Goal: Task Accomplishment & Management: Use online tool/utility

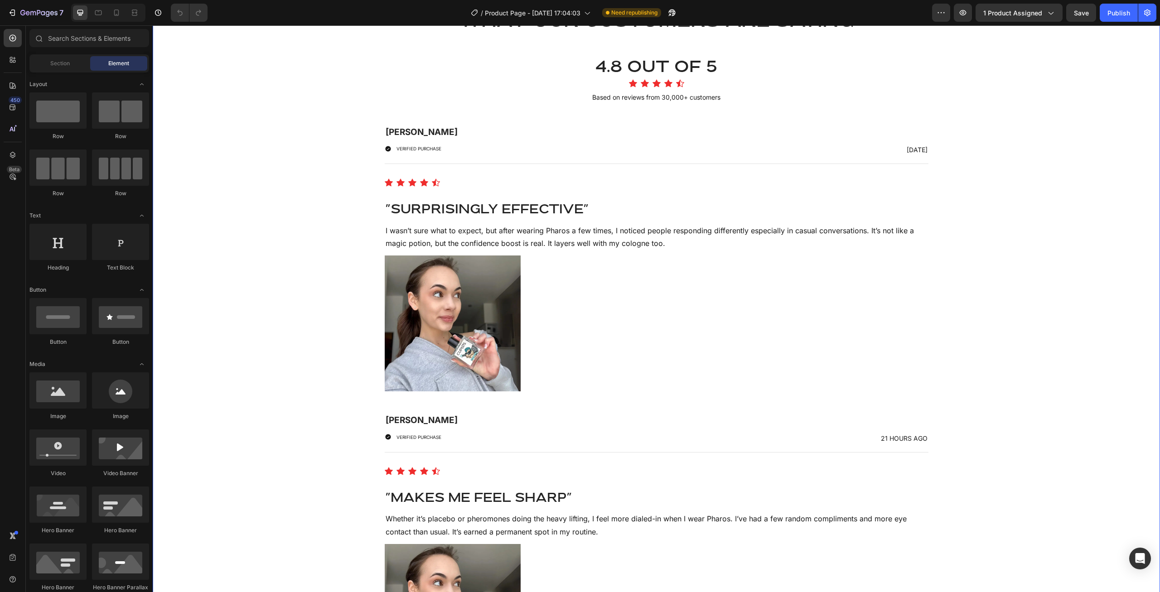
scroll to position [4345, 0]
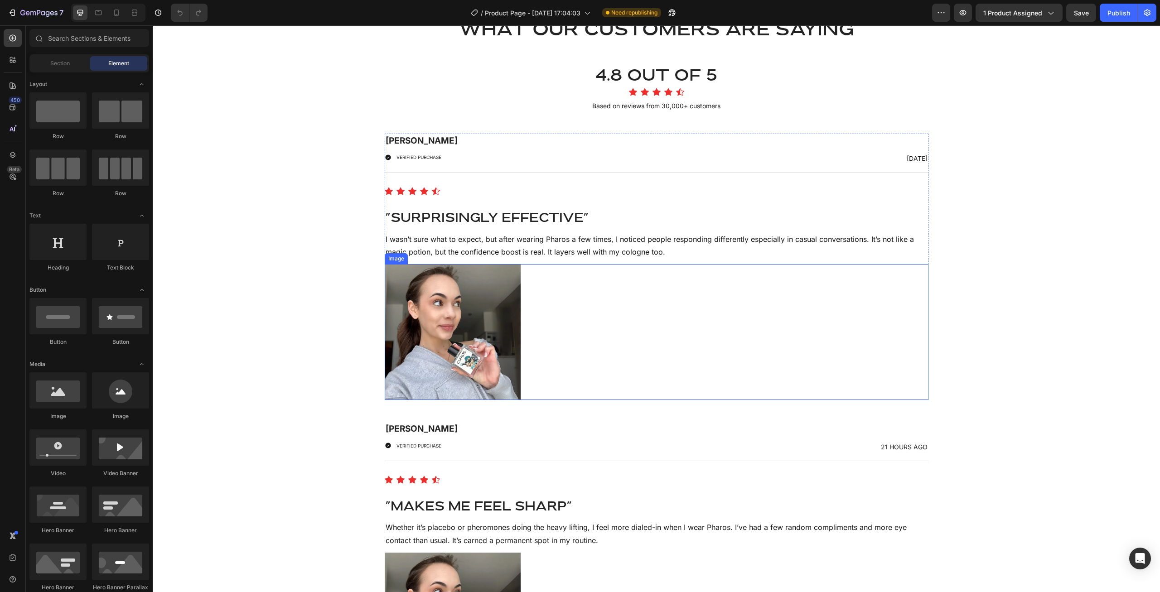
click at [447, 317] on img at bounding box center [453, 332] width 136 height 136
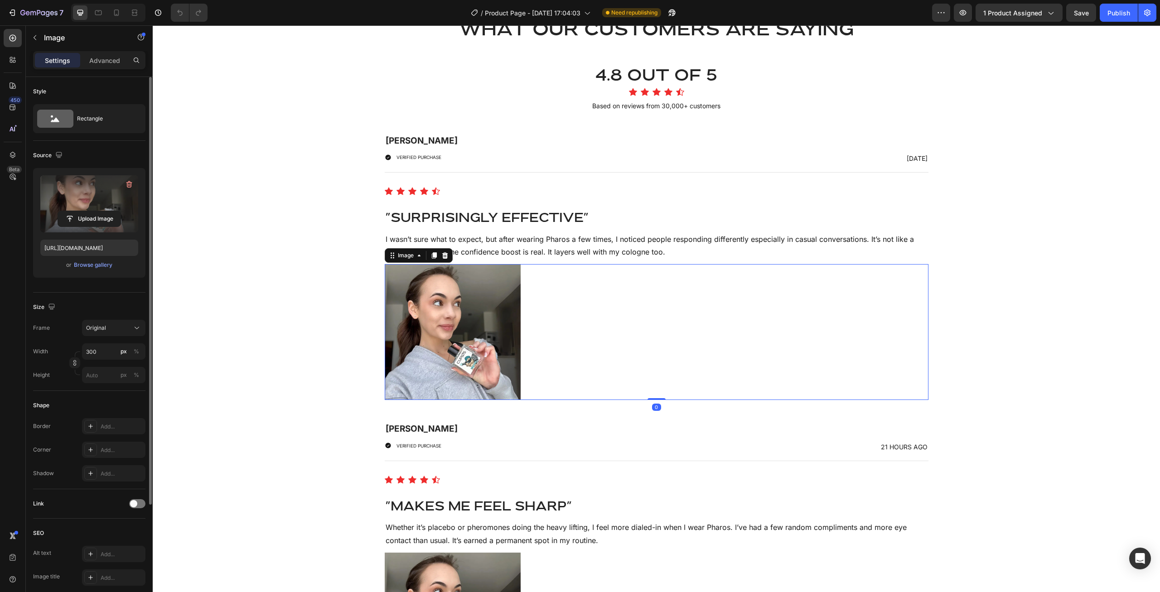
click at [85, 200] on label at bounding box center [89, 203] width 98 height 57
click at [85, 211] on input "file" at bounding box center [89, 218] width 63 height 15
type input "[URL][DOMAIN_NAME]"
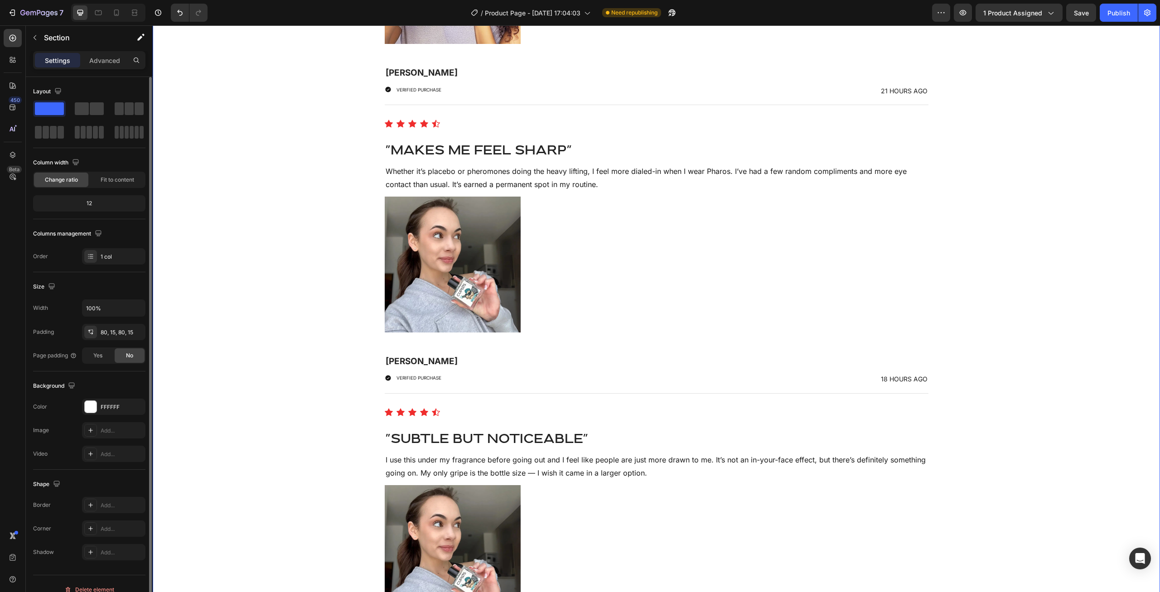
scroll to position [4807, 0]
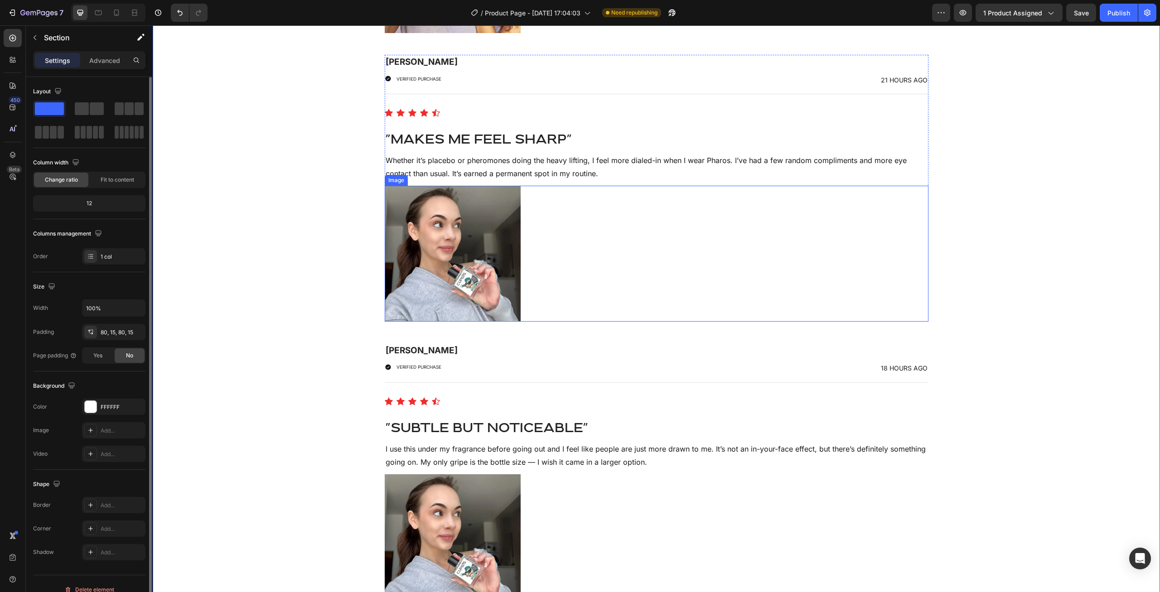
click at [435, 257] on img at bounding box center [453, 254] width 136 height 136
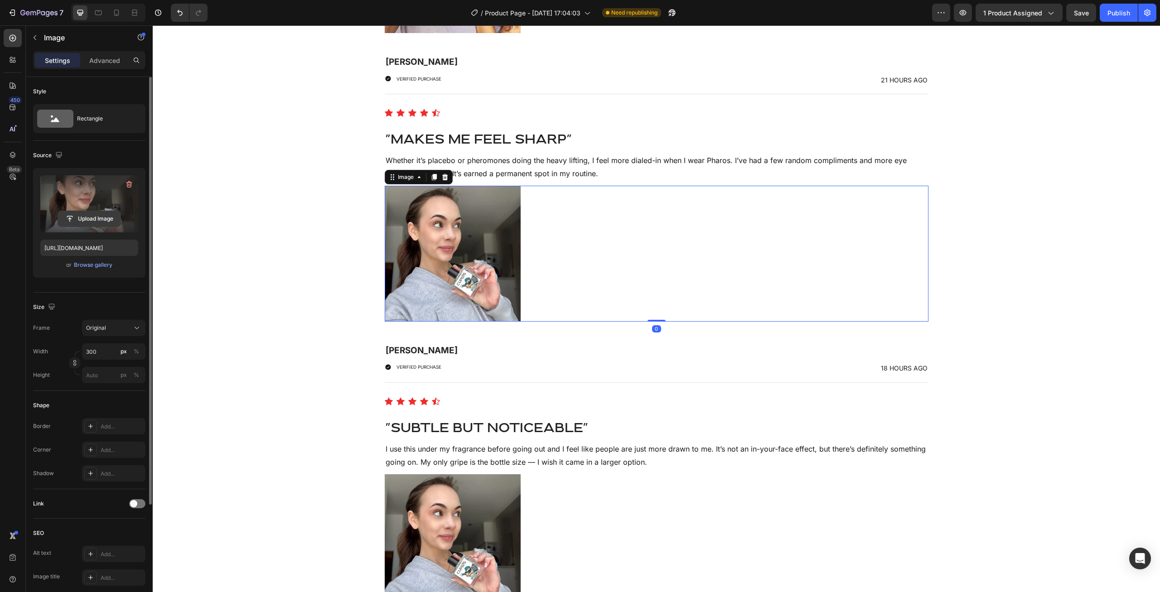
click at [59, 212] on input "file" at bounding box center [89, 218] width 63 height 15
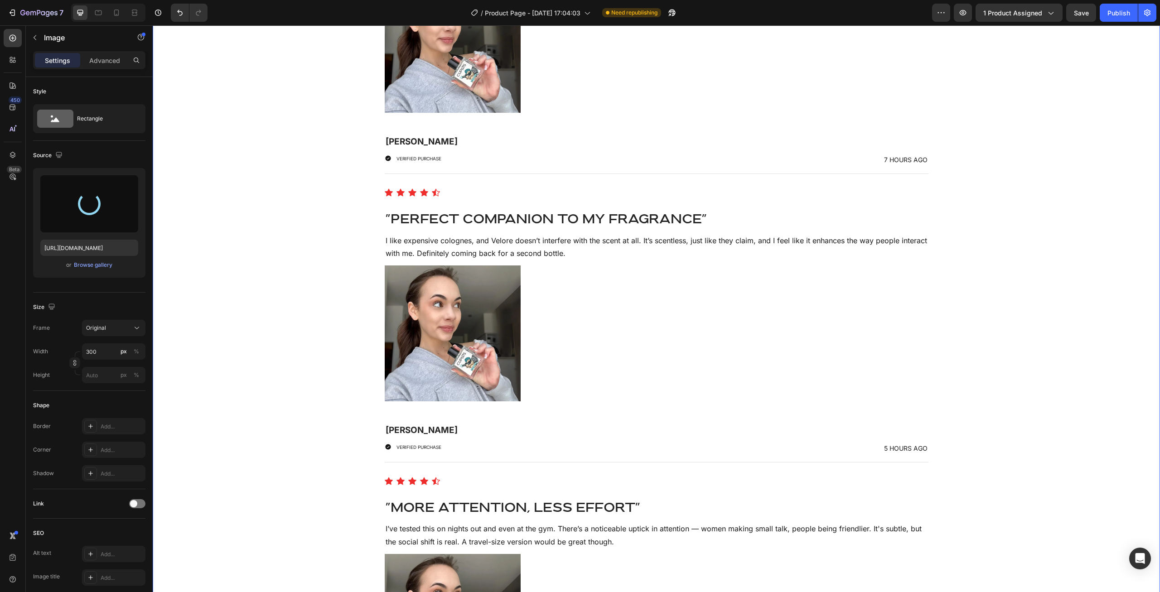
type input "[URL][DOMAIN_NAME]"
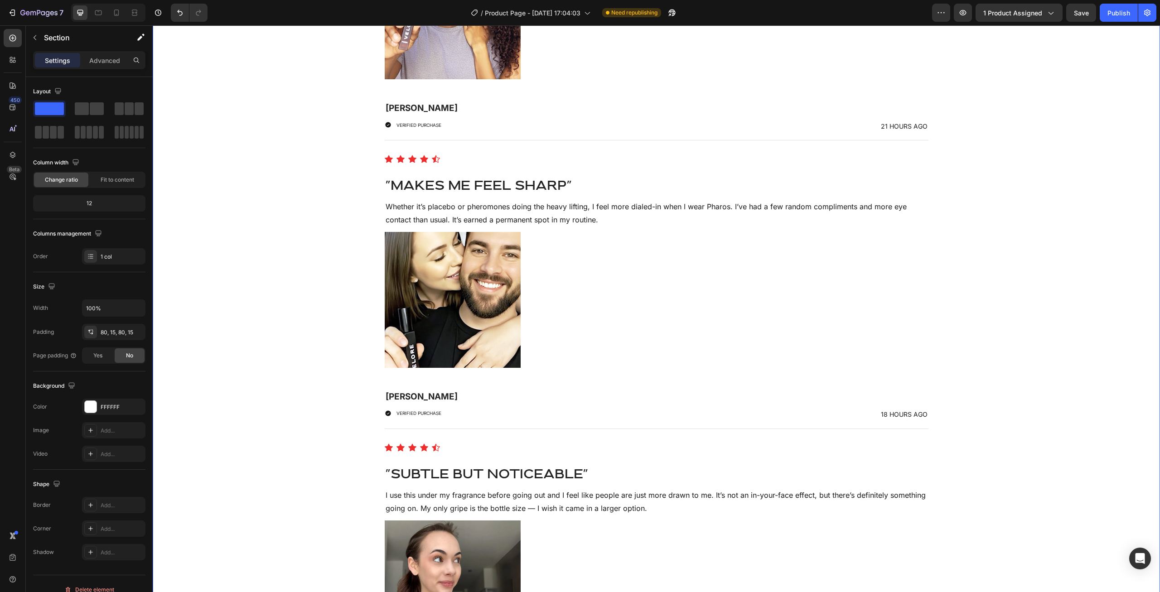
scroll to position [4945, 0]
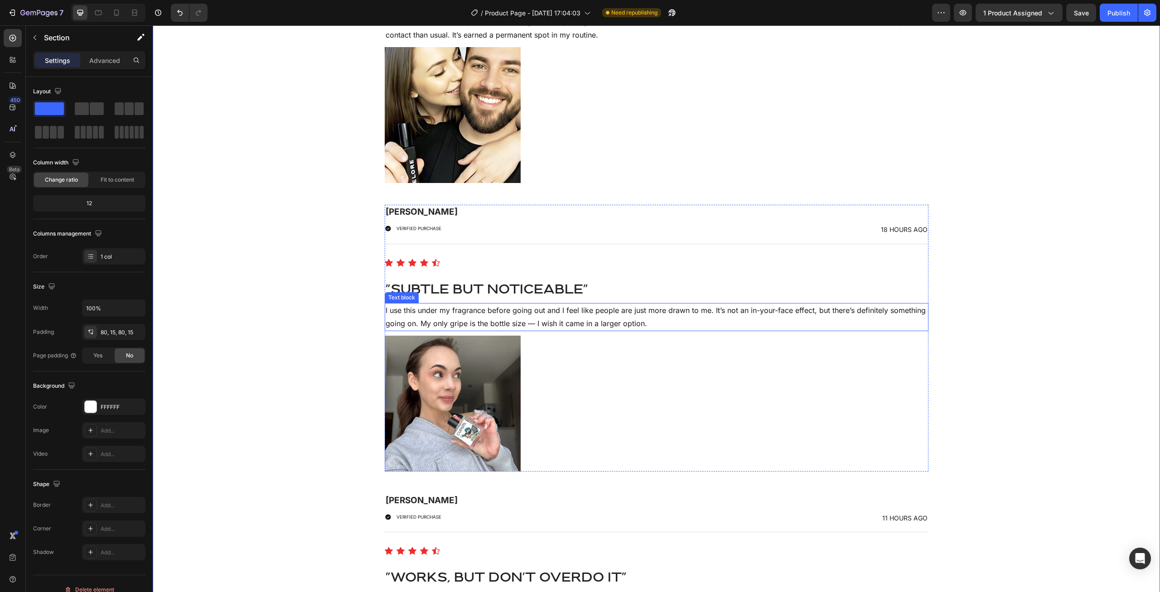
click at [540, 324] on p "I use this under my fragrance before going out and I feel like people are just …" at bounding box center [657, 317] width 542 height 26
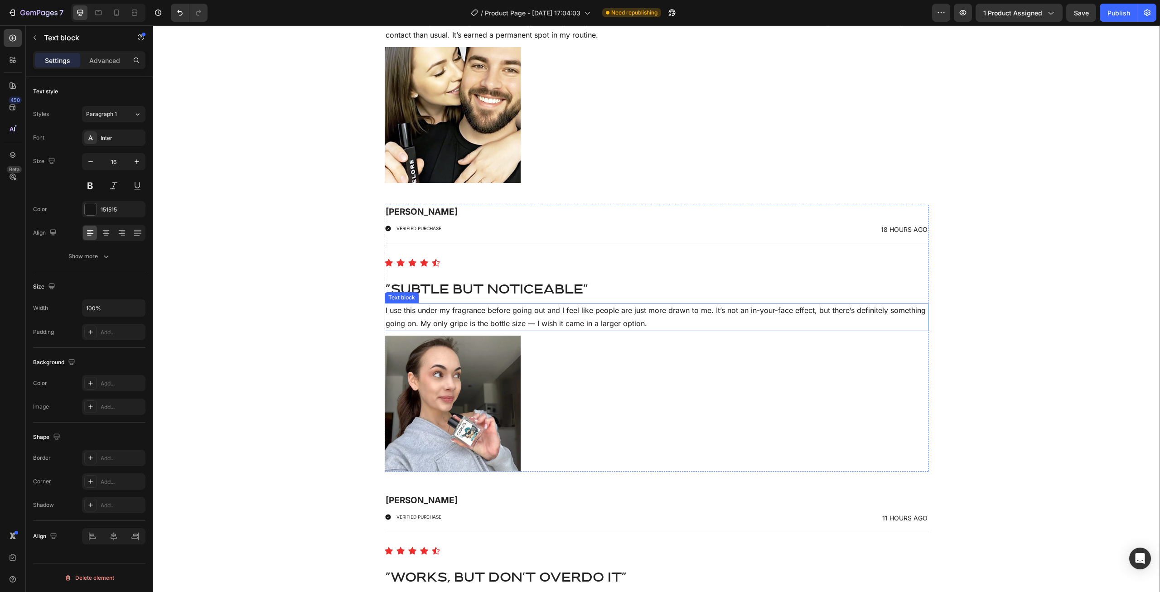
click at [540, 324] on p "I use this under my fragrance before going out and I feel like people are just …" at bounding box center [657, 317] width 542 height 26
click at [526, 323] on p "I use this under my fragrance before going out and I feel like people are just …" at bounding box center [657, 317] width 542 height 26
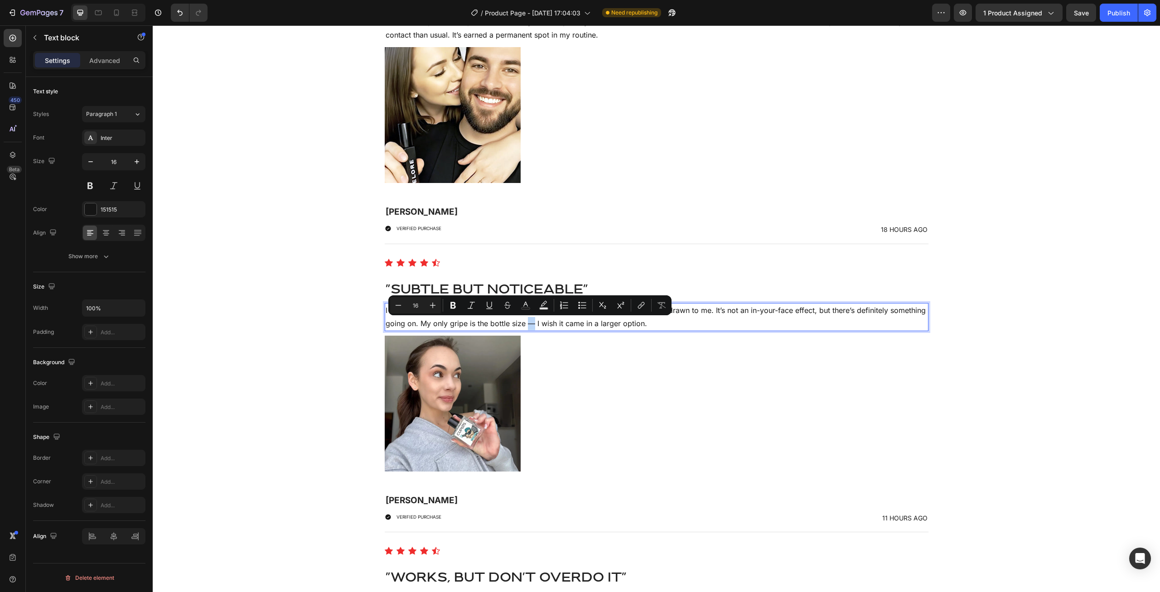
drag, startPoint x: 527, startPoint y: 321, endPoint x: 532, endPoint y: 324, distance: 5.5
click at [532, 324] on p "I use this under my fragrance before going out and I feel like people are just …" at bounding box center [657, 317] width 542 height 26
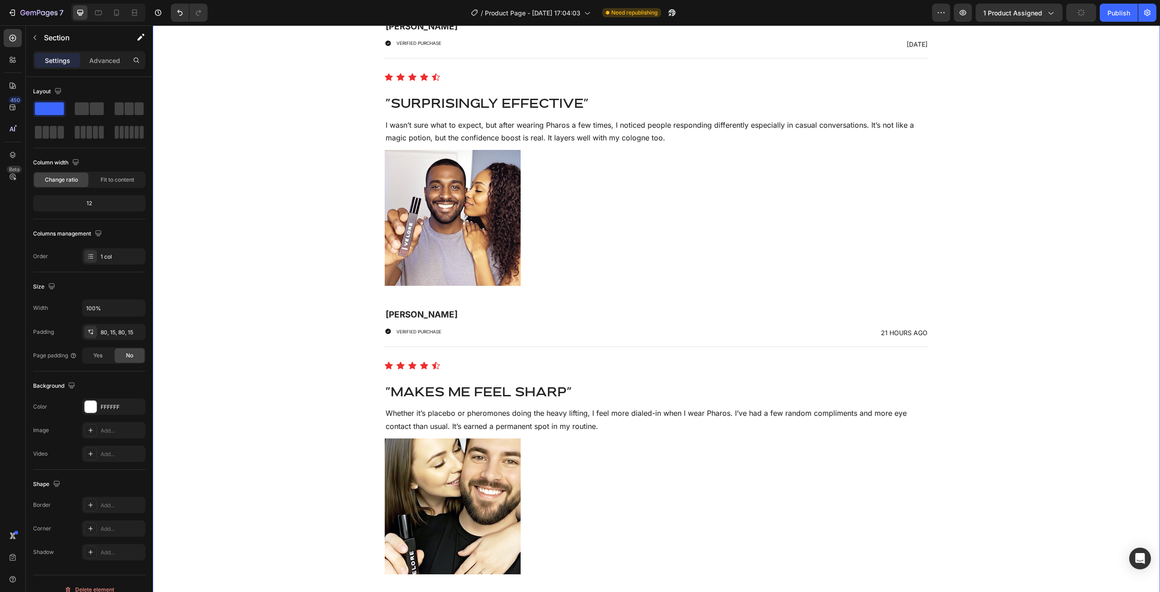
scroll to position [4529, 0]
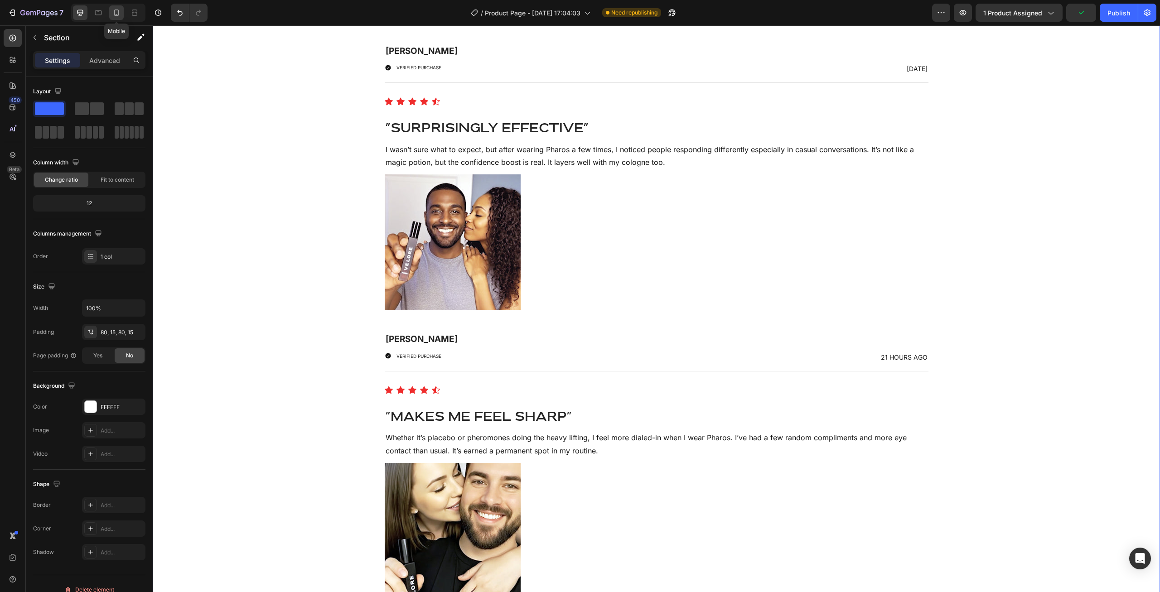
click at [117, 10] on icon at bounding box center [116, 13] width 5 height 6
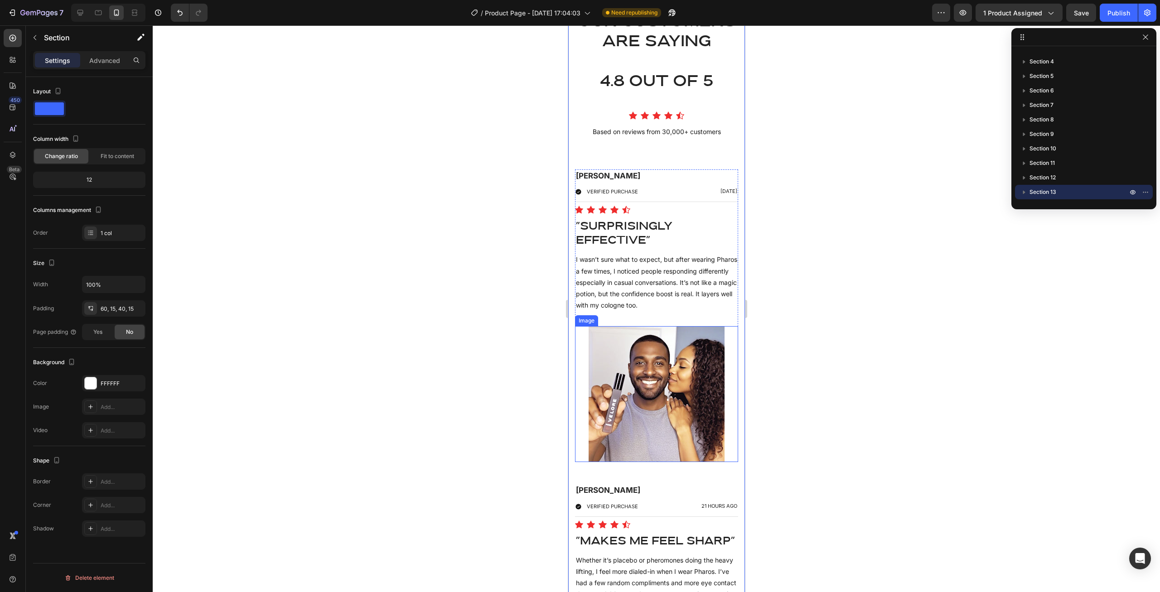
scroll to position [4919, 0]
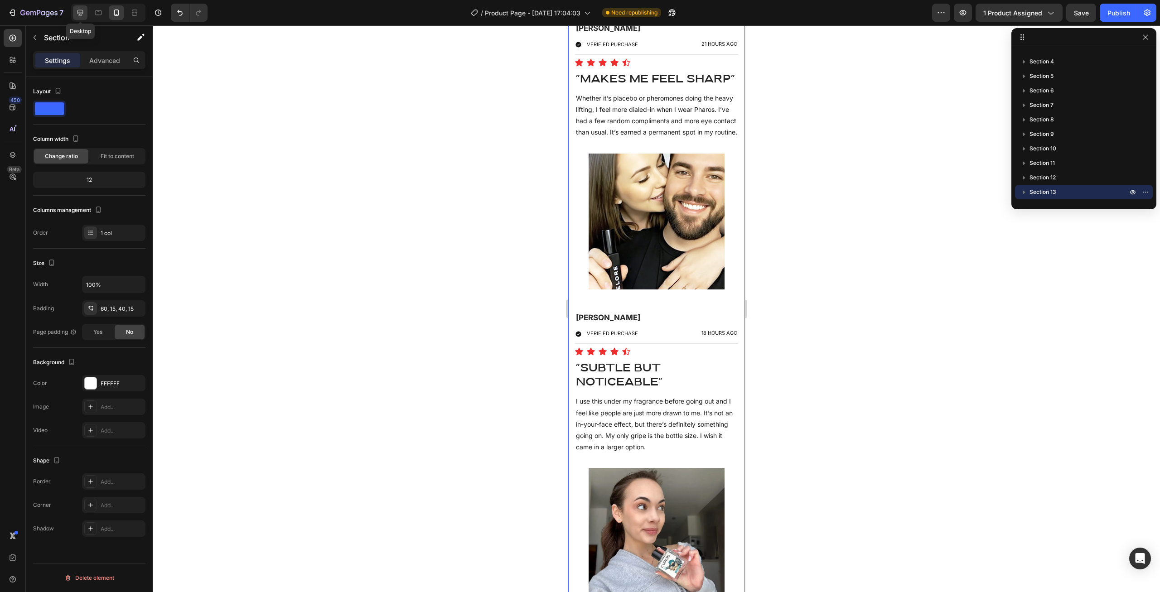
click at [84, 12] on icon at bounding box center [80, 12] width 9 height 9
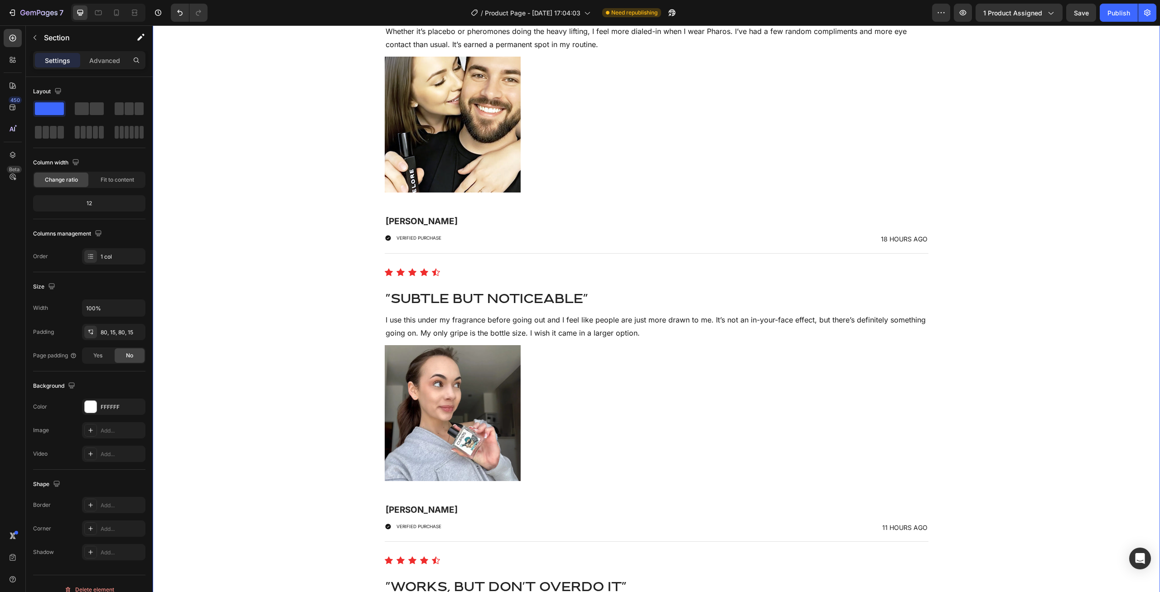
scroll to position [4984, 0]
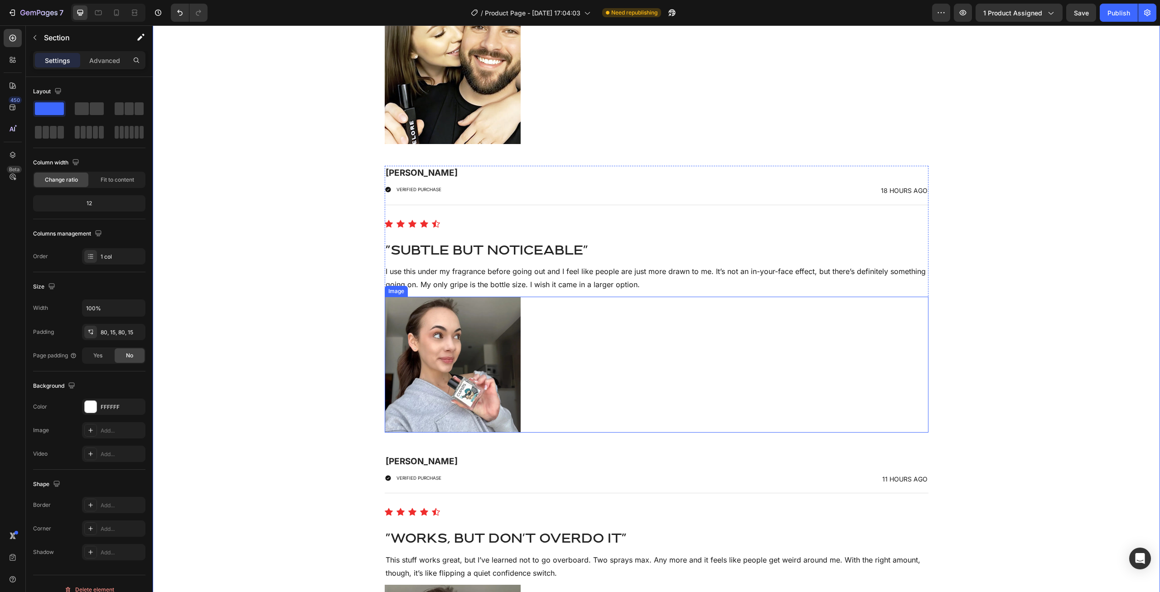
click at [445, 385] on img at bounding box center [453, 365] width 136 height 136
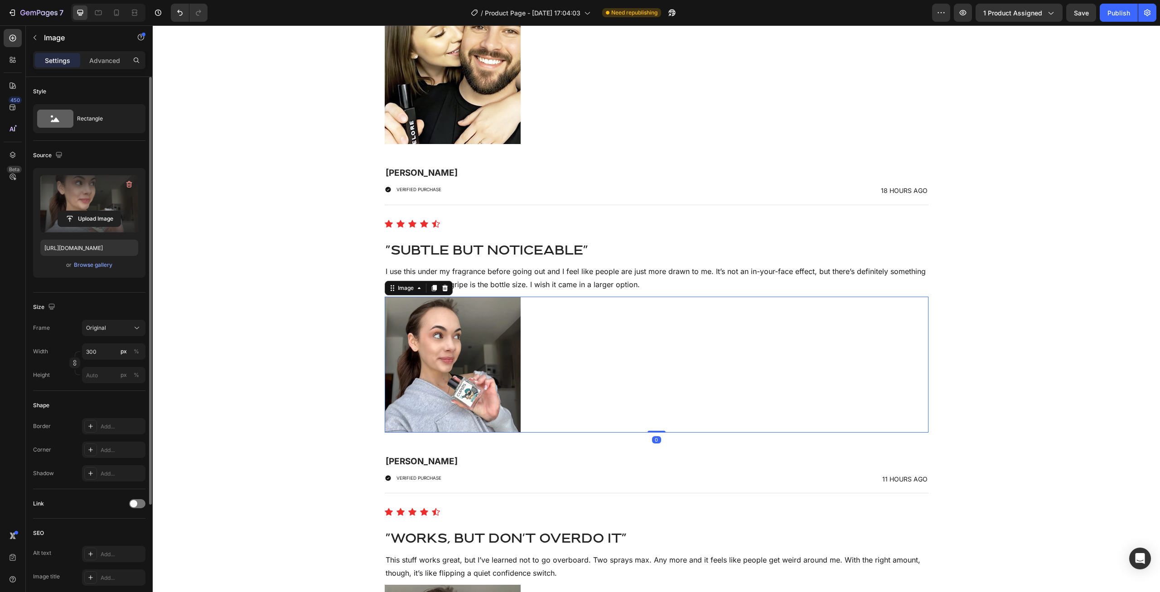
click at [97, 196] on label at bounding box center [89, 203] width 98 height 57
click at [97, 211] on input "file" at bounding box center [89, 218] width 63 height 15
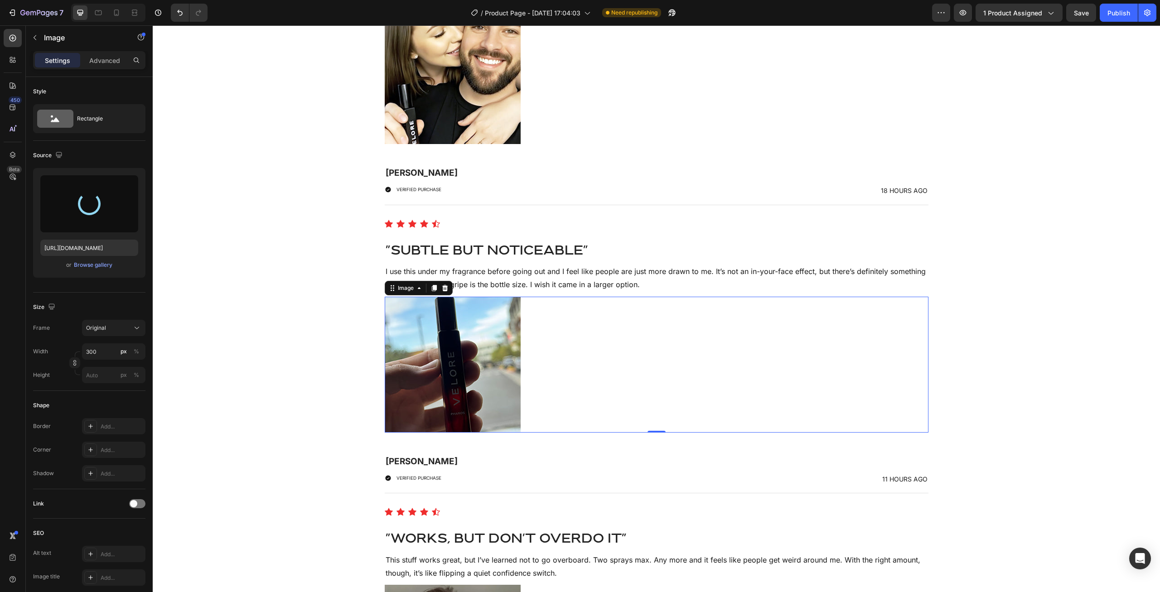
type input "[URL][DOMAIN_NAME]"
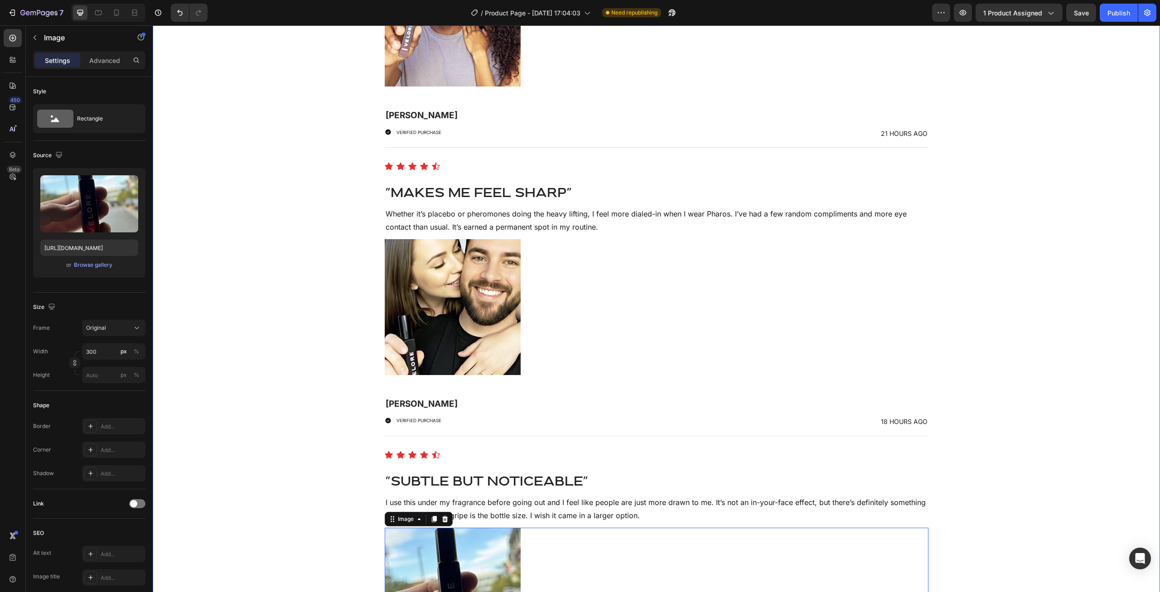
scroll to position [4892, 0]
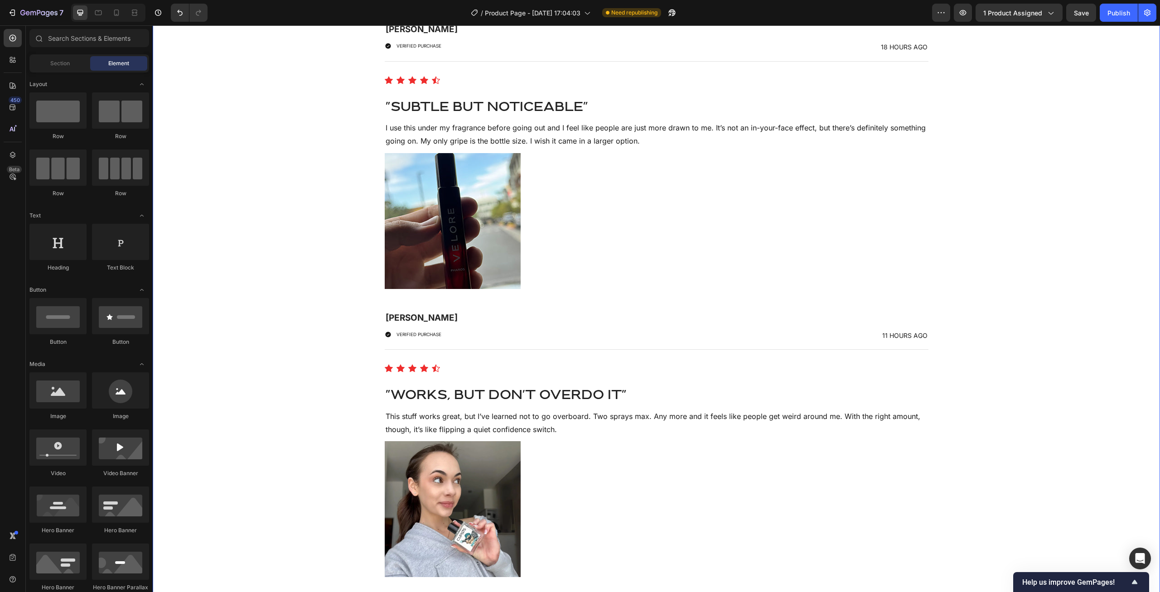
scroll to position [5313, 0]
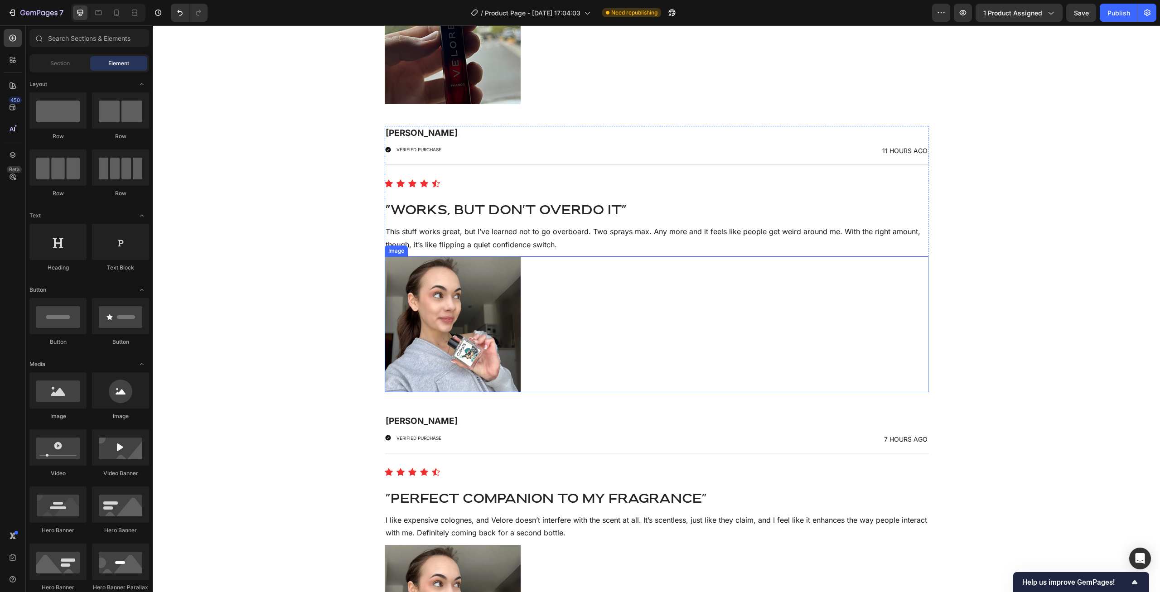
click at [437, 289] on img at bounding box center [453, 324] width 136 height 136
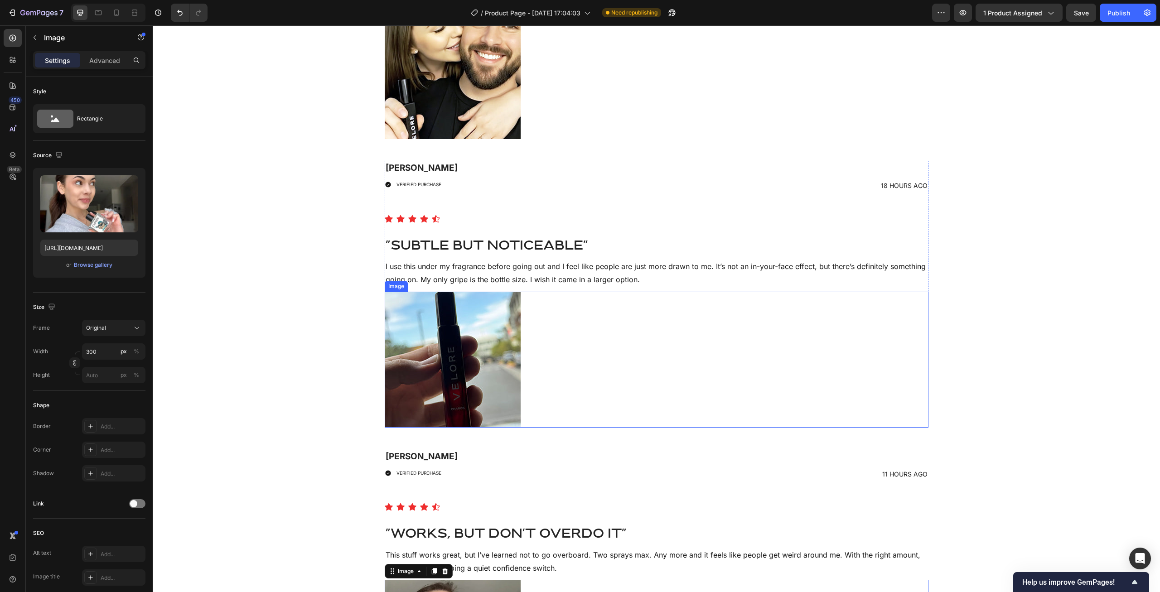
scroll to position [5267, 0]
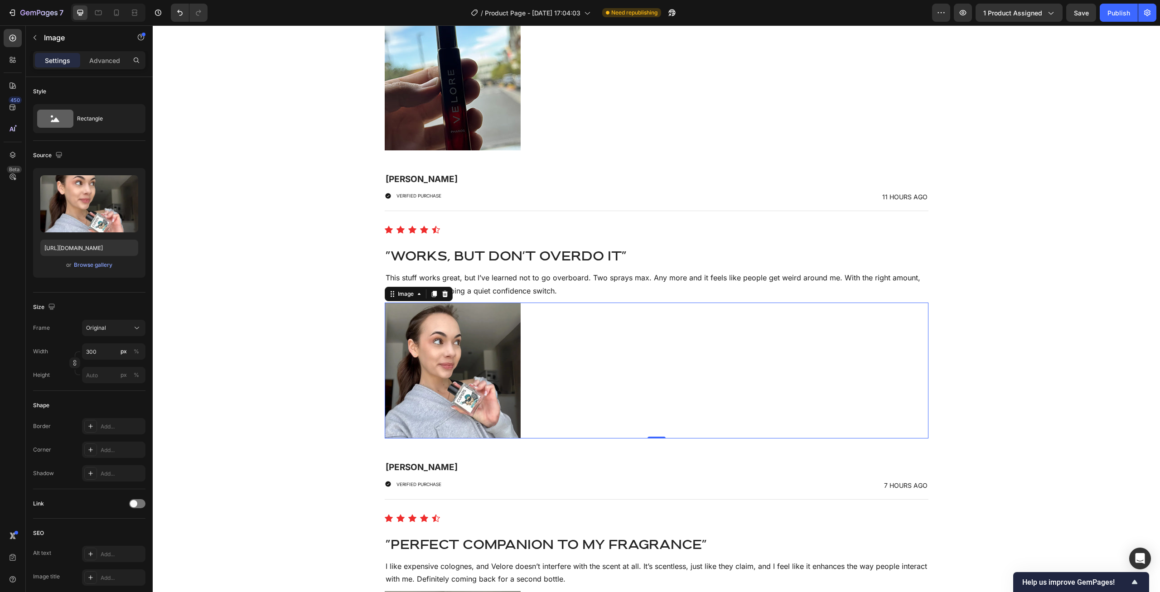
click at [445, 337] on img at bounding box center [453, 371] width 136 height 136
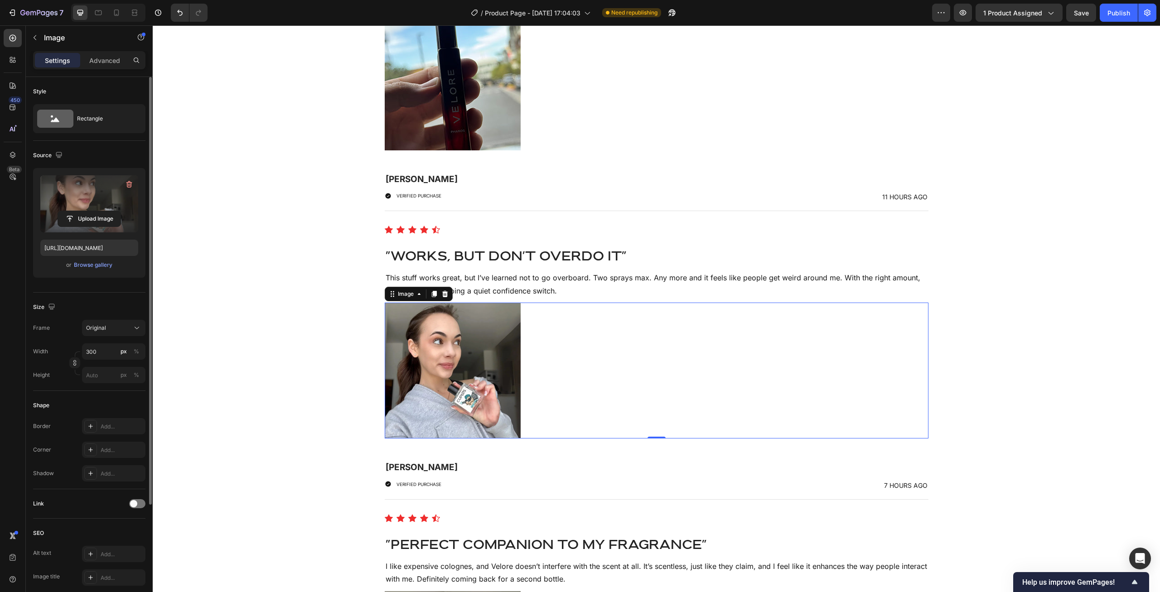
click at [89, 200] on label at bounding box center [89, 203] width 98 height 57
click at [89, 211] on input "file" at bounding box center [89, 218] width 63 height 15
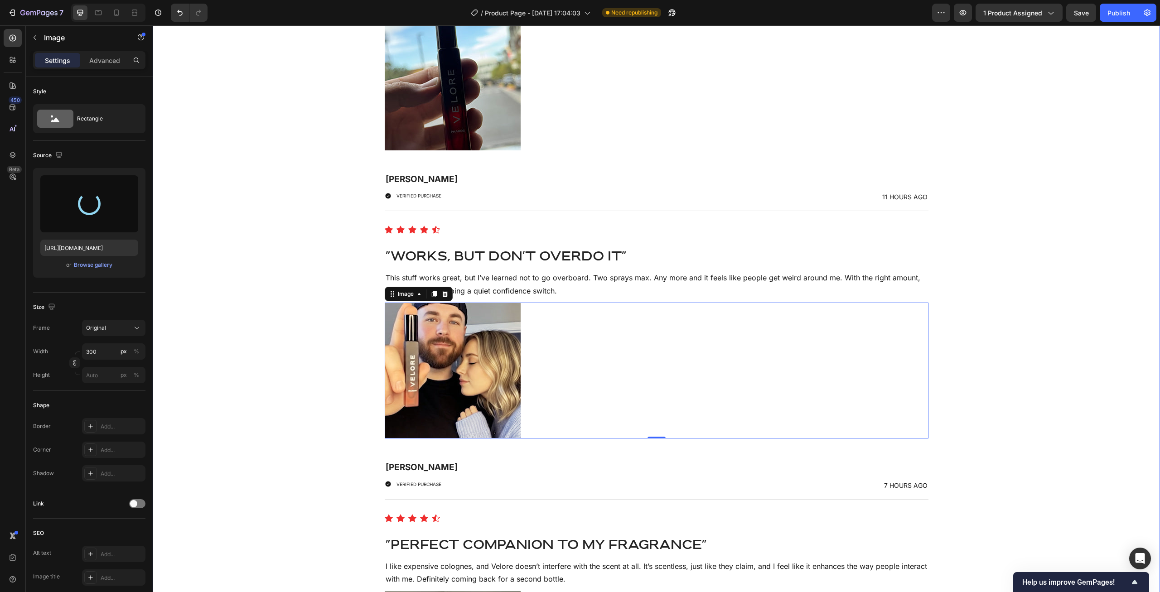
type input "[URL][DOMAIN_NAME]"
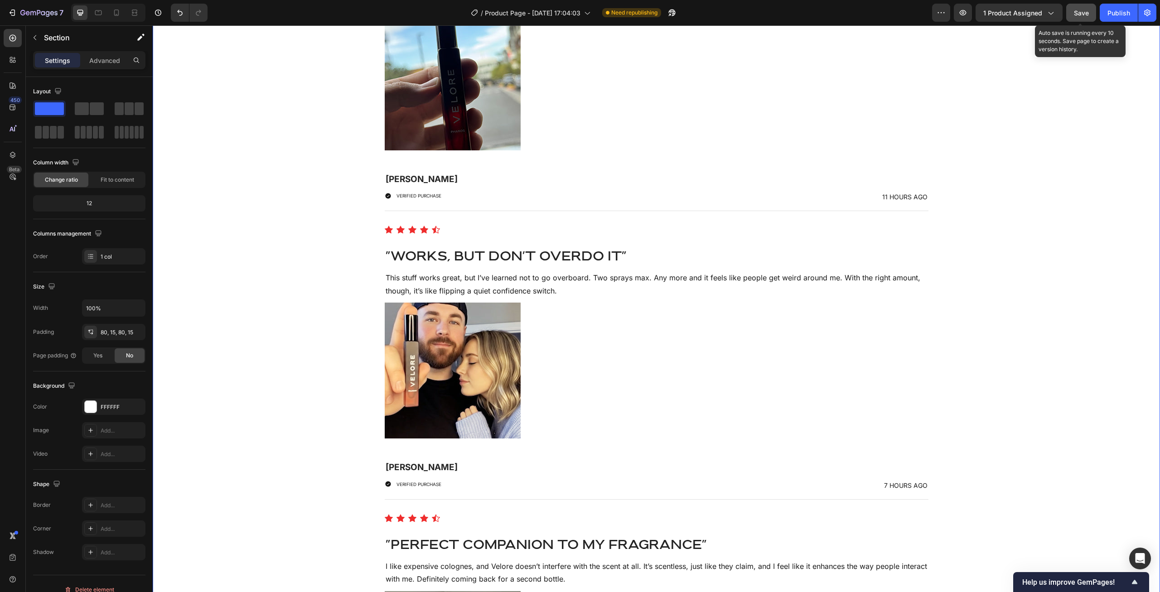
click at [1084, 14] on span "Save" at bounding box center [1081, 13] width 15 height 8
click at [1111, 13] on div "Publish" at bounding box center [1118, 13] width 23 height 10
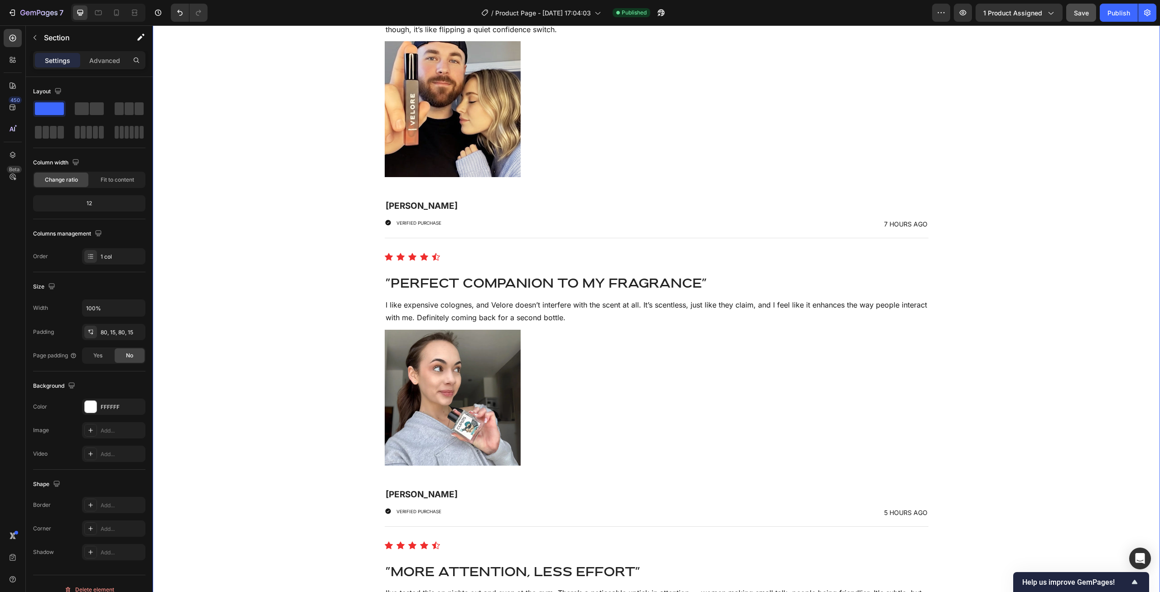
scroll to position [5527, 0]
click at [430, 362] on img at bounding box center [453, 399] width 136 height 136
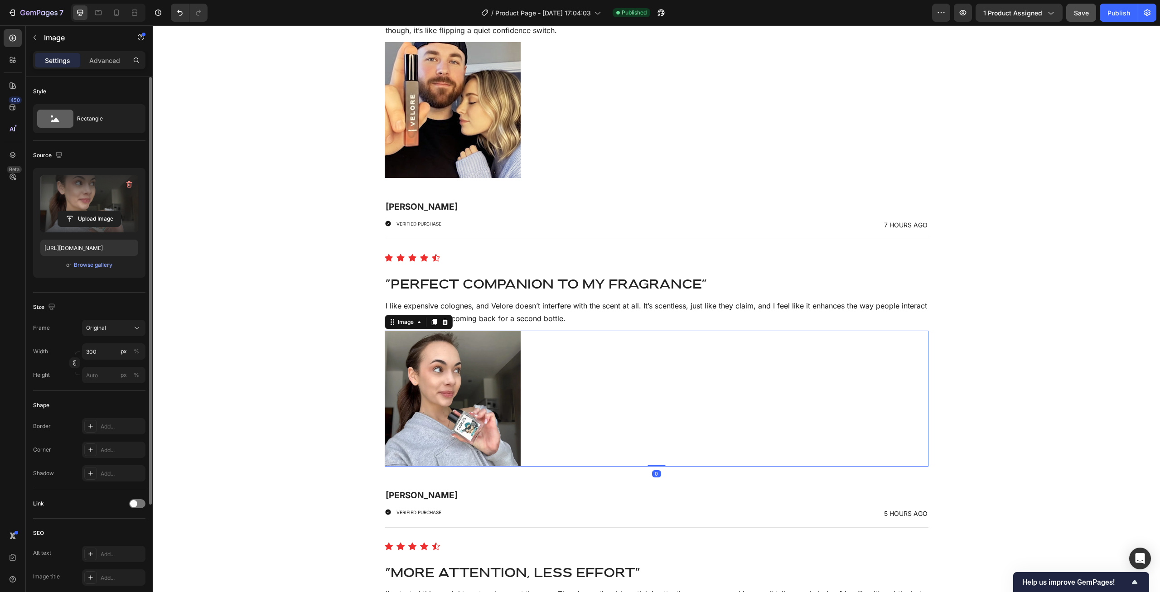
click at [75, 206] on label at bounding box center [89, 203] width 98 height 57
click at [75, 211] on input "file" at bounding box center [89, 218] width 63 height 15
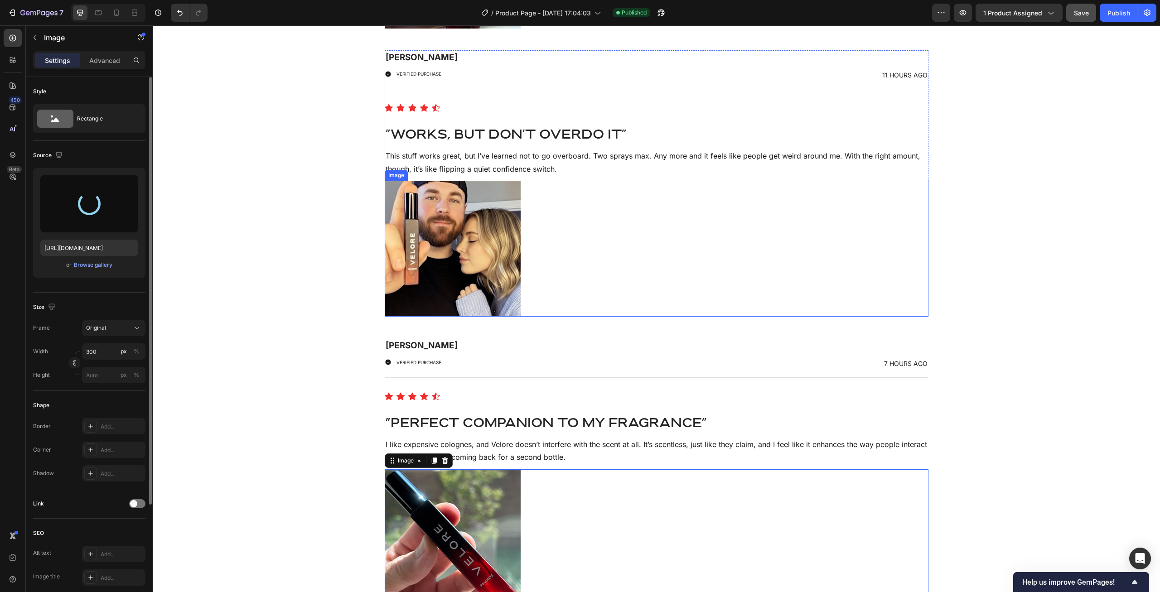
type input "[URL][DOMAIN_NAME]"
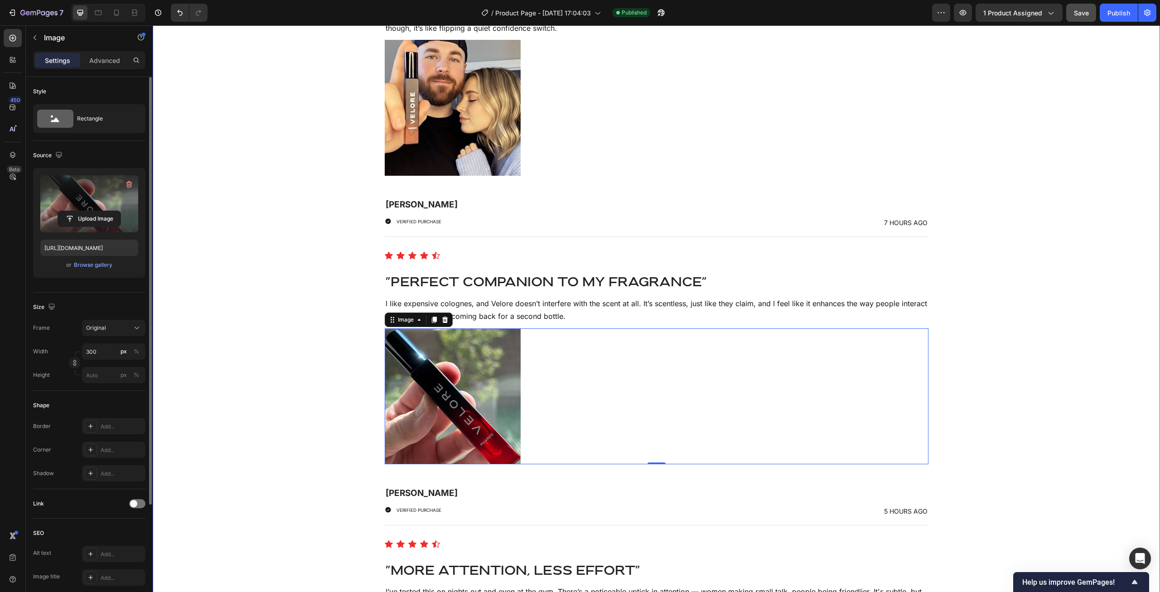
scroll to position [5481, 0]
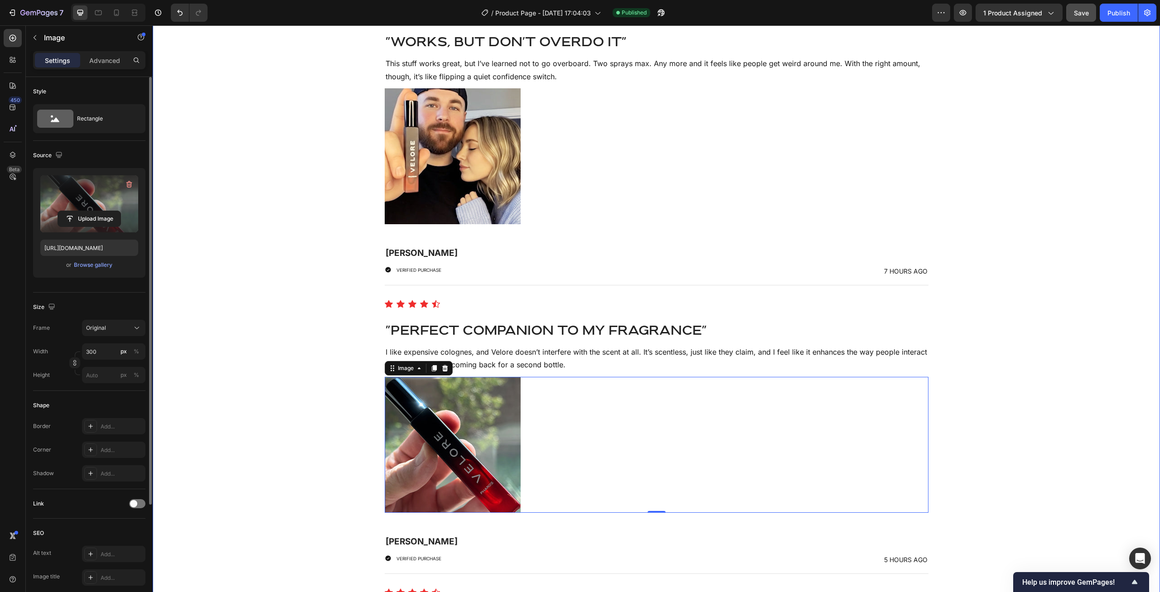
click at [342, 315] on div "What Our CustomeRs Are Saying Heading 4.8 OUT OF 5 Heading Icon Icon Icon Icon …" at bounding box center [656, 510] width 994 height 3066
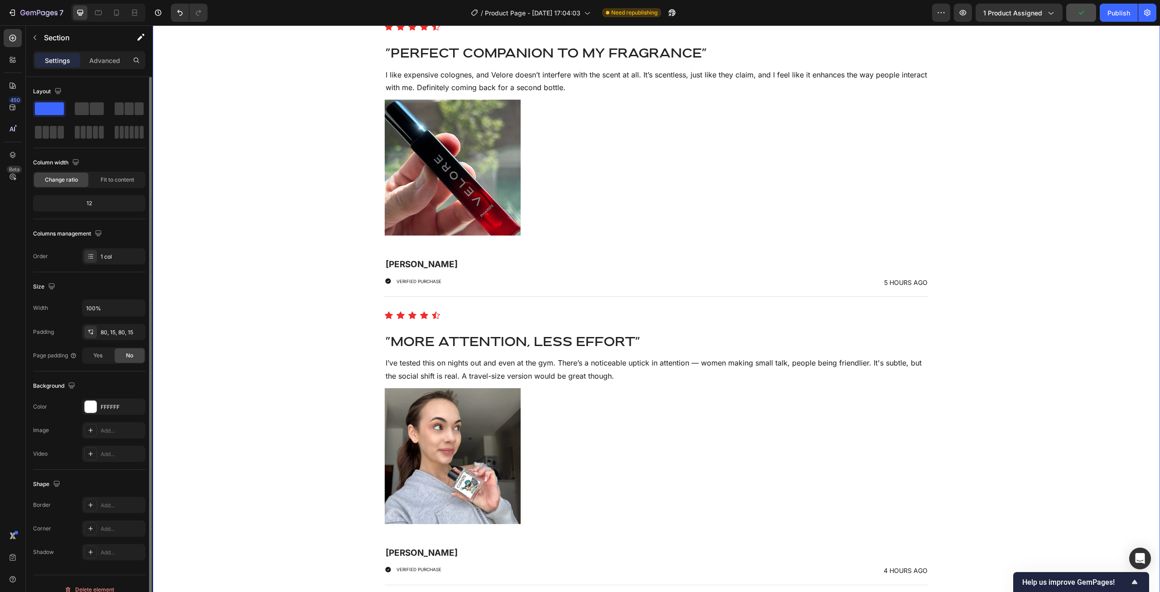
scroll to position [5943, 0]
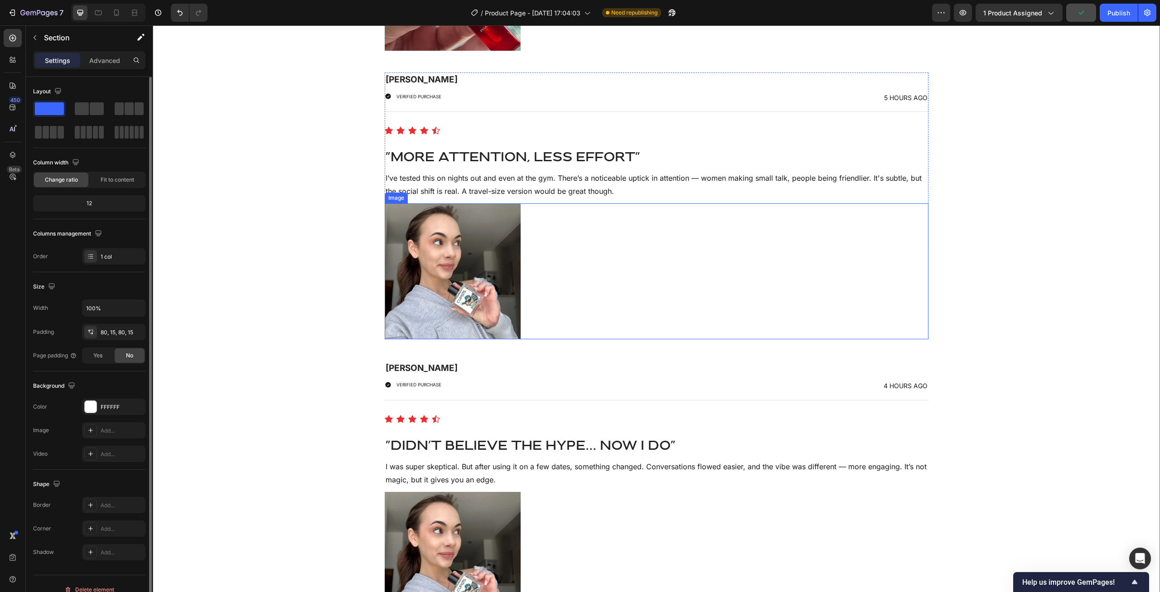
click at [429, 287] on img at bounding box center [453, 271] width 136 height 136
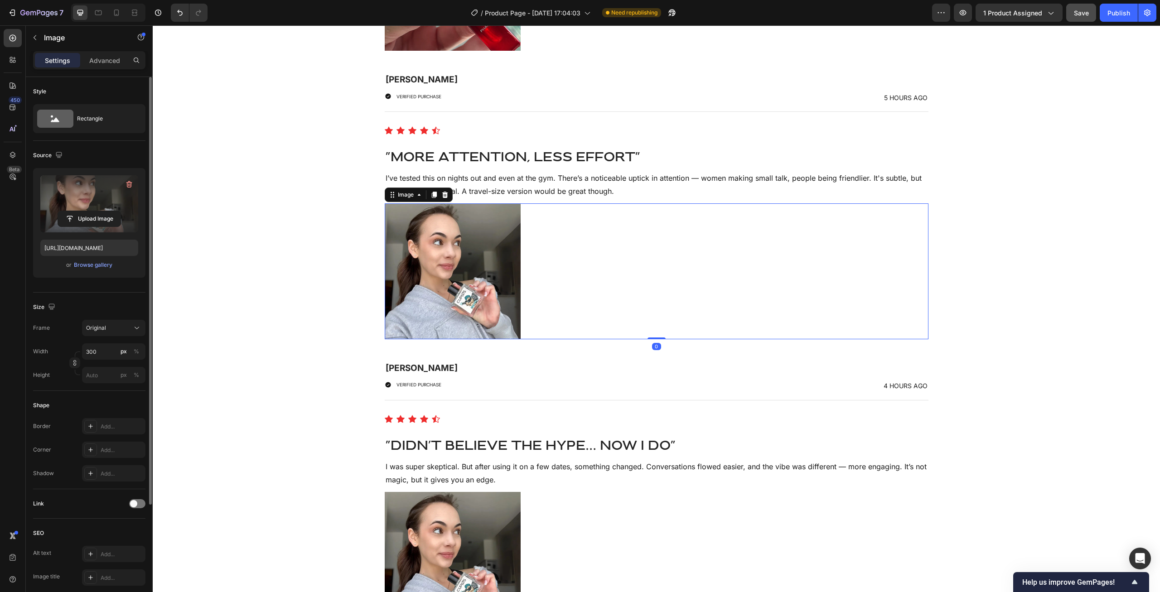
click at [106, 202] on label at bounding box center [89, 203] width 98 height 57
click at [106, 211] on input "file" at bounding box center [89, 218] width 63 height 15
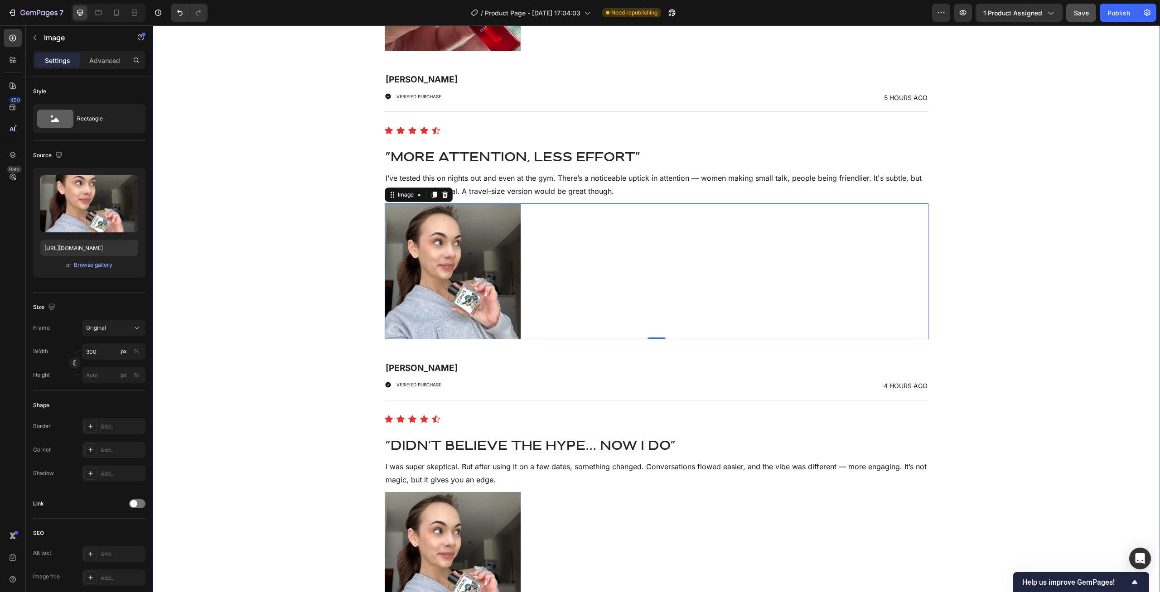
click at [329, 290] on div "What Our CustomeRs Are Saying Heading 4.8 OUT OF 5 Heading Icon Icon Icon Icon …" at bounding box center [656, 48] width 994 height 3066
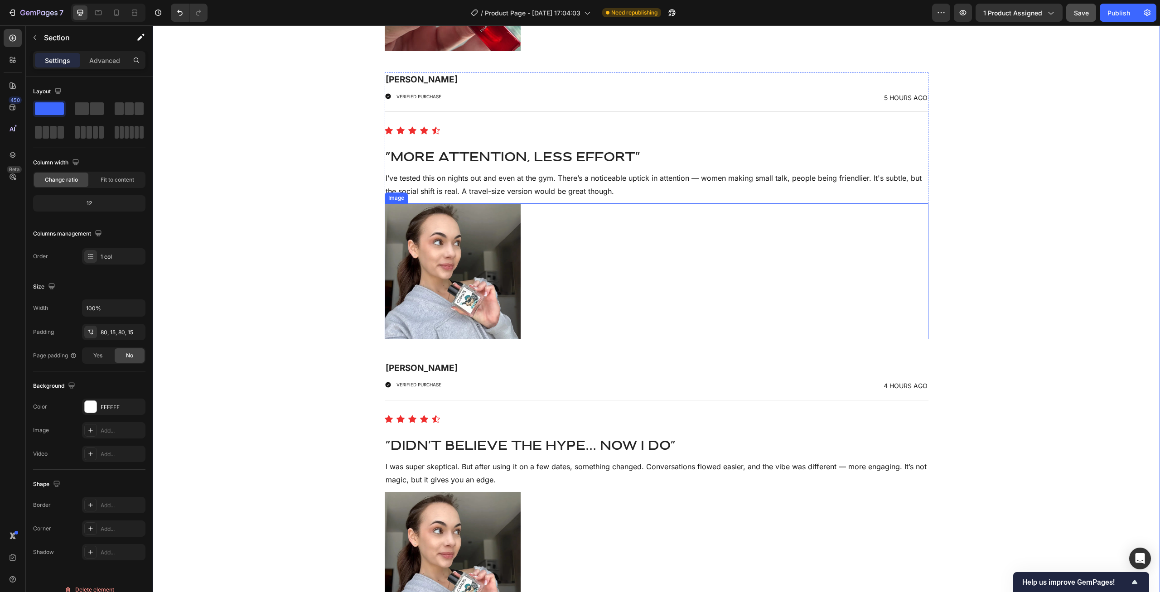
click at [446, 266] on img at bounding box center [453, 271] width 136 height 136
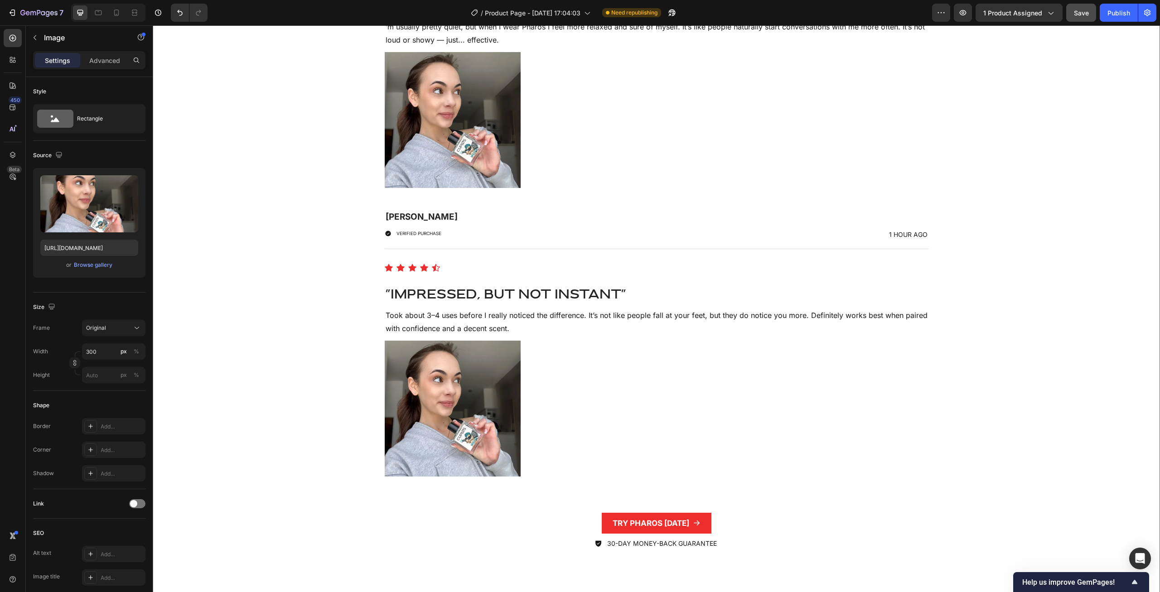
scroll to position [7099, 0]
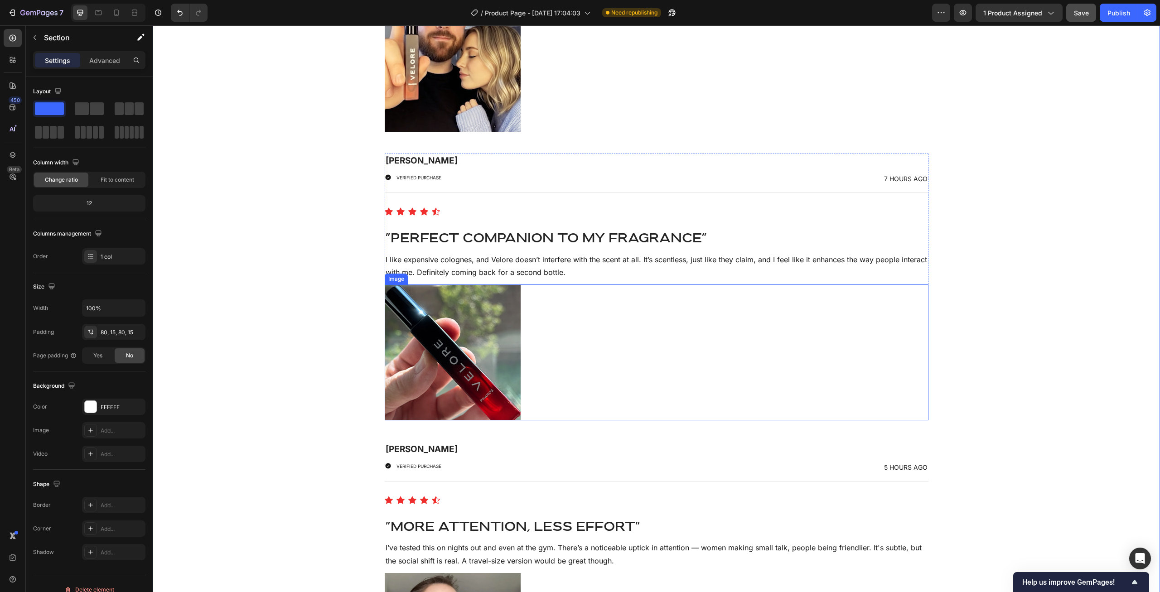
scroll to position [5897, 0]
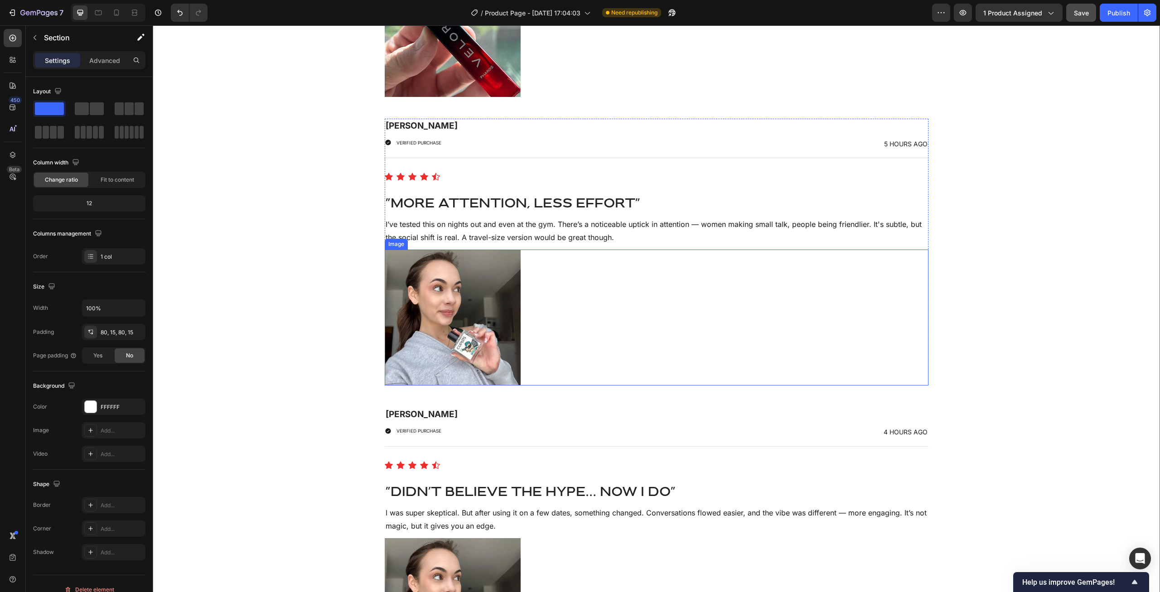
click at [471, 328] on img at bounding box center [453, 318] width 136 height 136
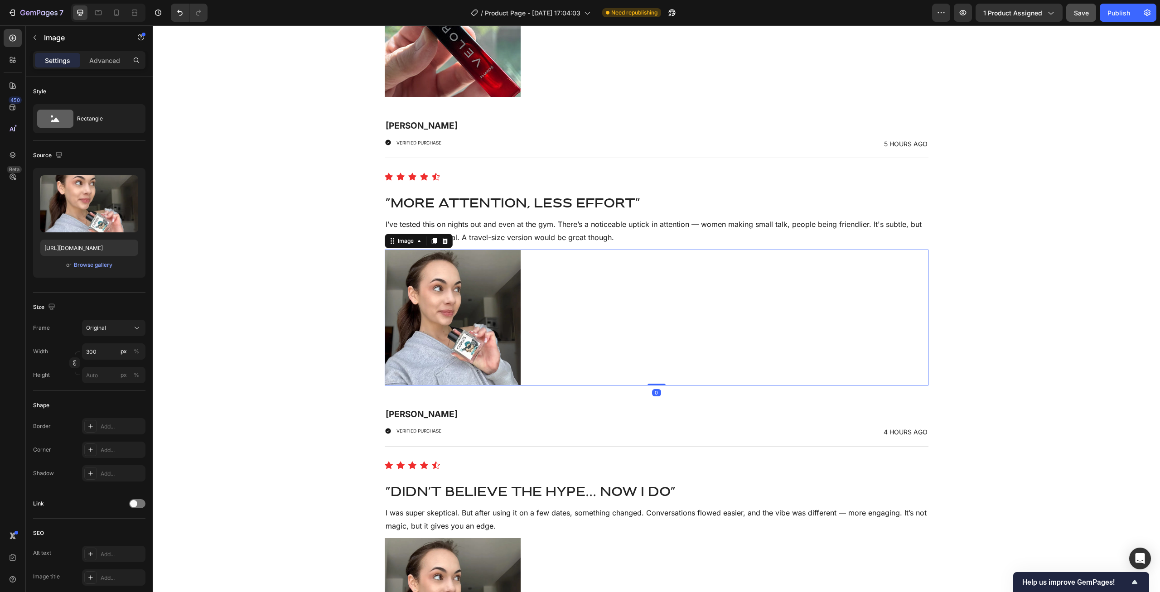
scroll to position [6128, 0]
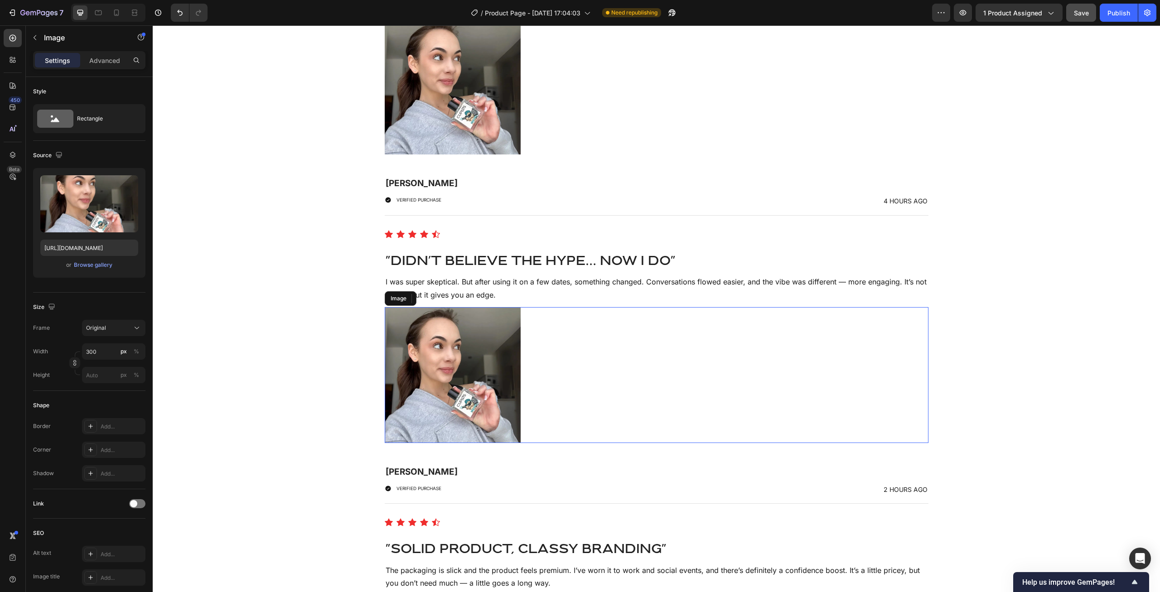
click at [463, 348] on img at bounding box center [453, 375] width 136 height 136
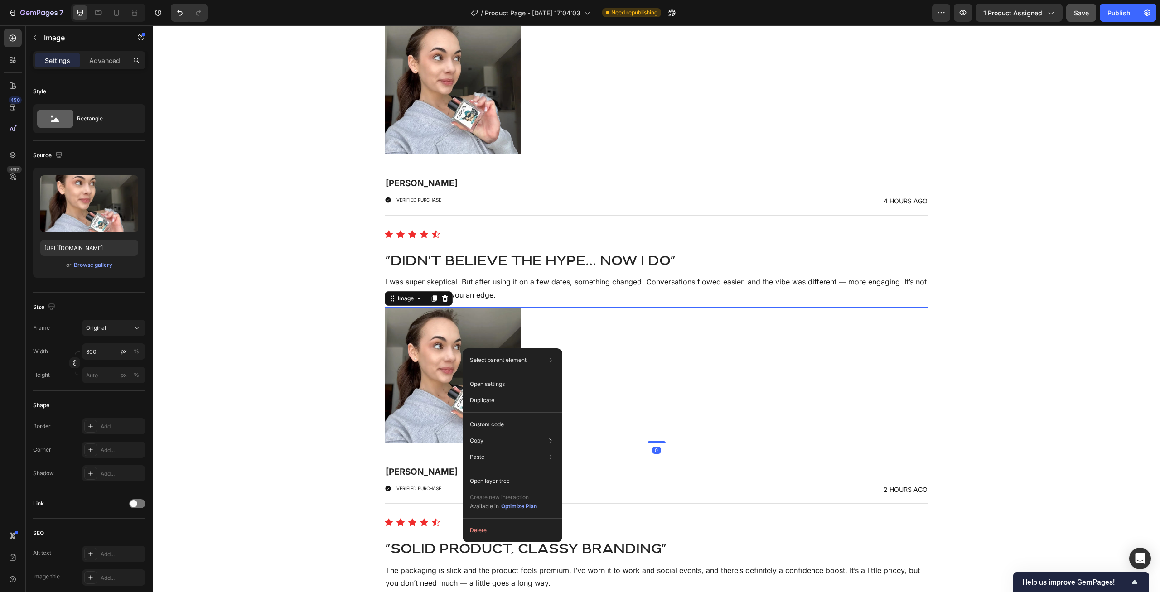
click at [445, 298] on icon at bounding box center [445, 298] width 6 height 6
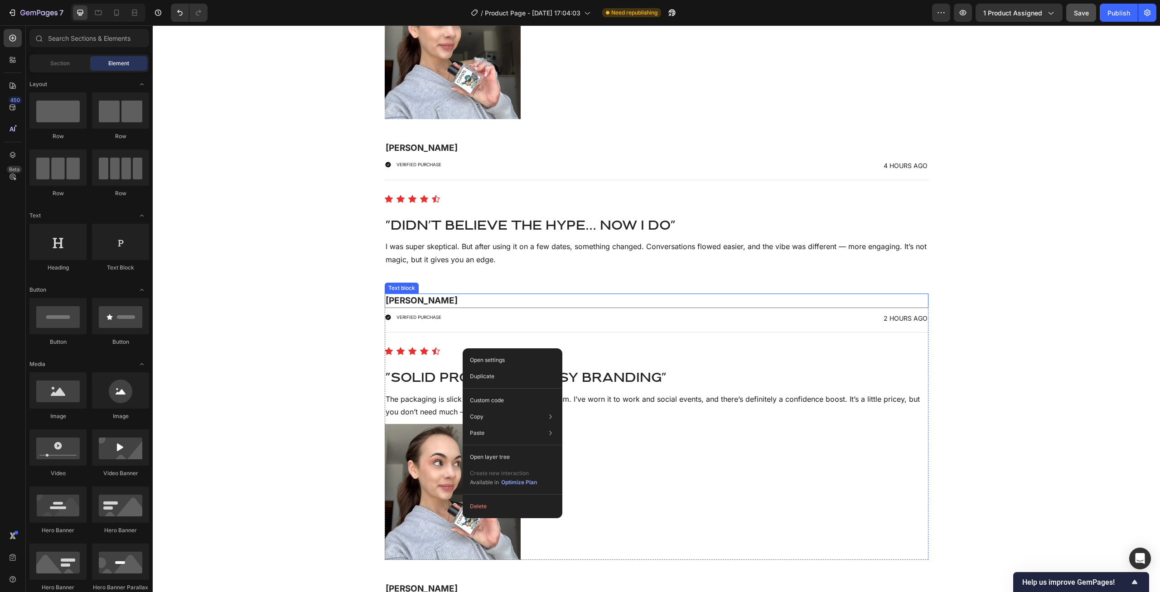
scroll to position [6220, 0]
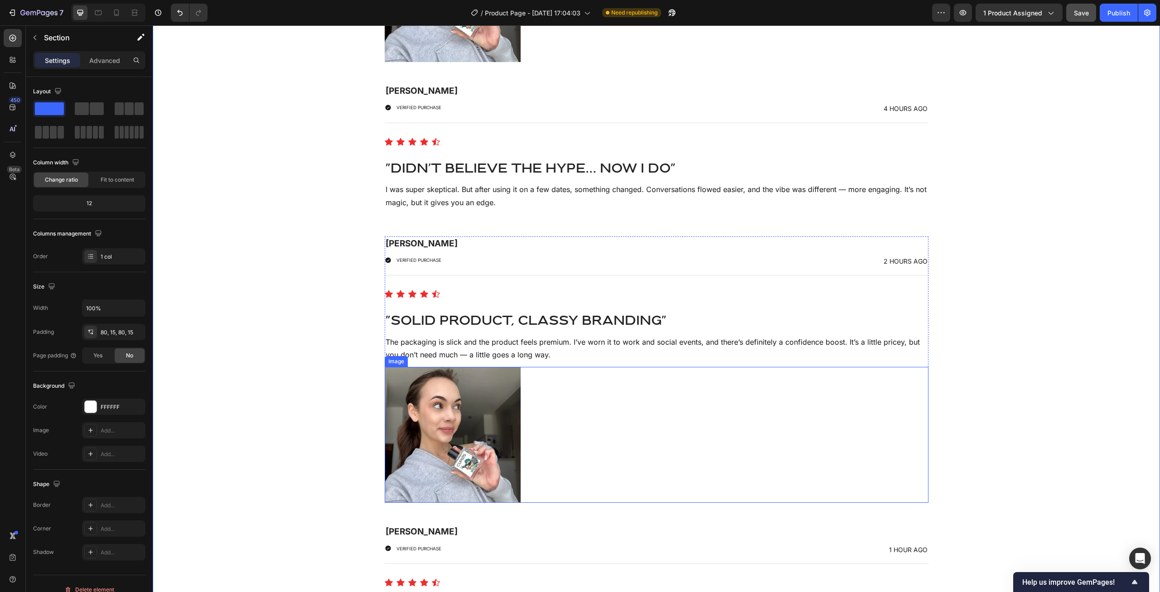
click at [475, 397] on img at bounding box center [453, 435] width 136 height 136
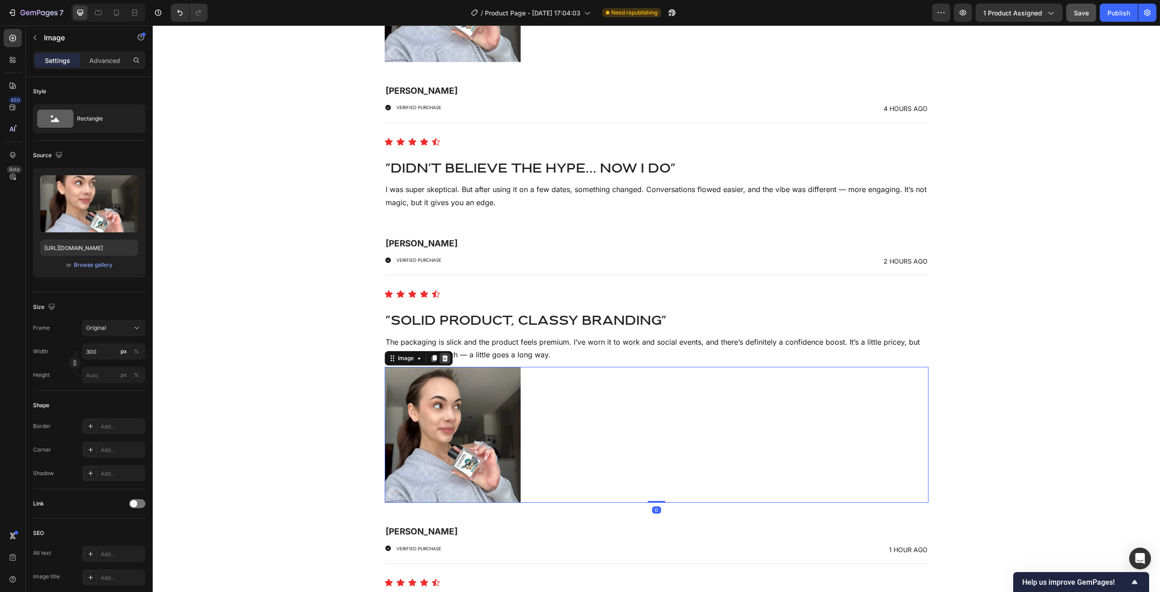
click at [442, 359] on icon at bounding box center [444, 358] width 7 height 7
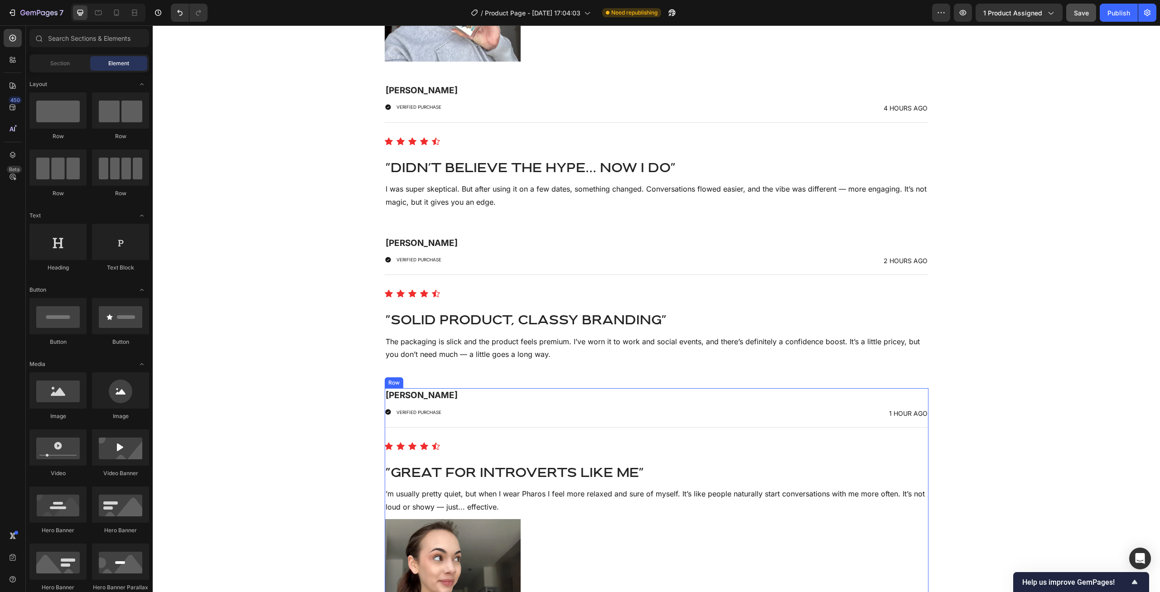
scroll to position [6452, 0]
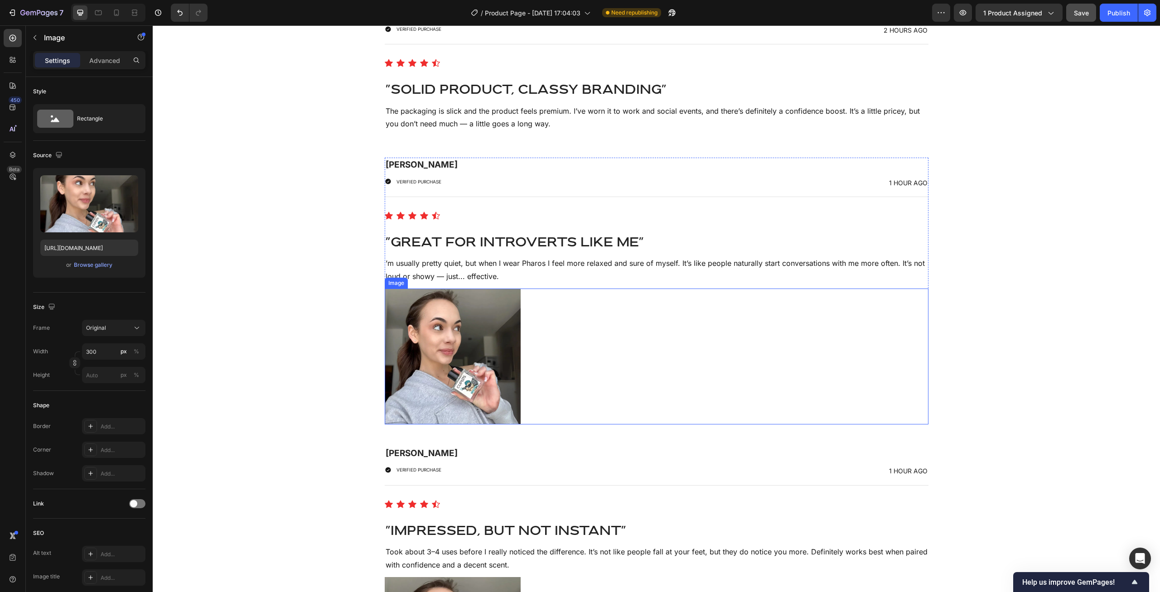
click at [467, 348] on img at bounding box center [453, 357] width 136 height 136
click at [446, 280] on icon at bounding box center [445, 280] width 6 height 6
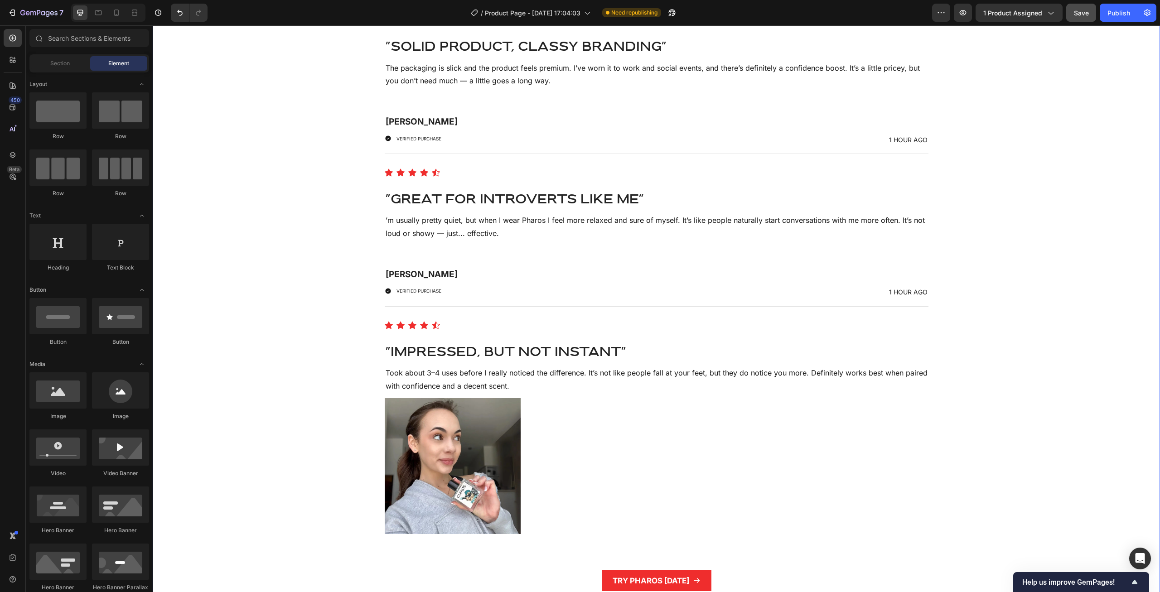
scroll to position [6636, 0]
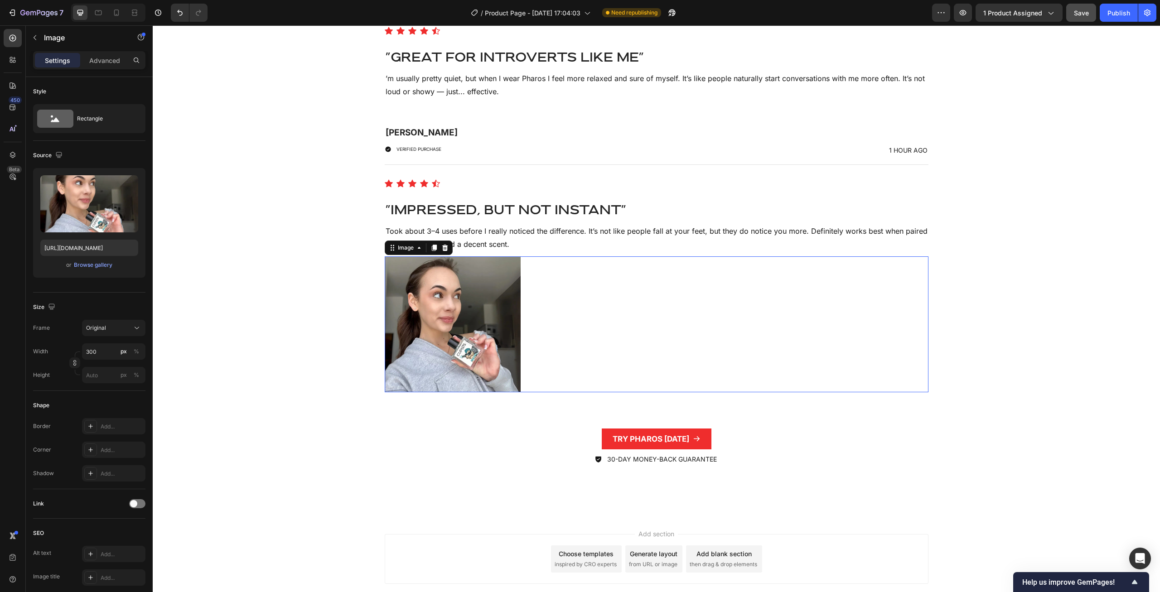
click at [450, 353] on img at bounding box center [453, 324] width 136 height 136
click at [449, 245] on div at bounding box center [445, 247] width 11 height 11
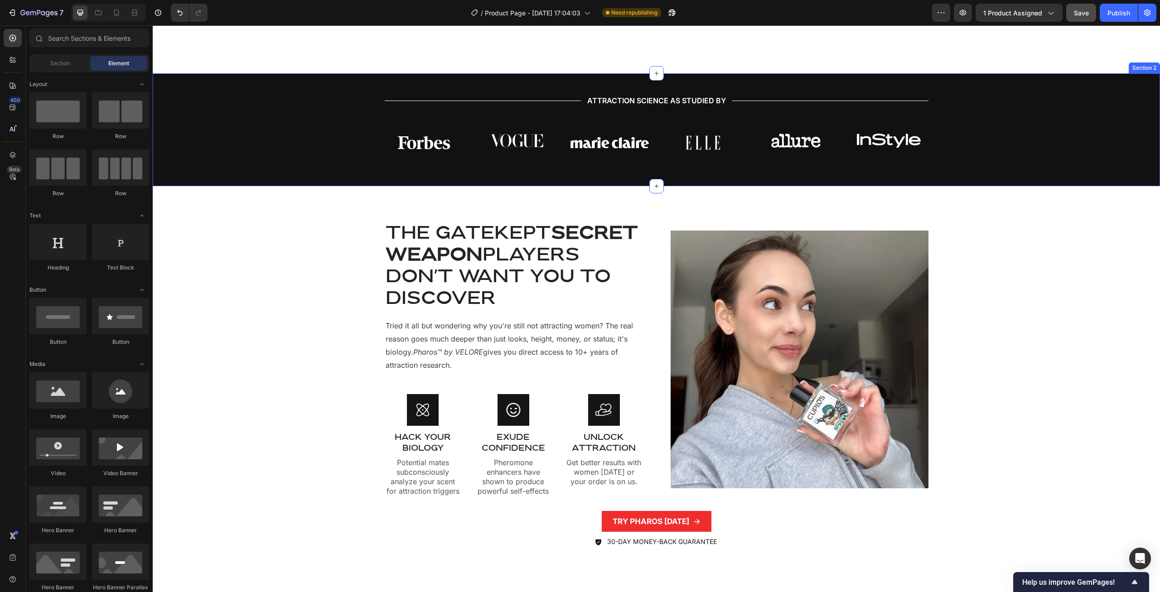
scroll to position [739, 0]
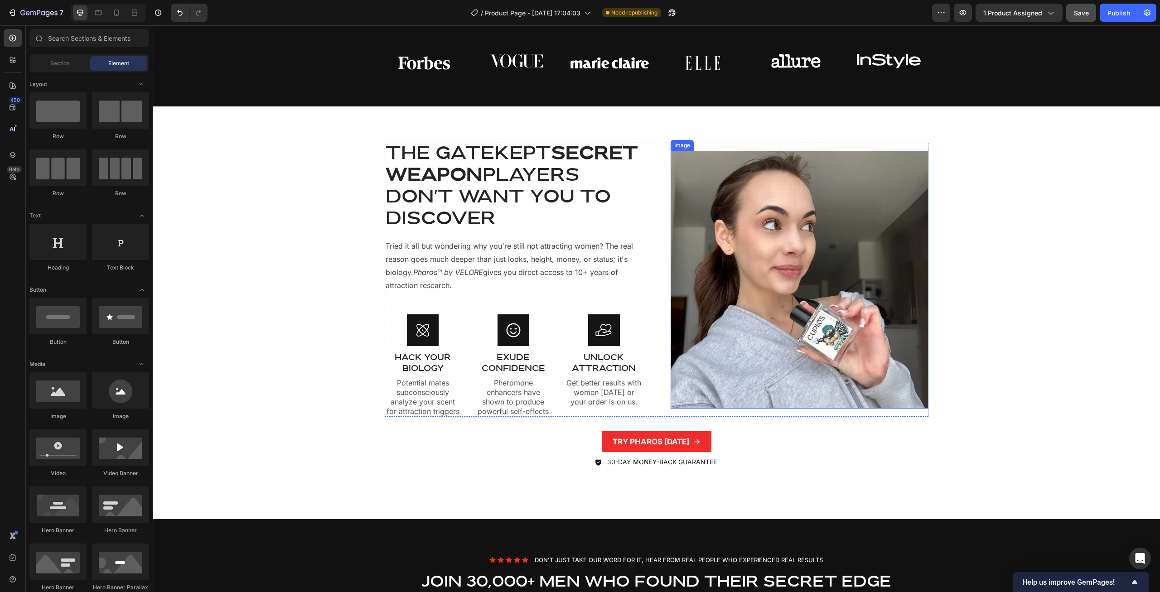
click at [692, 275] on img at bounding box center [800, 280] width 258 height 258
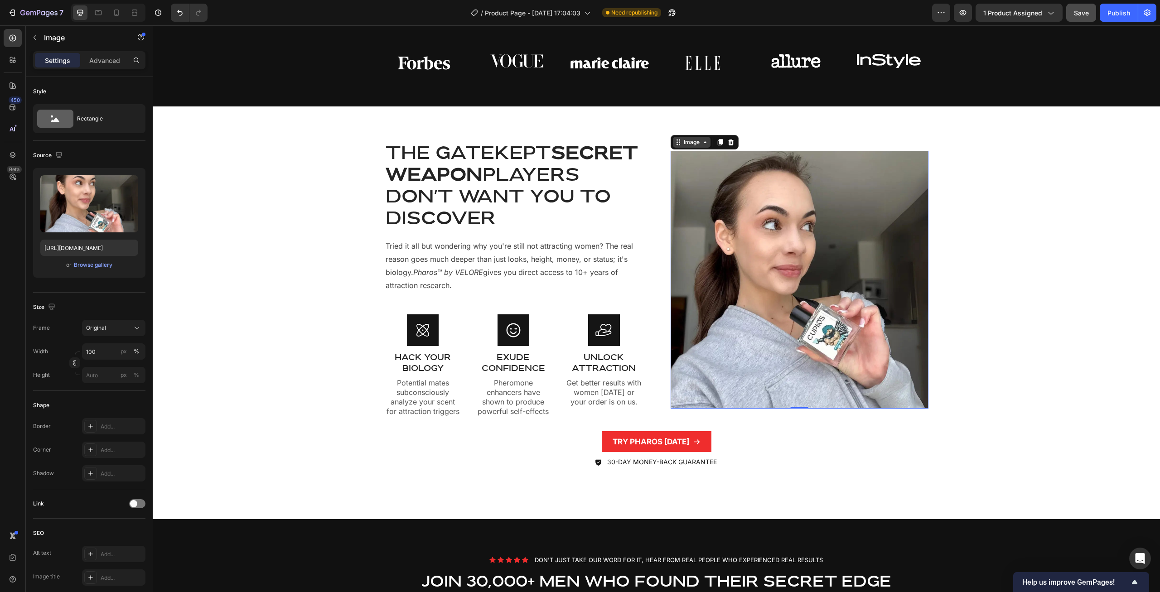
click at [700, 141] on div "Image" at bounding box center [691, 142] width 19 height 8
click at [734, 205] on img at bounding box center [800, 280] width 258 height 258
click at [70, 90] on div "Style" at bounding box center [89, 91] width 112 height 14
click at [37, 43] on button "button" at bounding box center [35, 37] width 14 height 14
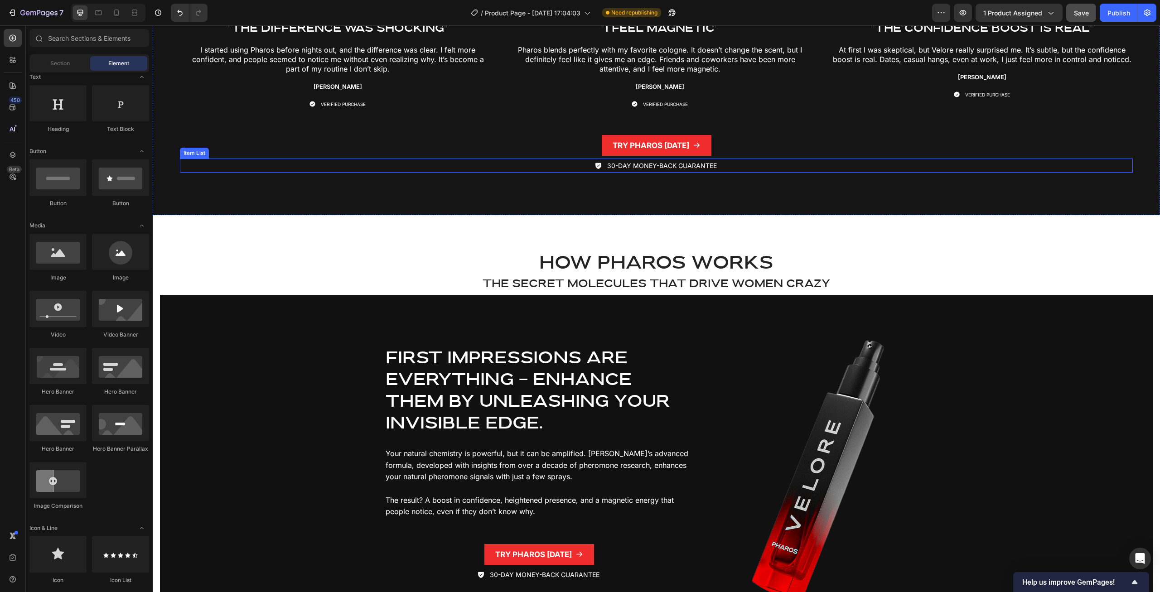
scroll to position [1756, 0]
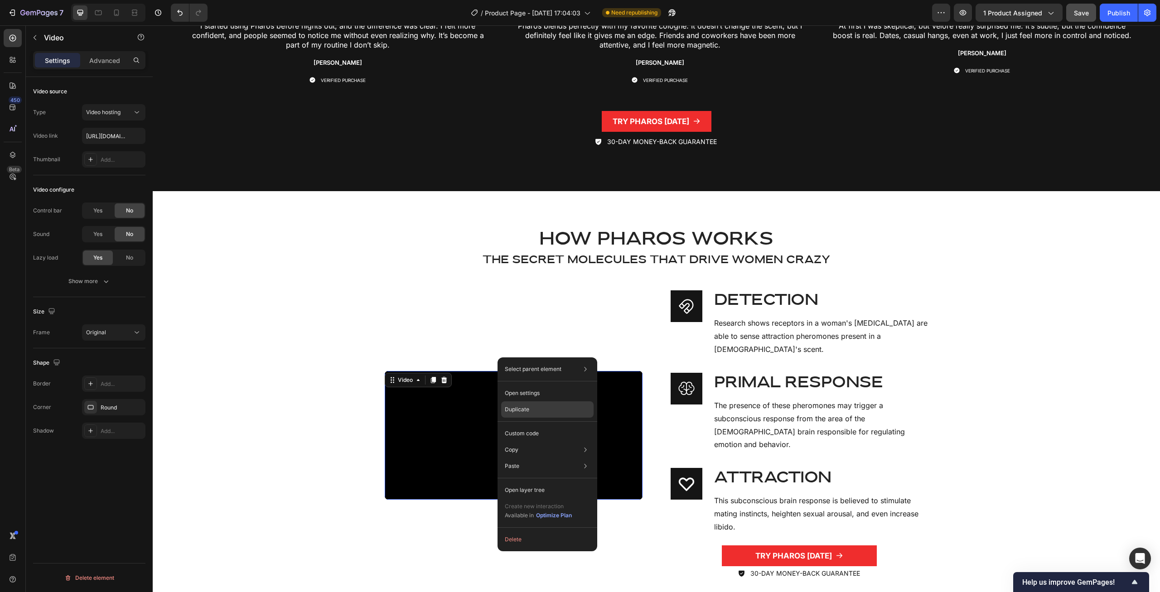
click at [530, 406] on div "Duplicate" at bounding box center [547, 409] width 92 height 16
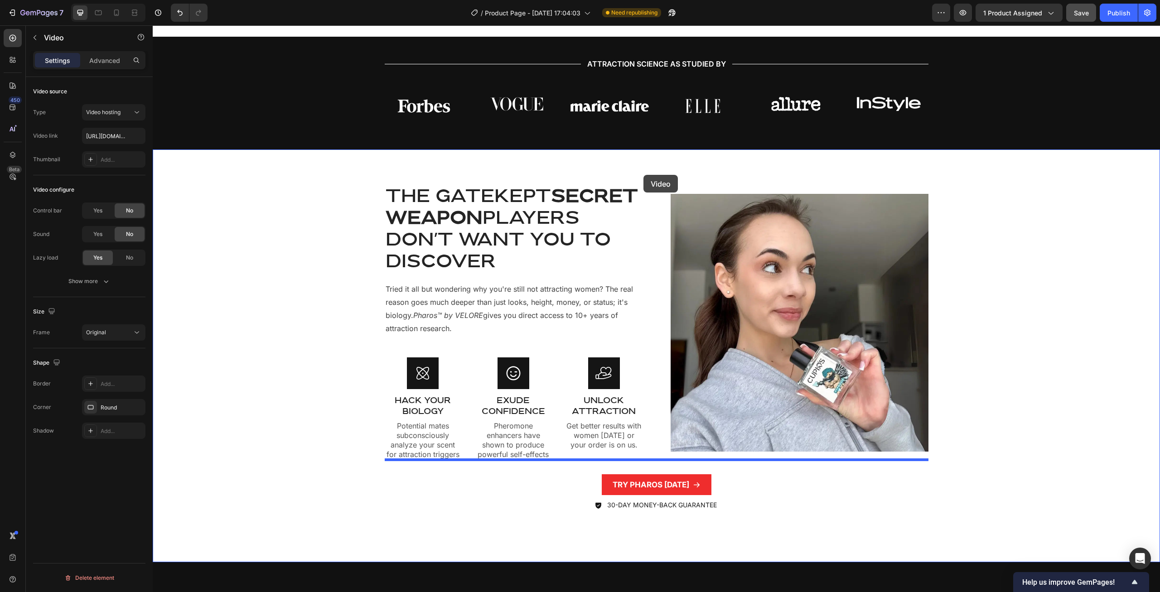
scroll to position [654, 0]
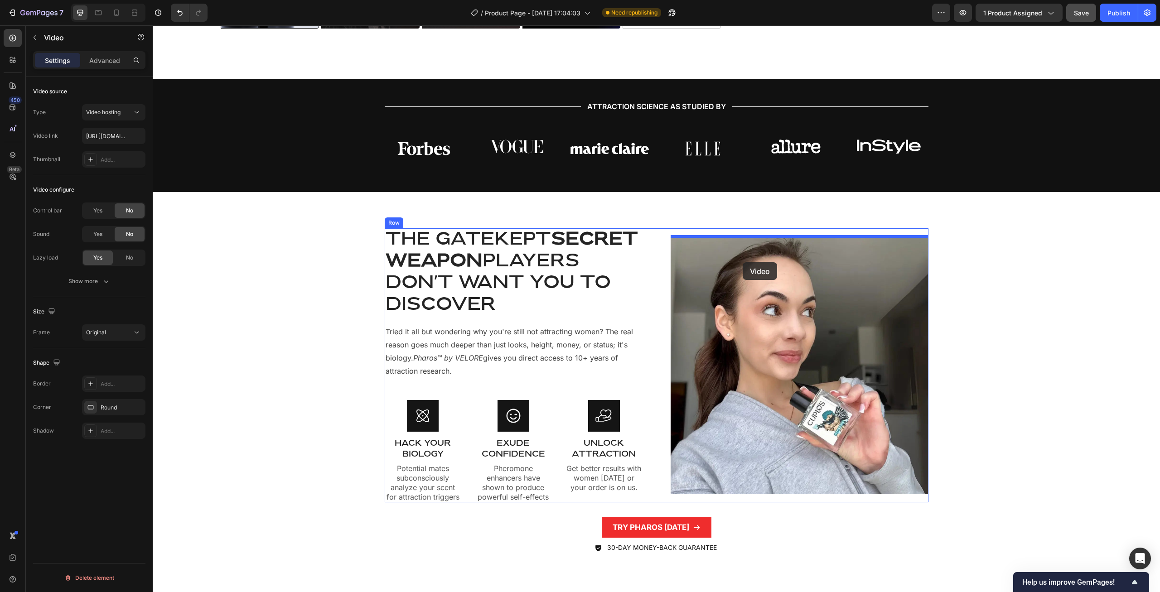
drag, startPoint x: 532, startPoint y: 244, endPoint x: 743, endPoint y: 262, distance: 212.4
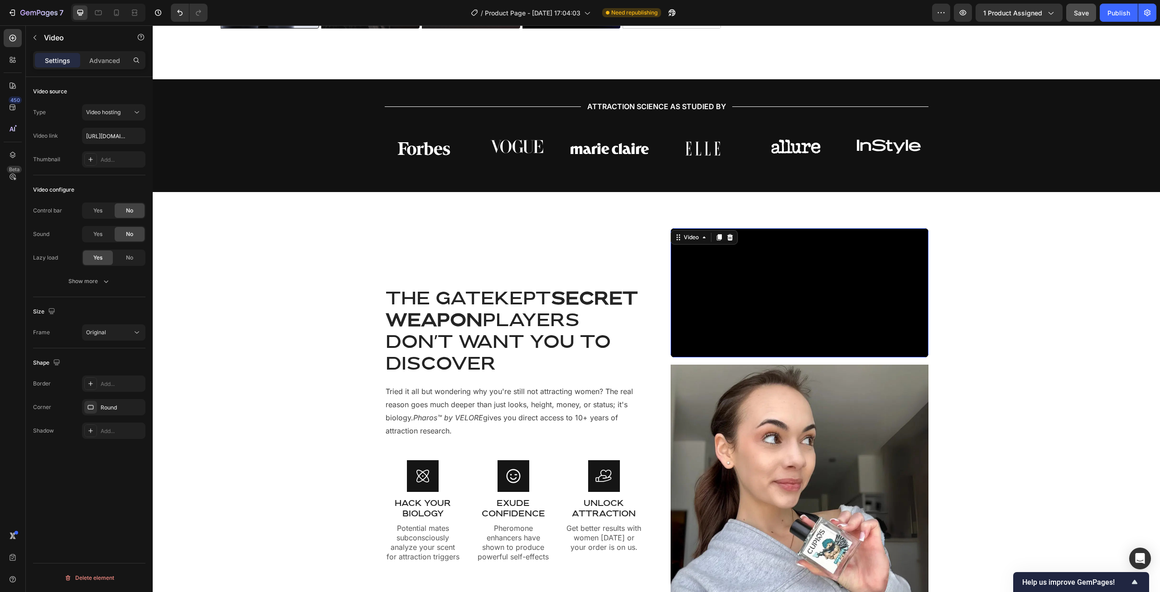
click at [777, 503] on img at bounding box center [800, 494] width 258 height 258
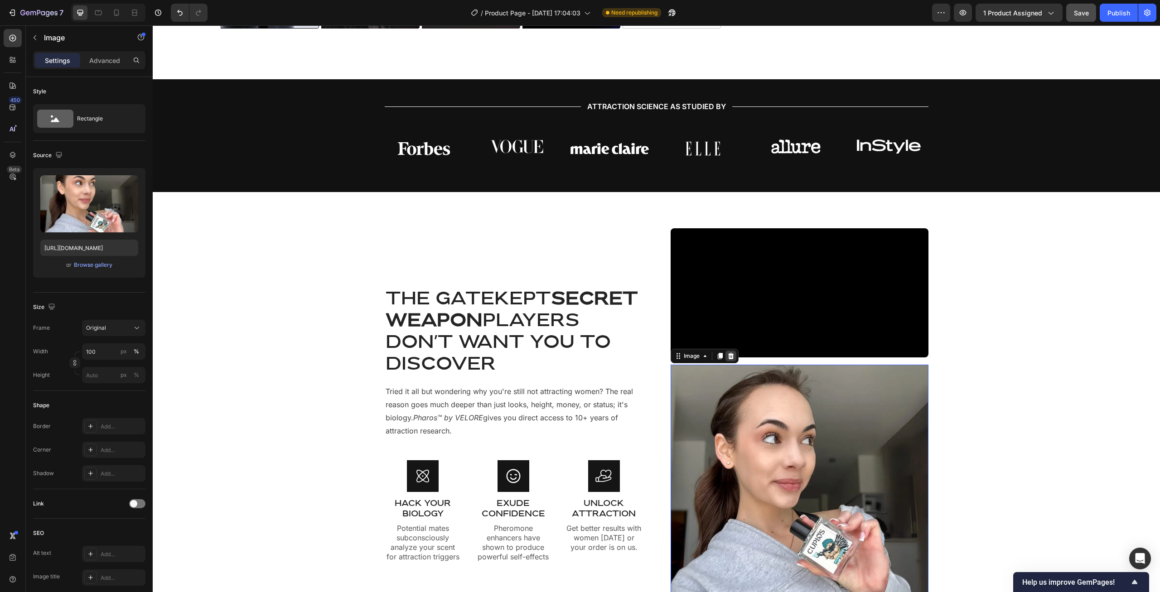
click at [733, 359] on icon at bounding box center [731, 356] width 6 height 6
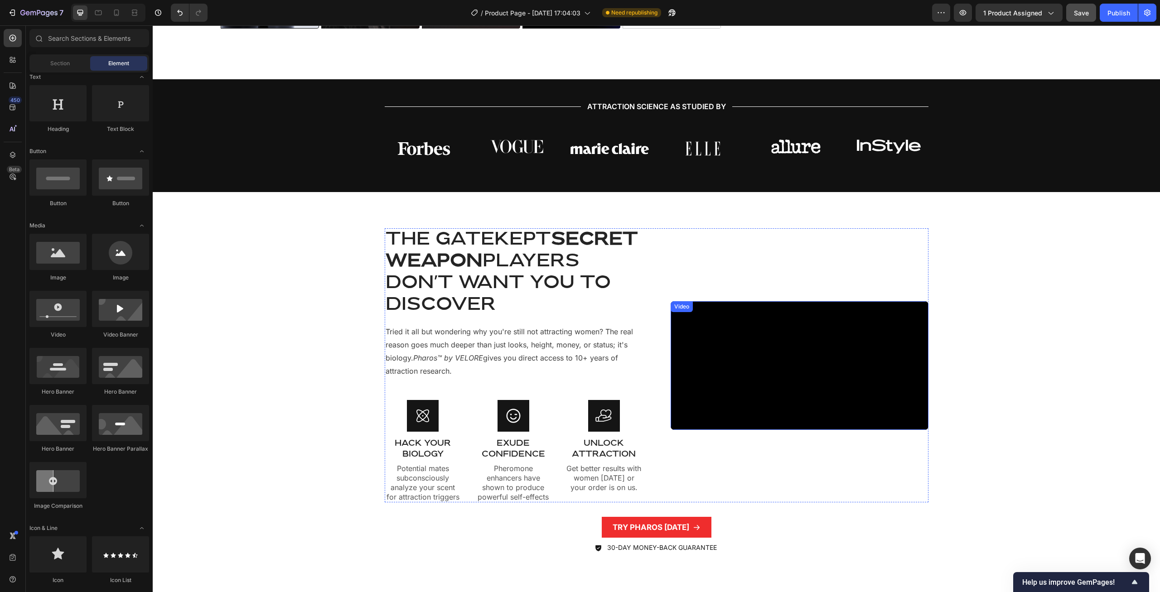
scroll to position [139, 0]
click at [764, 329] on video at bounding box center [800, 365] width 258 height 129
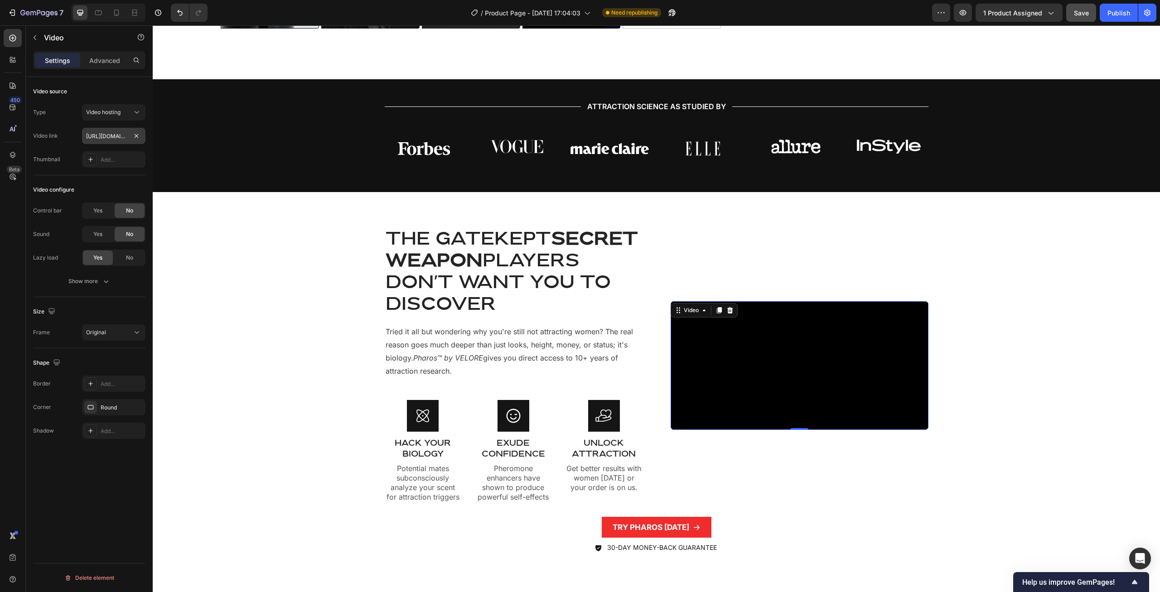
click at [105, 138] on input "[URL][DOMAIN_NAME]" at bounding box center [113, 136] width 63 height 16
click at [146, 135] on div "Video source Type Video hosting Video link [URL][DOMAIN_NAME] Thumbnail Add... …" at bounding box center [89, 347] width 127 height 541
paste input "[URL][DOMAIN_NAME]"
type input "[URL][DOMAIN_NAME]"
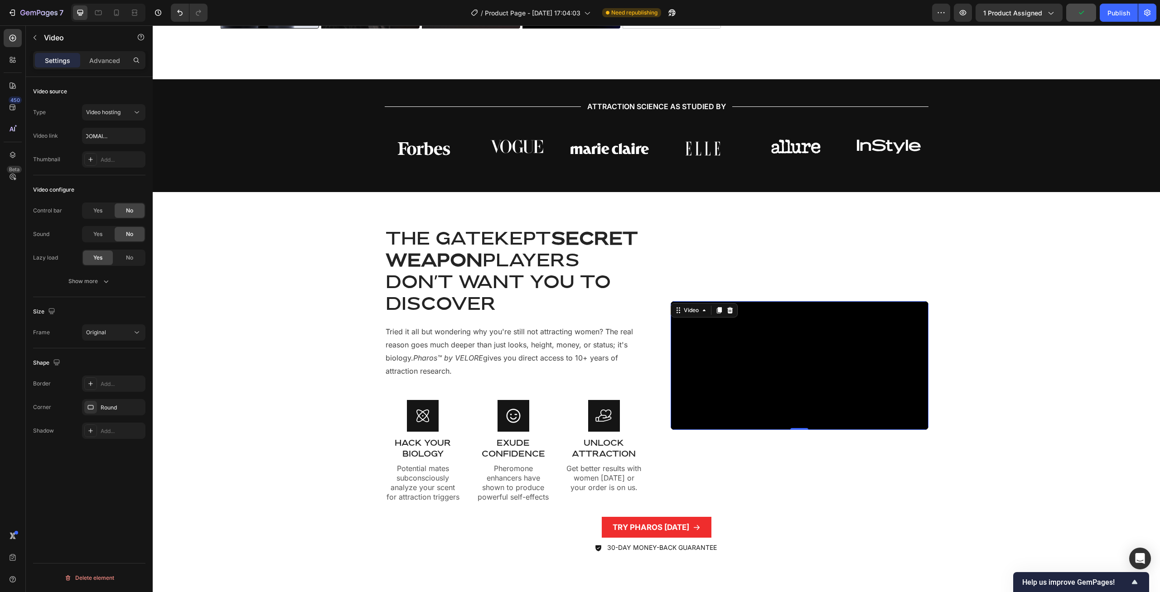
click at [72, 159] on div "Thumbnail Add..." at bounding box center [89, 159] width 112 height 16
click at [271, 290] on div "THE GATEKEPT SECRET WEAPON PLAYERS DON'T WANT YOU TO DISCOVER Heading Tried it …" at bounding box center [656, 398] width 994 height 340
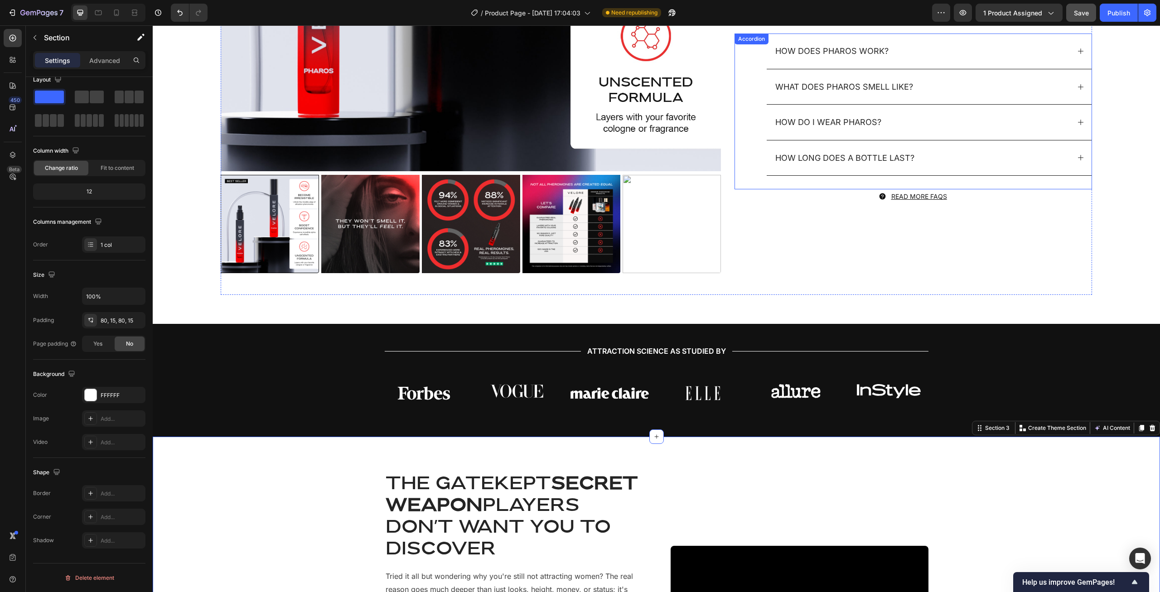
scroll to position [377, 0]
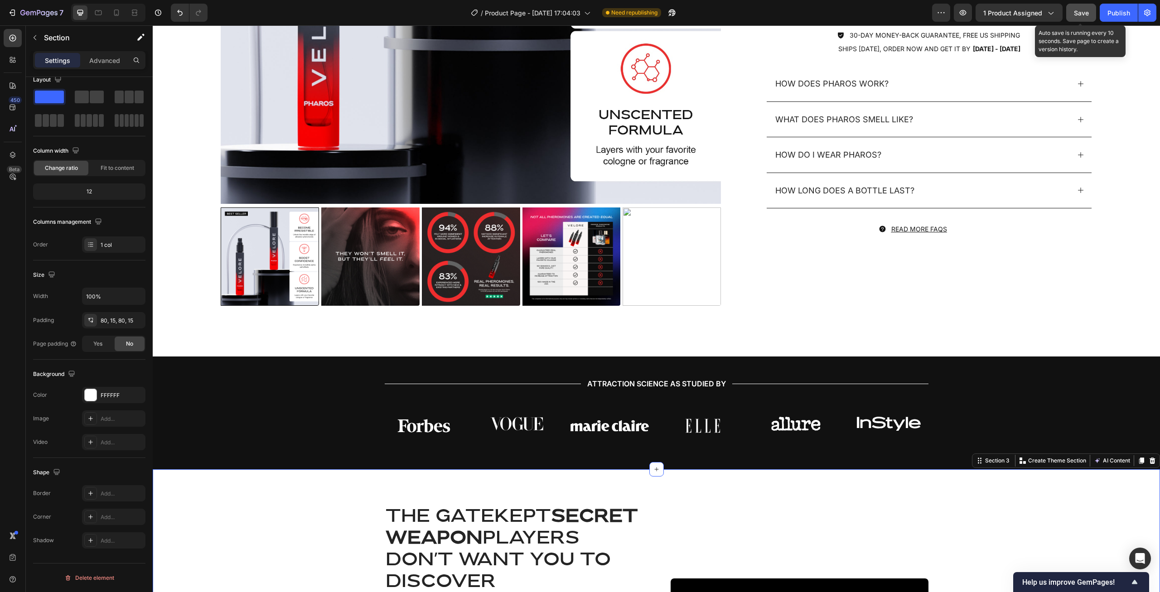
click at [1080, 14] on span "Save" at bounding box center [1081, 13] width 15 height 8
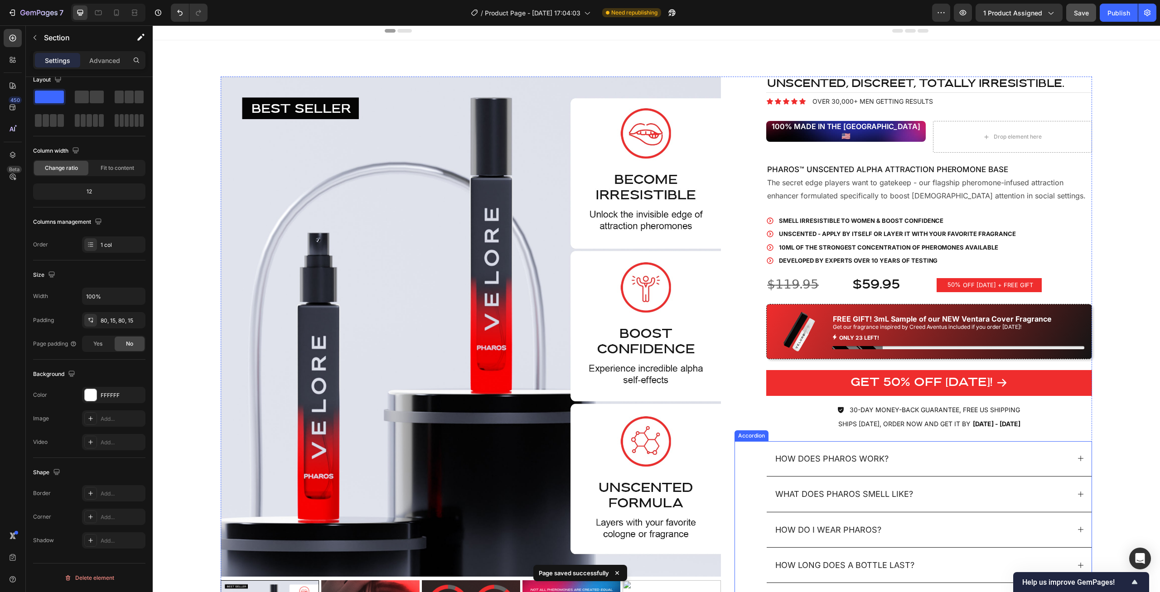
scroll to position [0, 0]
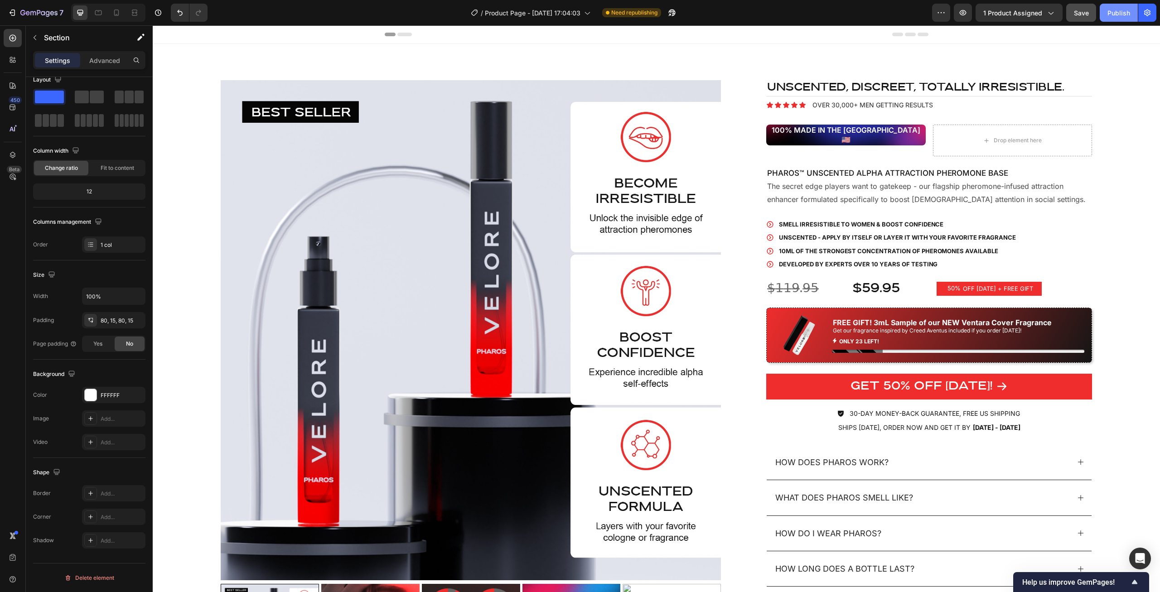
click at [1117, 17] on div "Publish" at bounding box center [1118, 13] width 23 height 10
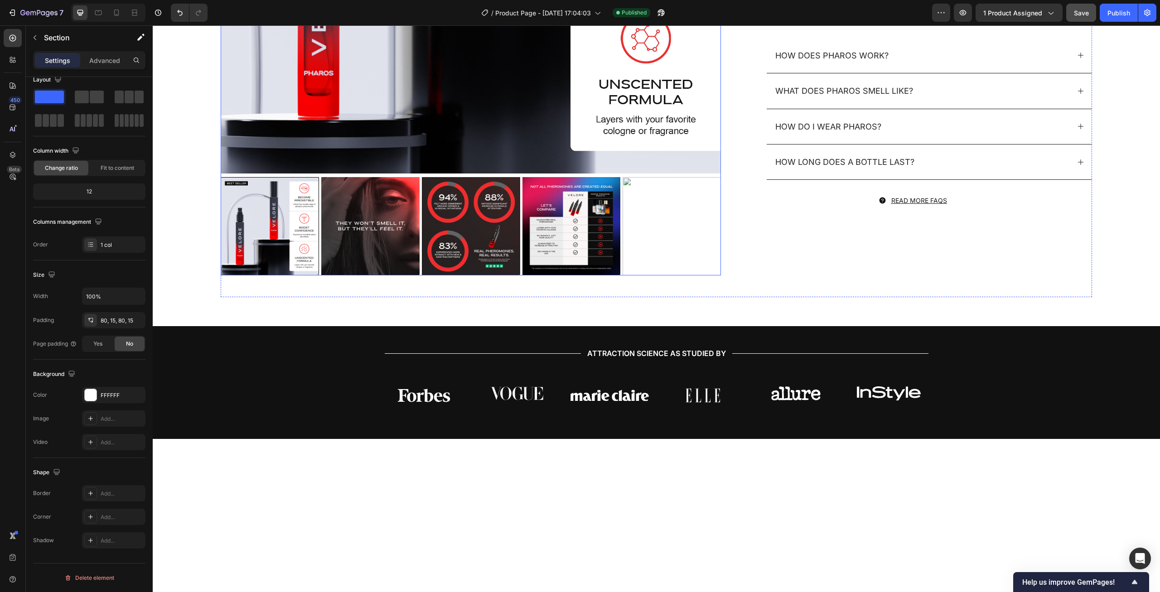
scroll to position [416, 0]
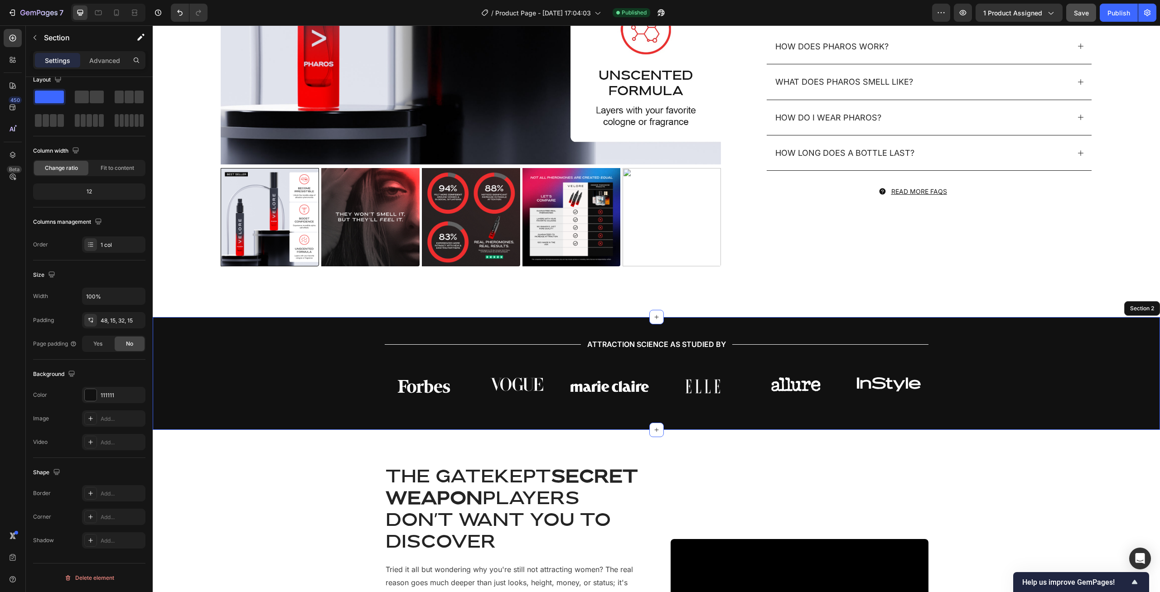
click at [293, 324] on div "Title Line ATTRACTION SCIENCE AS STUDIED BY Text Block Title Line Row Image Ima…" at bounding box center [656, 373] width 1007 height 113
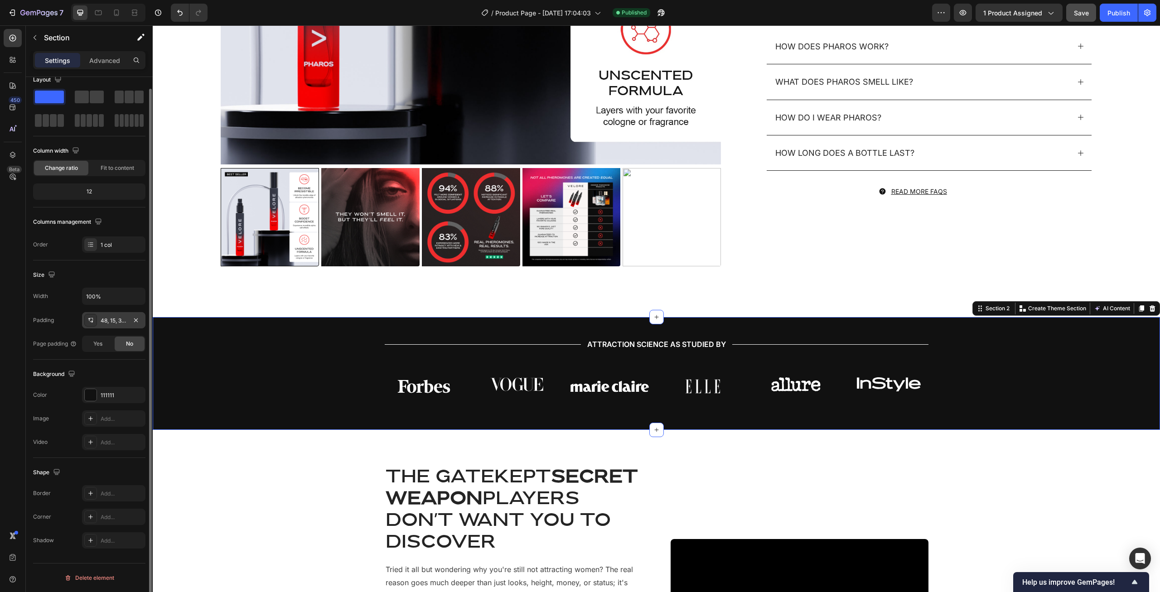
click at [121, 319] on div "48, 15, 32, 15" at bounding box center [114, 321] width 26 height 8
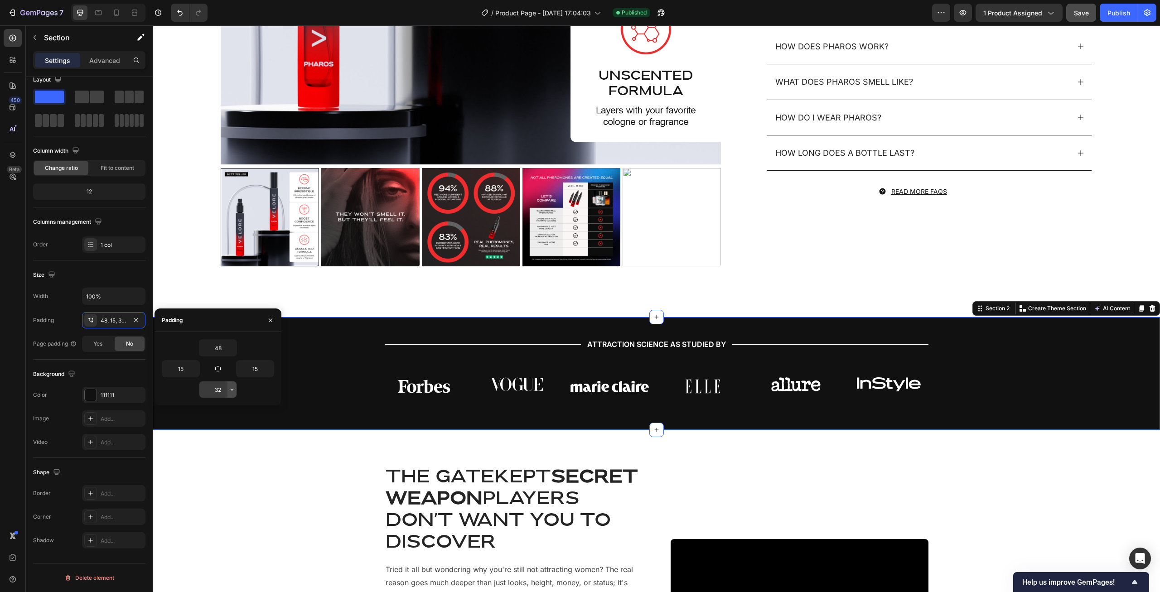
click at [231, 391] on icon "button" at bounding box center [231, 389] width 7 height 7
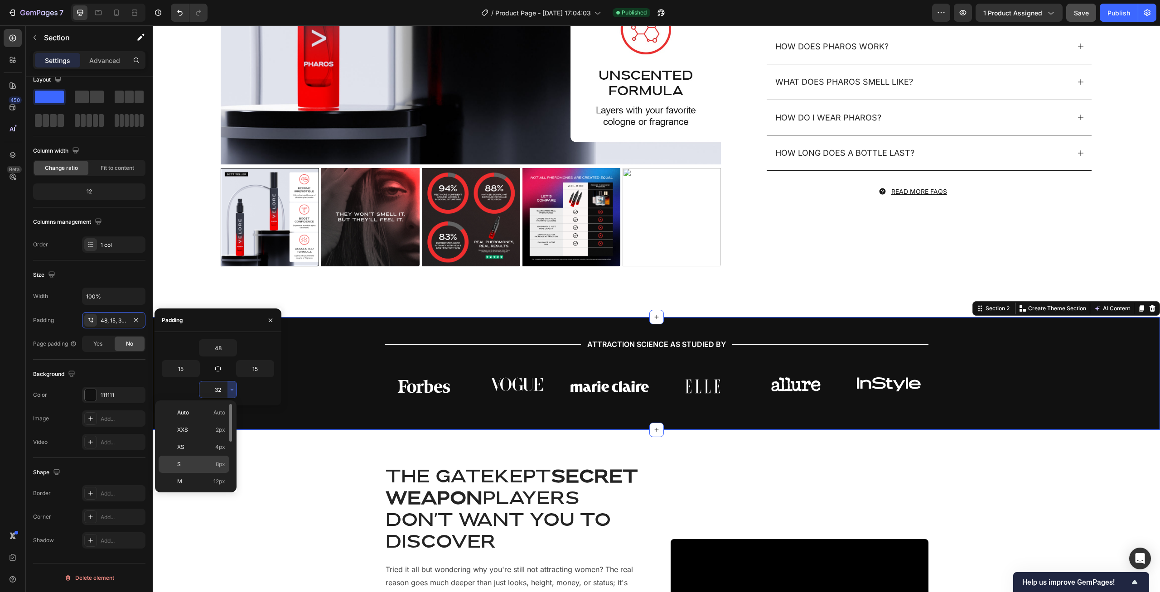
click at [205, 461] on p "S 8px" at bounding box center [201, 464] width 48 height 8
type input "8"
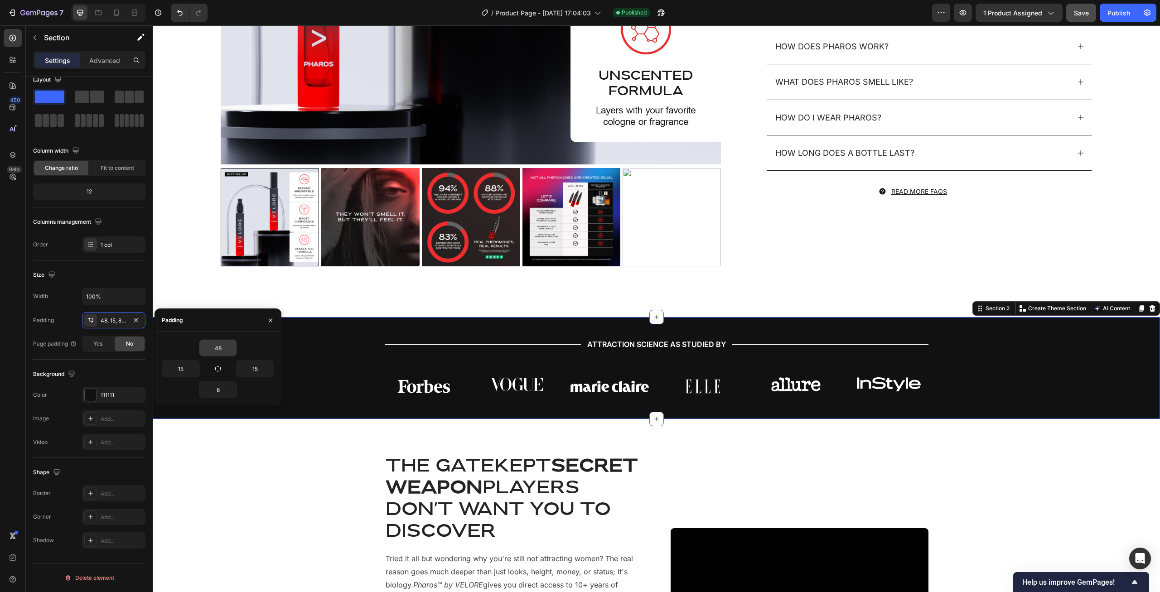
click at [223, 348] on input "48" at bounding box center [217, 348] width 37 height 16
click at [231, 348] on icon "button" at bounding box center [231, 347] width 7 height 7
click at [206, 420] on p "S 8px" at bounding box center [201, 423] width 48 height 8
type input "8"
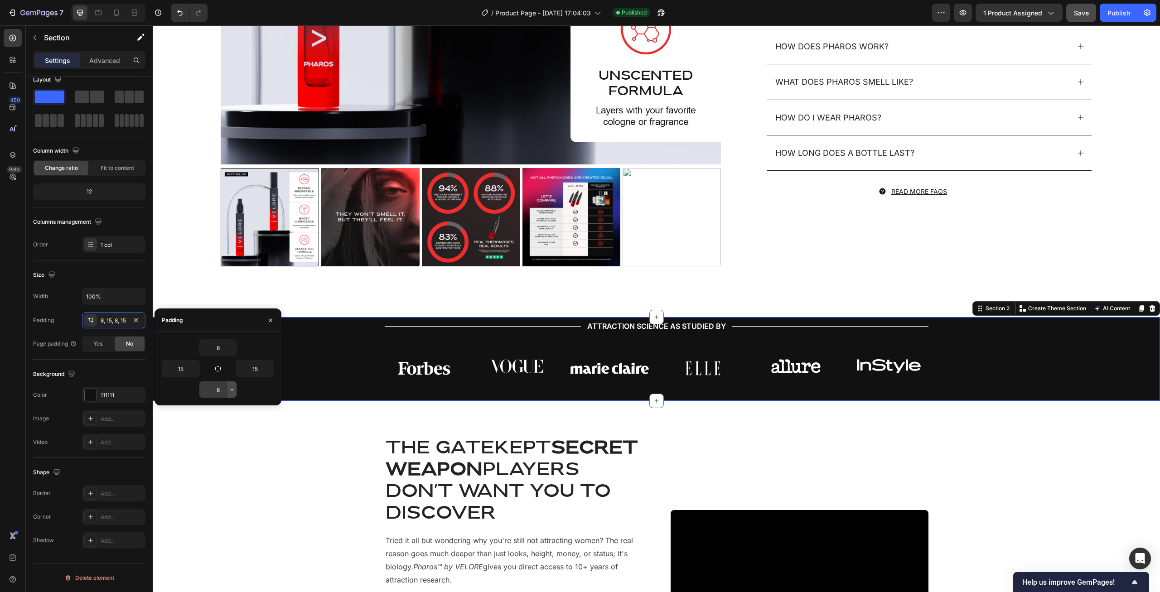
click at [231, 392] on icon "button" at bounding box center [231, 389] width 7 height 7
click at [206, 394] on input "8" at bounding box center [217, 390] width 37 height 16
click at [223, 343] on input "8" at bounding box center [217, 348] width 37 height 16
click at [230, 348] on icon "button" at bounding box center [231, 347] width 7 height 7
click at [189, 343] on div "8" at bounding box center [218, 347] width 112 height 17
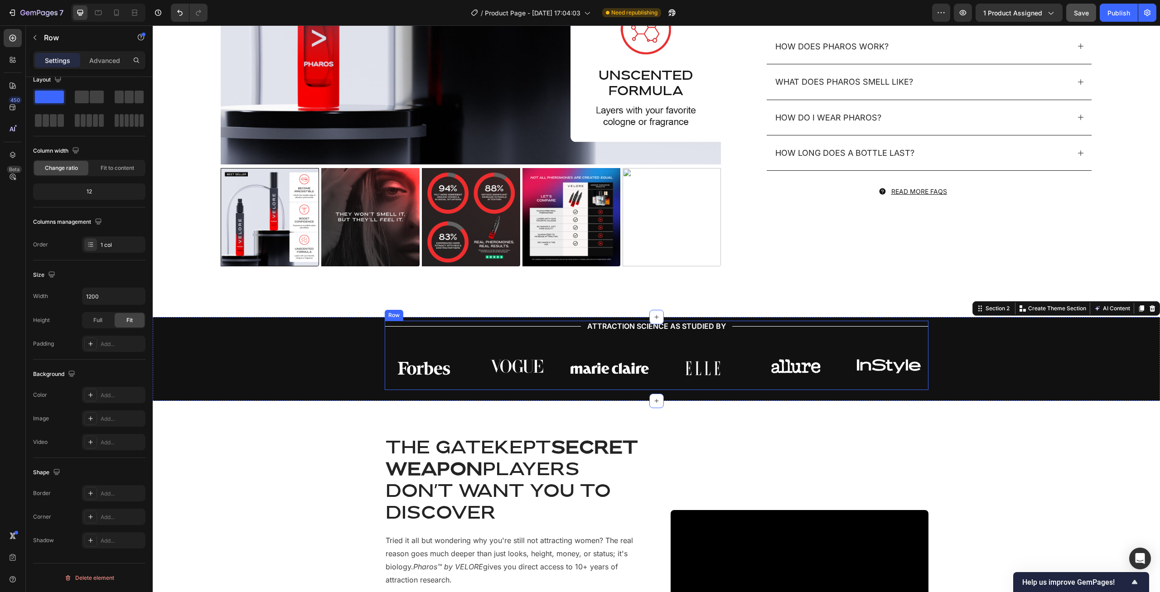
click at [555, 339] on div "Title Line ATTRACTION SCIENCE AS STUDIED BY Text Block Title Line Row Image Ima…" at bounding box center [657, 355] width 544 height 69
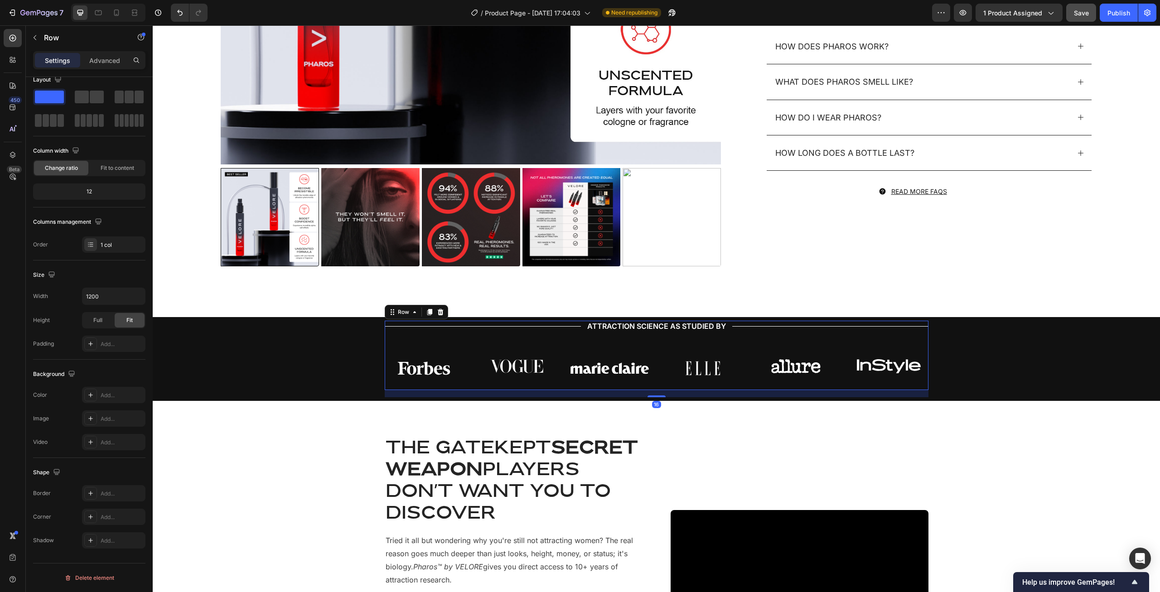
scroll to position [0, 0]
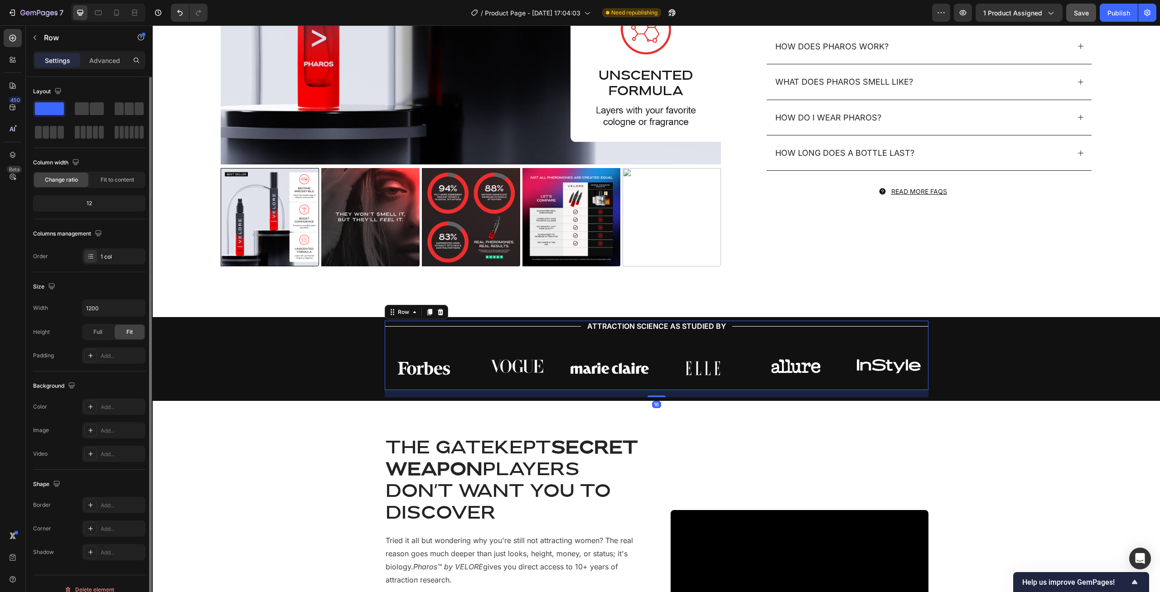
click at [620, 340] on div "Title Line ATTRACTION SCIENCE AS STUDIED BY Text Block Title Line Row Image Ima…" at bounding box center [657, 355] width 544 height 69
click at [437, 338] on div "Title Line ATTRACTION SCIENCE AS STUDIED BY Text Block Title Line Row Image Ima…" at bounding box center [657, 355] width 544 height 69
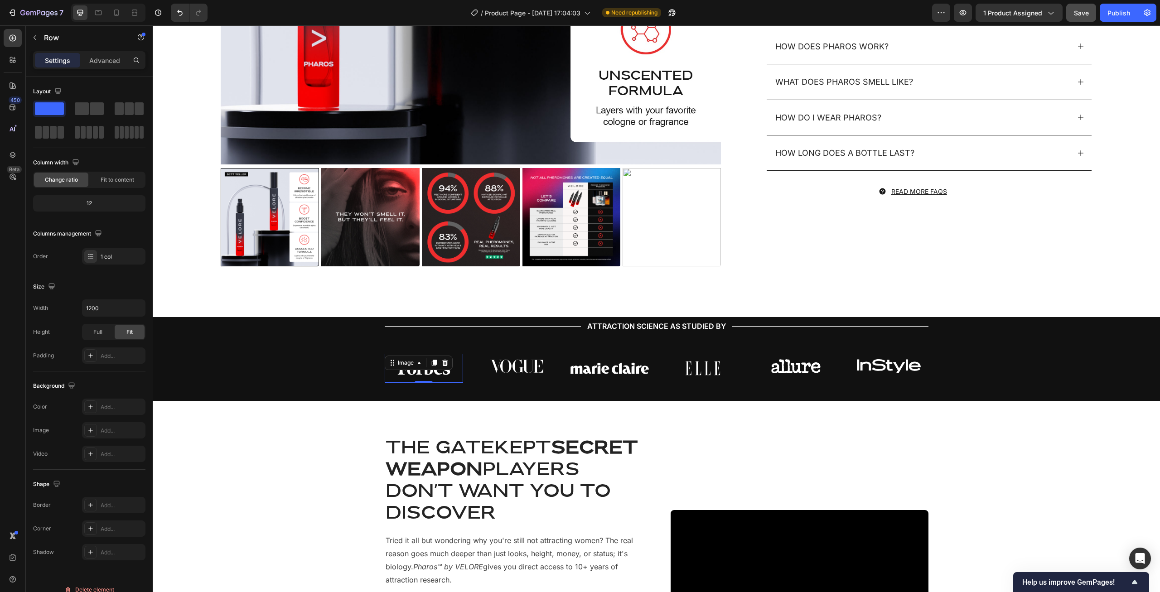
click at [434, 355] on img at bounding box center [424, 368] width 78 height 29
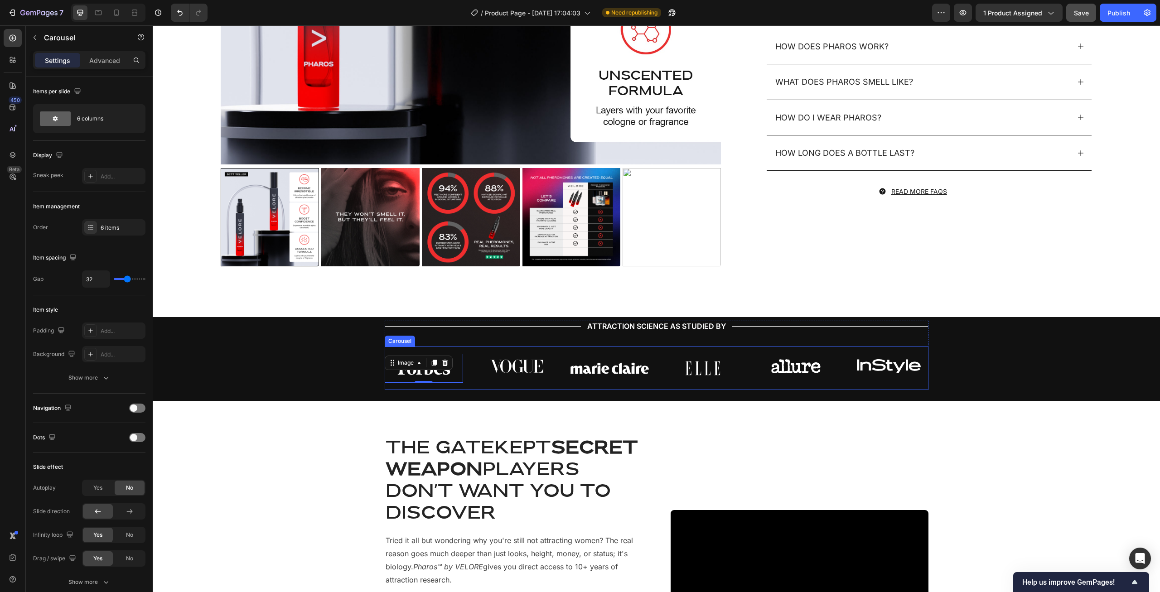
click at [447, 347] on div "Image 0 Image Image Image Image Image Carousel" at bounding box center [657, 368] width 544 height 43
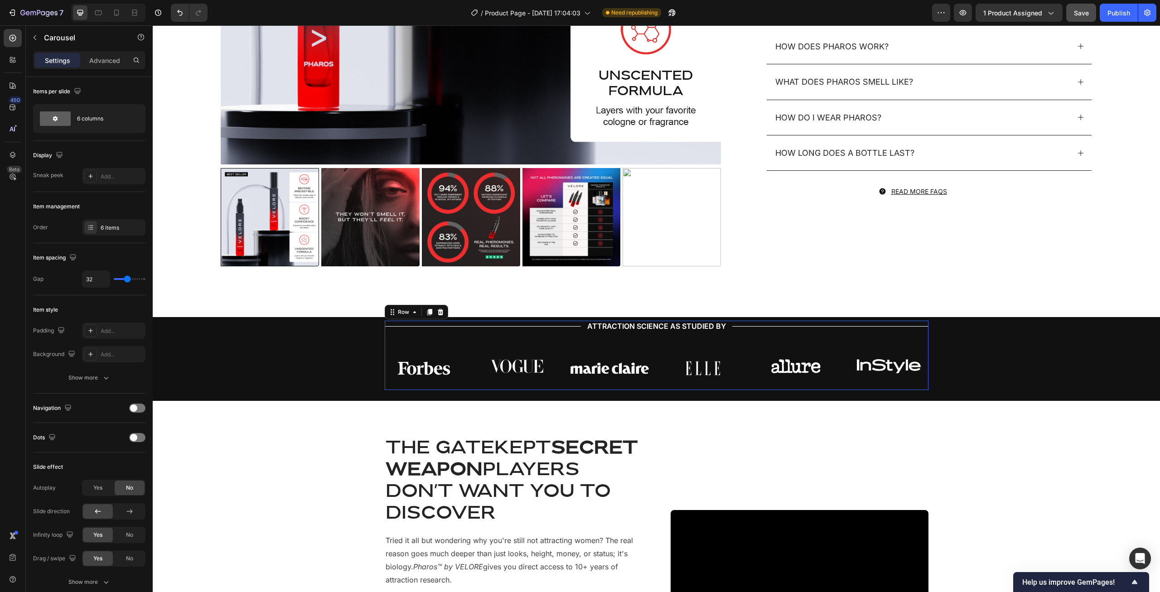
click at [510, 340] on div "Title Line ATTRACTION SCIENCE AS STUDIED BY Text Block Title Line Row Image Ima…" at bounding box center [657, 355] width 544 height 69
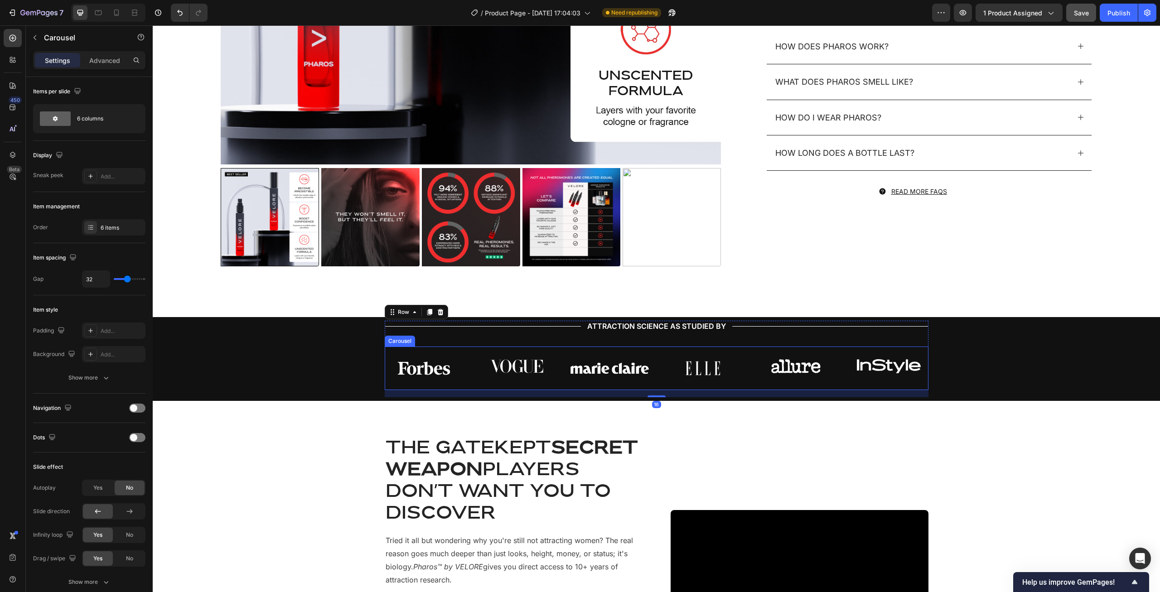
click at [509, 348] on div "Image Image Image Image Image Image Carousel" at bounding box center [657, 368] width 544 height 43
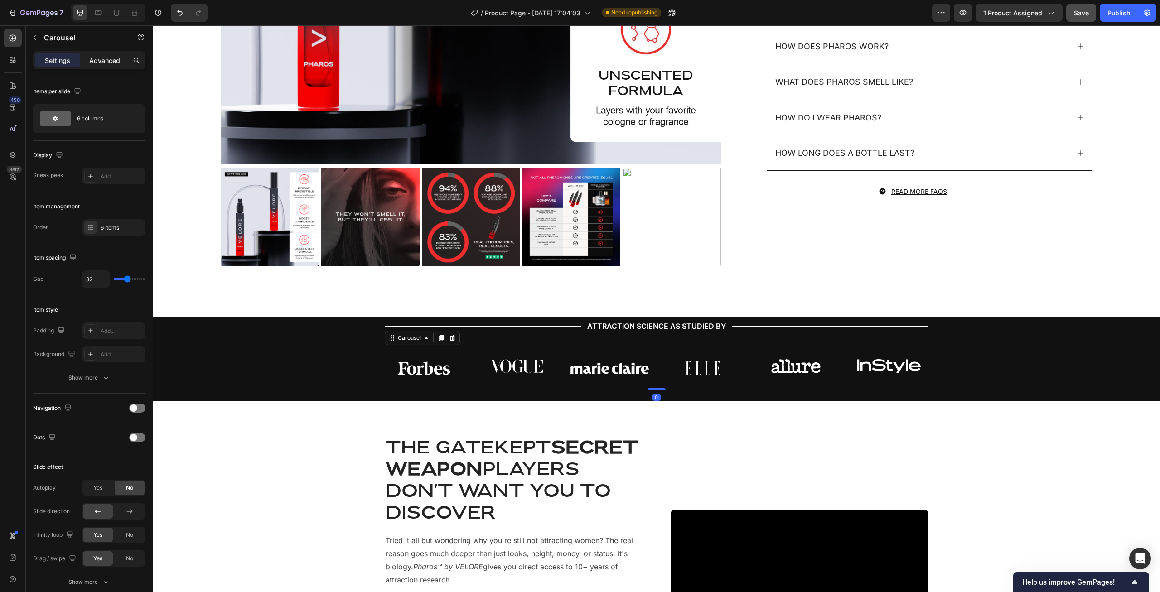
click at [99, 59] on p "Advanced" at bounding box center [104, 61] width 31 height 10
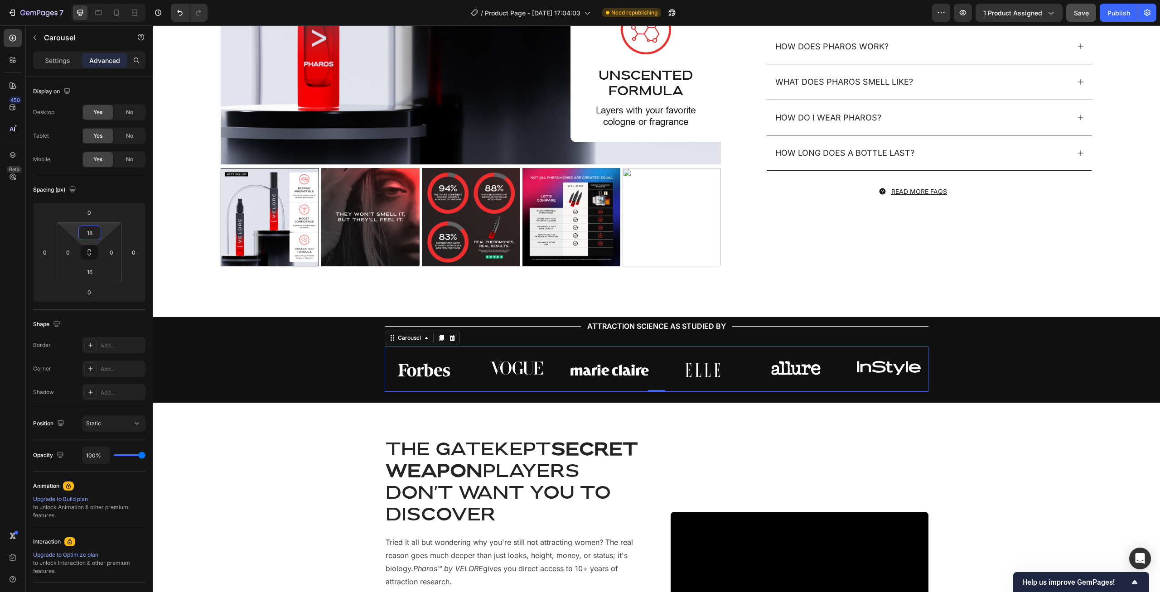
type input "16"
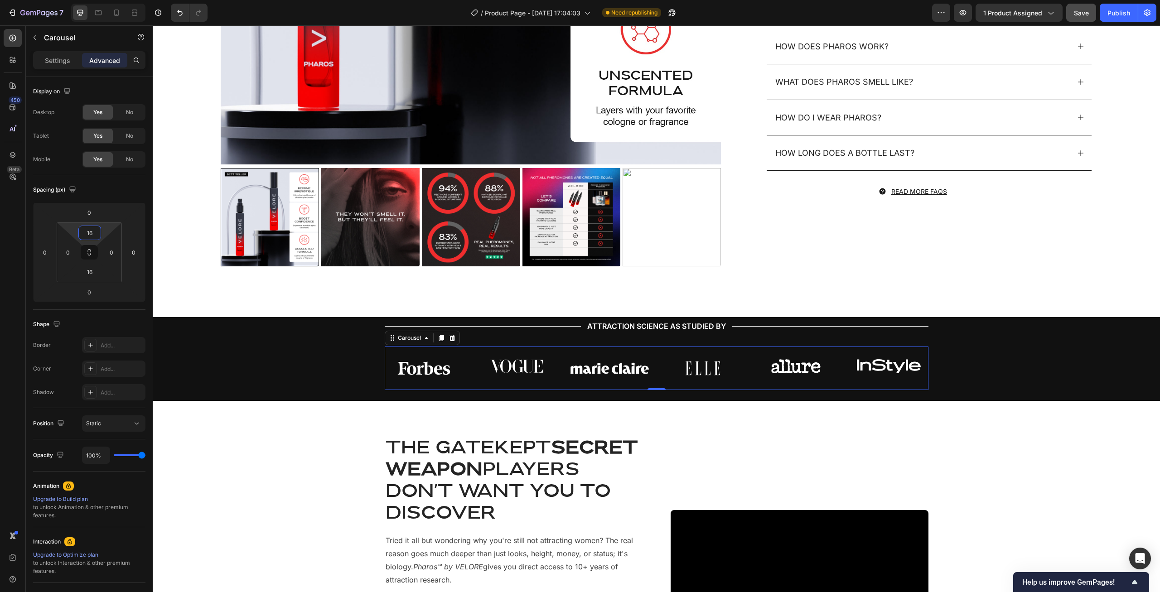
drag, startPoint x: 103, startPoint y: 230, endPoint x: 108, endPoint y: 230, distance: 5.4
click at [108, 0] on html "7 / Product Page - [DATE] 17:04:03 Need republishing Preview 1 product assigned…" at bounding box center [580, 0] width 1160 height 0
click at [602, 333] on div "Title Line ATTRACTION SCIENCE AS STUDIED BY Text Block Title Line Row Image Ima…" at bounding box center [657, 355] width 544 height 69
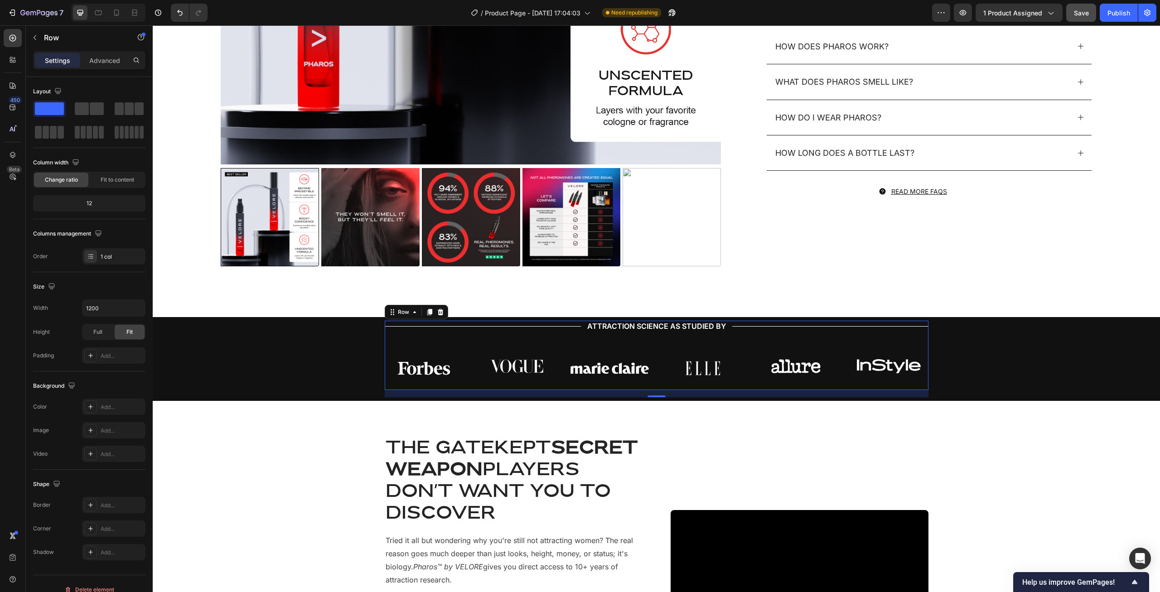
click at [474, 337] on div "Title Line ATTRACTION SCIENCE AS STUDIED BY Text Block Title Line Row Image Ima…" at bounding box center [657, 355] width 544 height 69
click at [525, 324] on div "Title Line" at bounding box center [483, 326] width 196 height 11
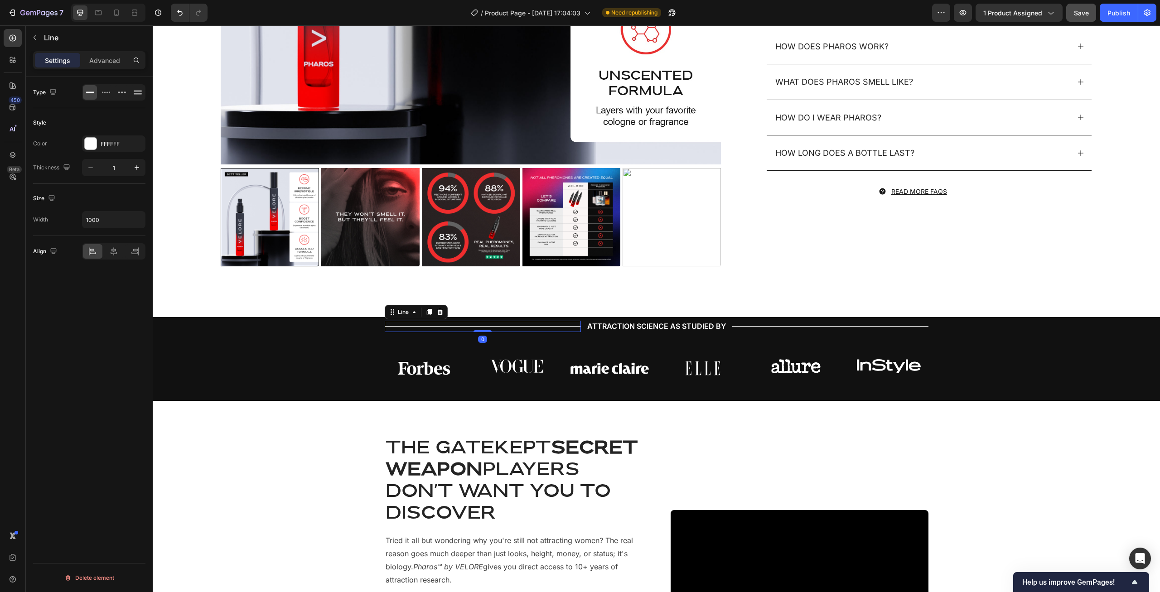
click at [606, 326] on p "ATTRACTION SCIENCE AS STUDIED BY" at bounding box center [656, 327] width 139 height 10
click at [554, 327] on div "Title Line 0" at bounding box center [483, 326] width 196 height 11
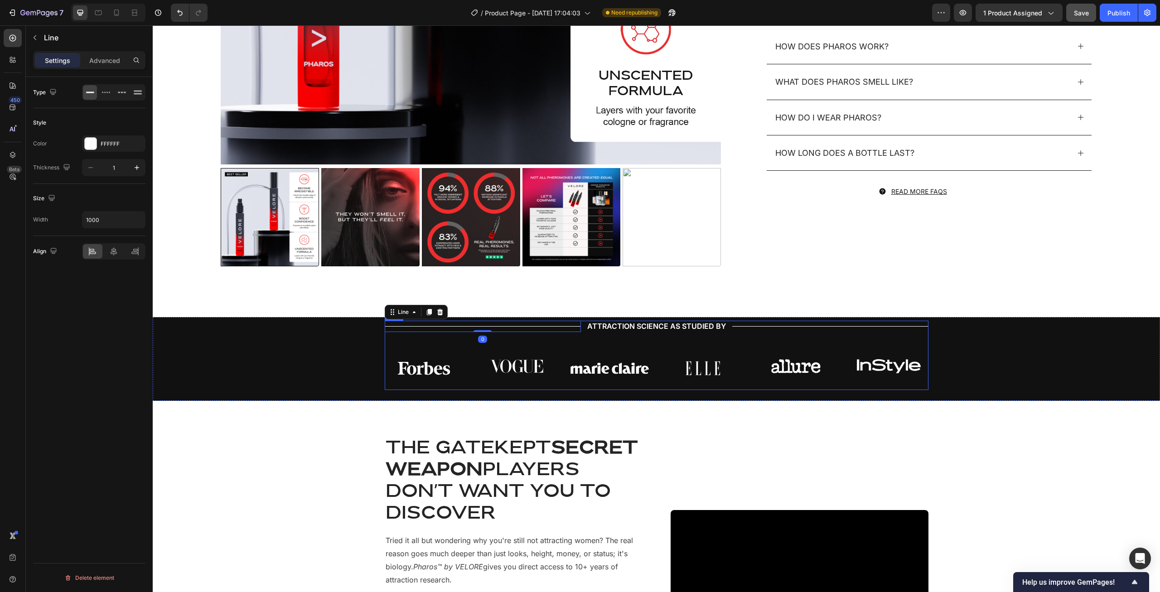
click at [767, 331] on div "Title Line" at bounding box center [830, 326] width 196 height 11
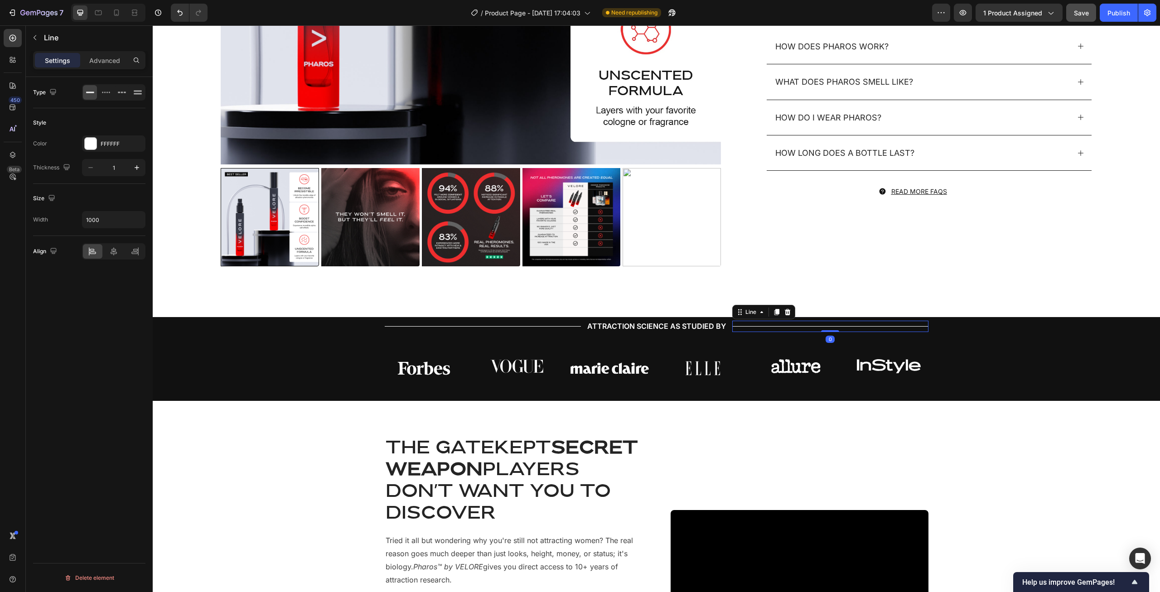
click at [746, 342] on div "Title Line ATTRACTION SCIENCE AS STUDIED BY Text Block Title Line 0 Row Image I…" at bounding box center [657, 355] width 544 height 69
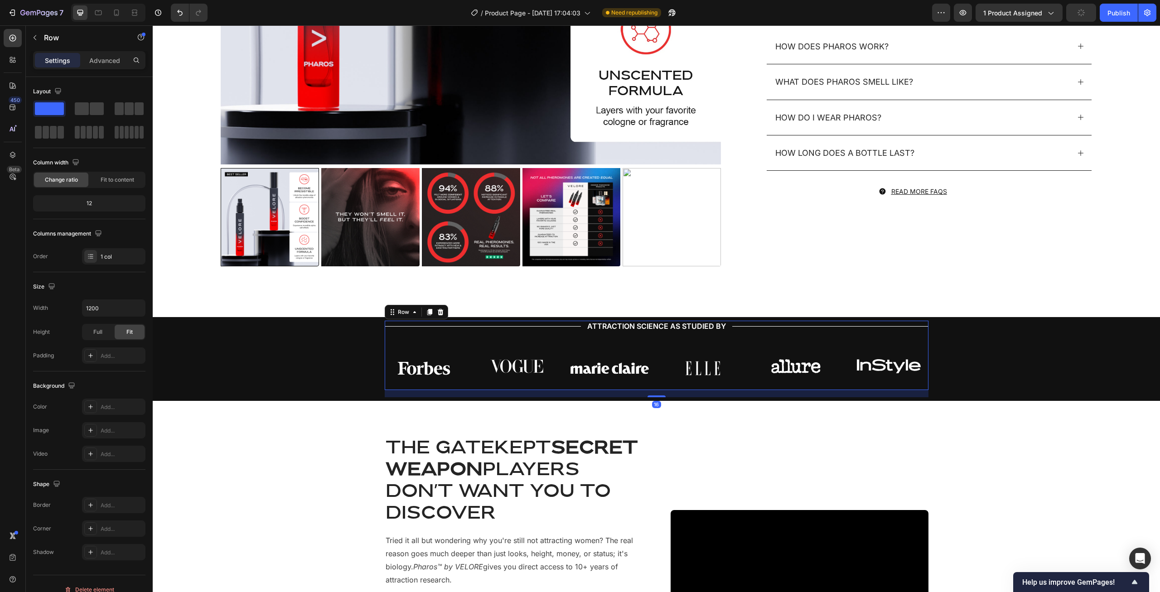
click at [714, 345] on div "Title Line ATTRACTION SCIENCE AS STUDIED BY Text Block Title Line Row Image Ima…" at bounding box center [657, 355] width 544 height 69
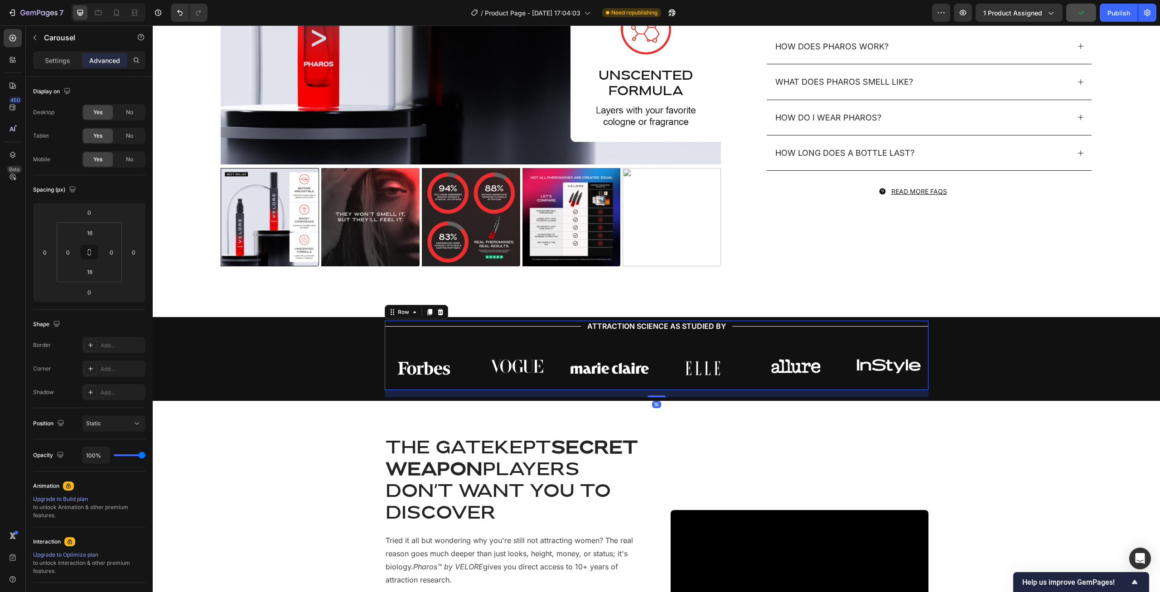
click at [681, 352] on div "Image Image Image Image Image Image Carousel" at bounding box center [657, 368] width 544 height 43
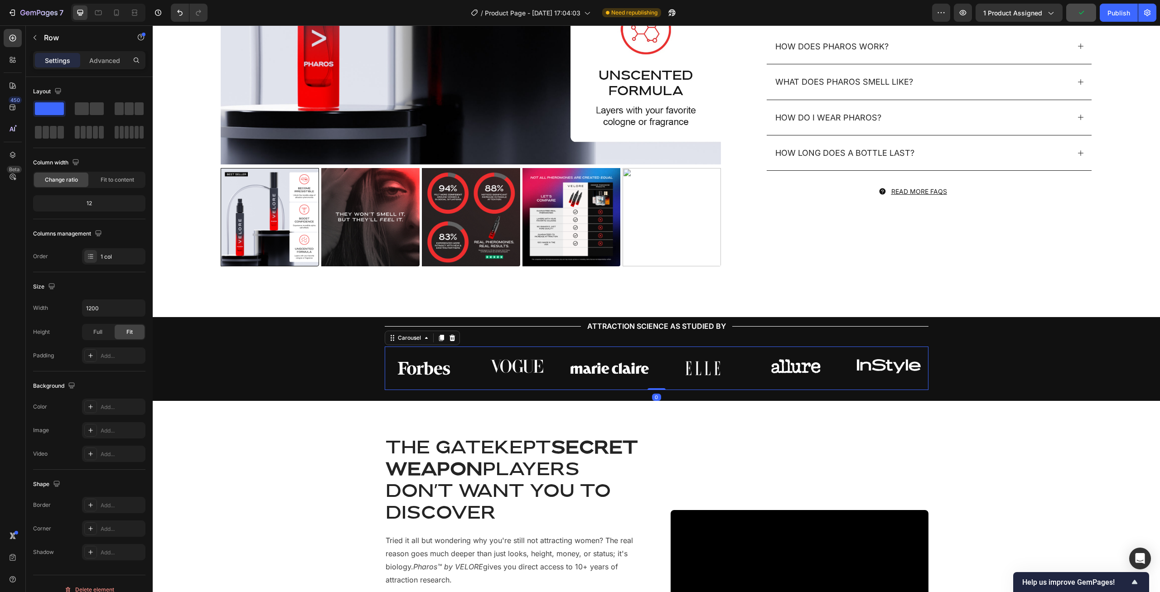
click at [666, 343] on div "Title Line ATTRACTION SCIENCE AS STUDIED BY Text Block Title Line Row Image Ima…" at bounding box center [657, 355] width 544 height 69
click at [667, 347] on div "Image Image Image Image Image Image Carousel 0" at bounding box center [657, 368] width 544 height 43
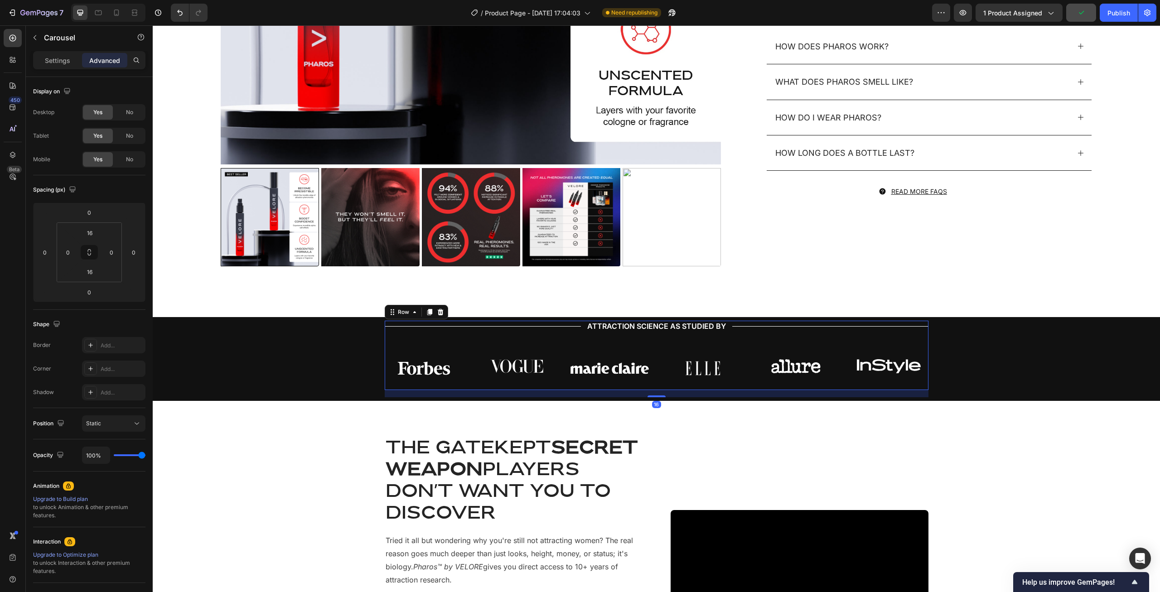
click at [662, 339] on div "Title Line ATTRACTION SCIENCE AS STUDIED BY Text Block Title Line Row Image Ima…" at bounding box center [657, 355] width 544 height 69
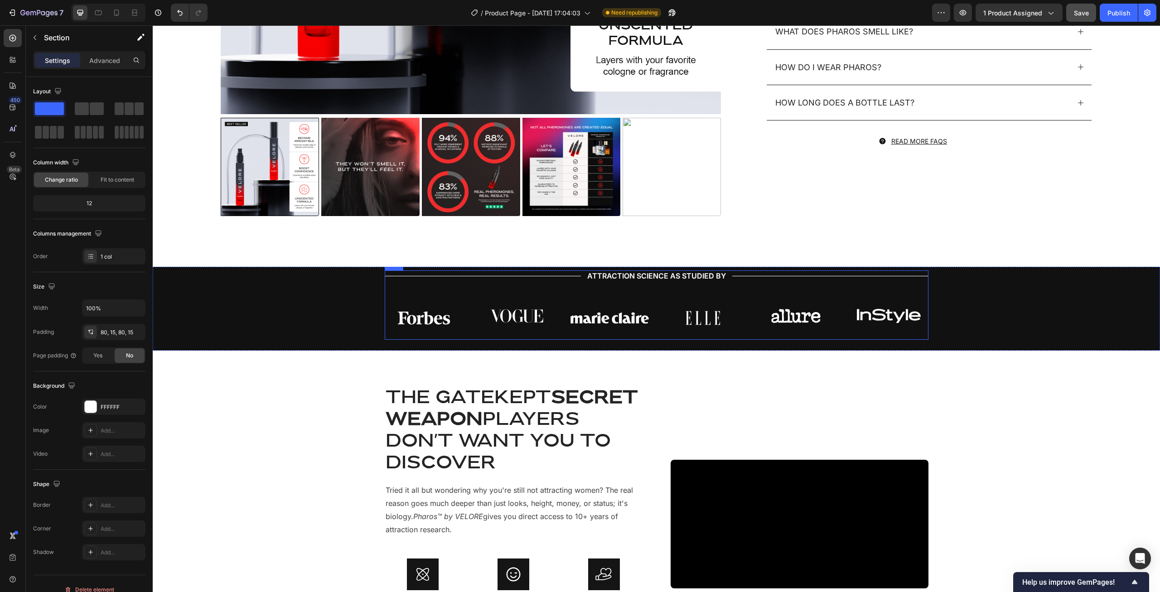
scroll to position [647, 0]
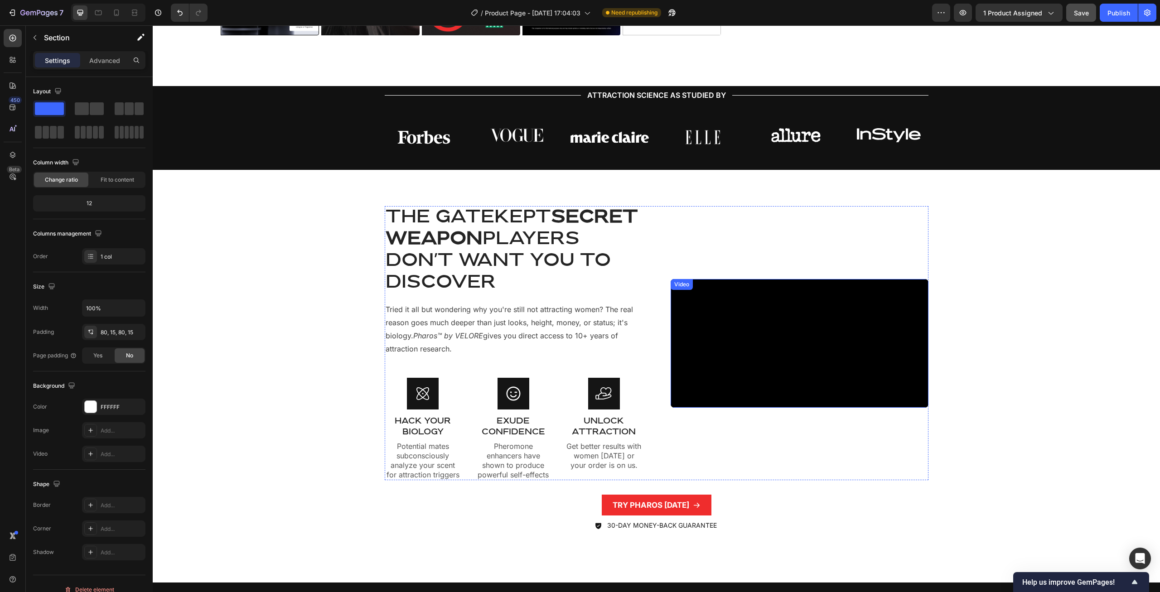
click at [822, 290] on video at bounding box center [800, 343] width 258 height 129
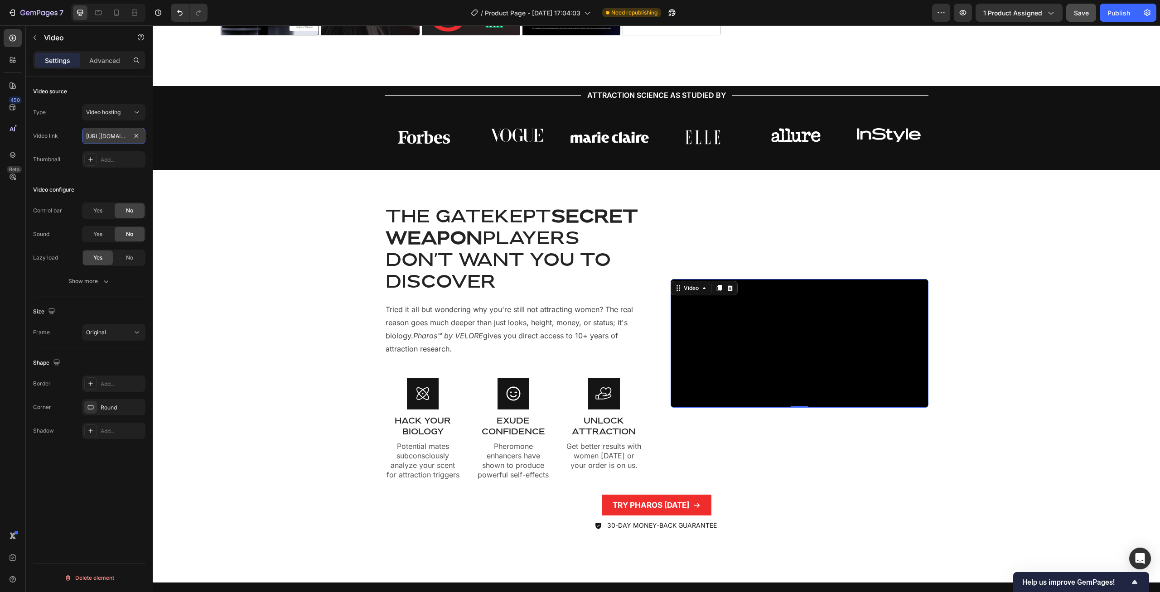
click at [111, 142] on input "[URL][DOMAIN_NAME]" at bounding box center [113, 136] width 63 height 16
type input "[URL][DOMAIN_NAME]"
click at [77, 501] on div "Video source Type Video hosting Video link [URL][DOMAIN_NAME] Thumbnail Add... …" at bounding box center [89, 347] width 127 height 541
click at [243, 373] on div "THE GATEKEPT SECRET WEAPON PLAYERS DON'T WANT YOU TO DISCOVER Heading Tried it …" at bounding box center [656, 376] width 994 height 340
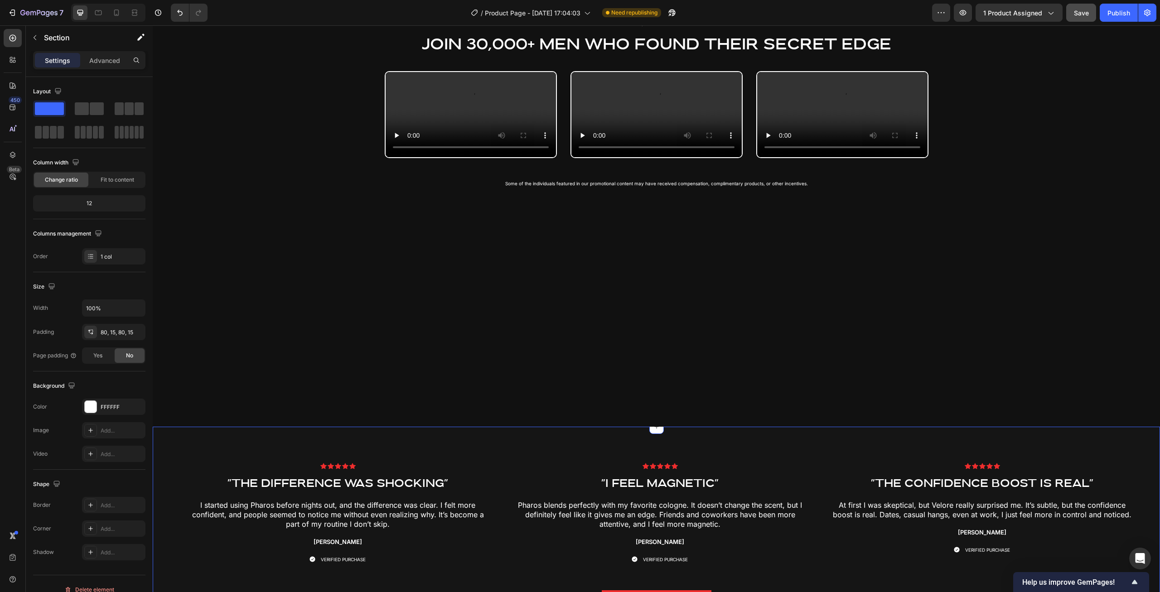
scroll to position [1571, 0]
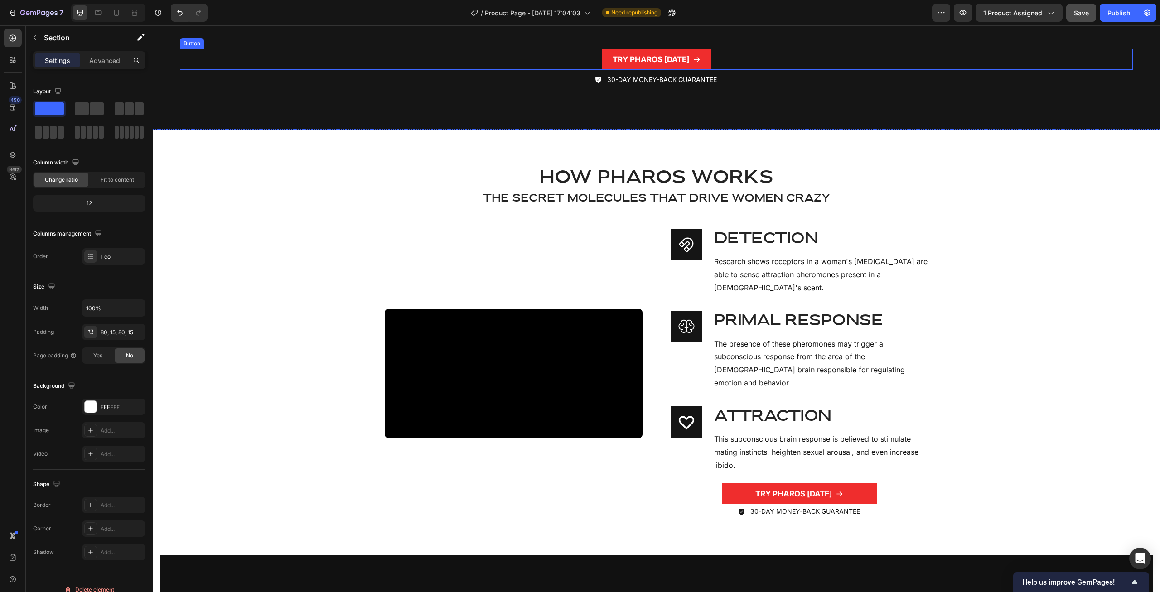
click at [808, 70] on div "TRY PHAROS [DATE] Button" at bounding box center [656, 59] width 953 height 21
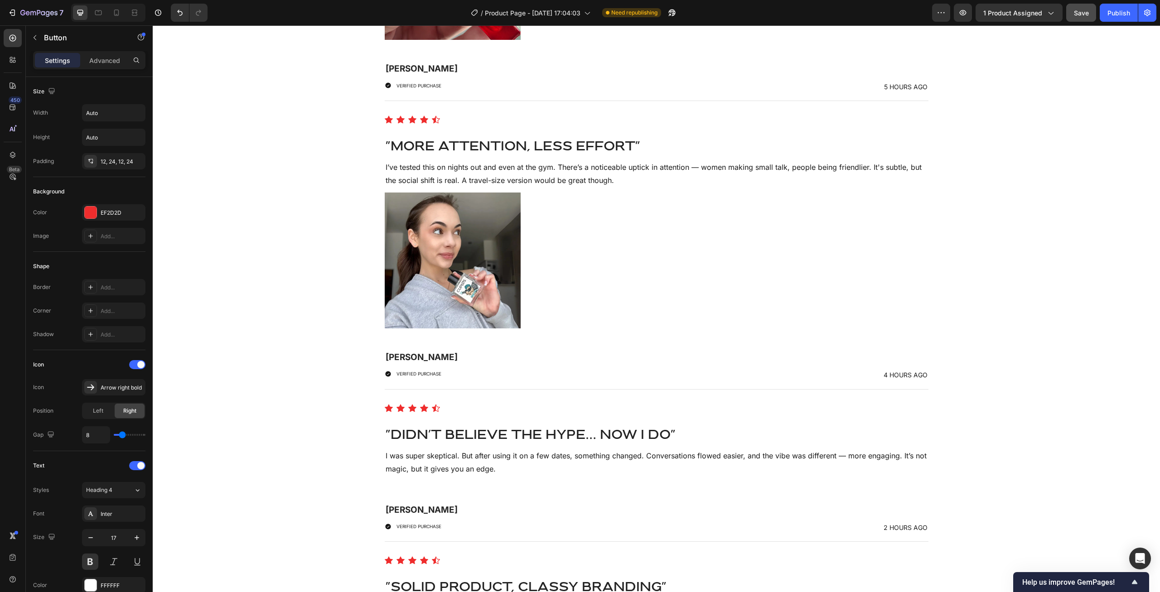
scroll to position [6229, 0]
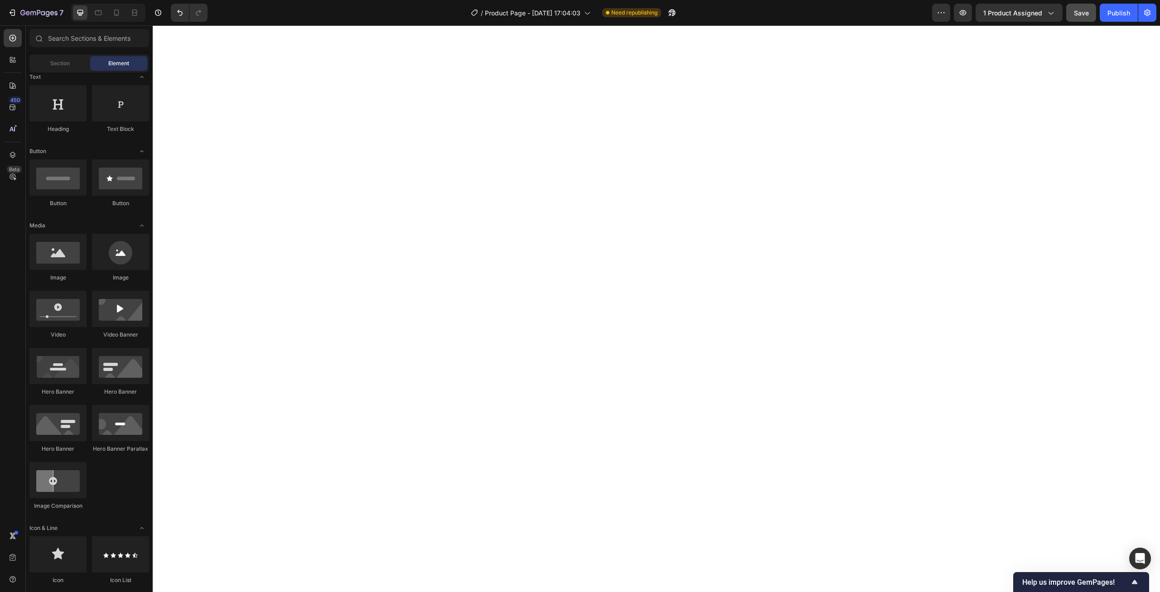
drag, startPoint x: 1156, startPoint y: 514, endPoint x: 1203, endPoint y: 25, distance: 491.1
